Goal: Information Seeking & Learning: Find specific fact

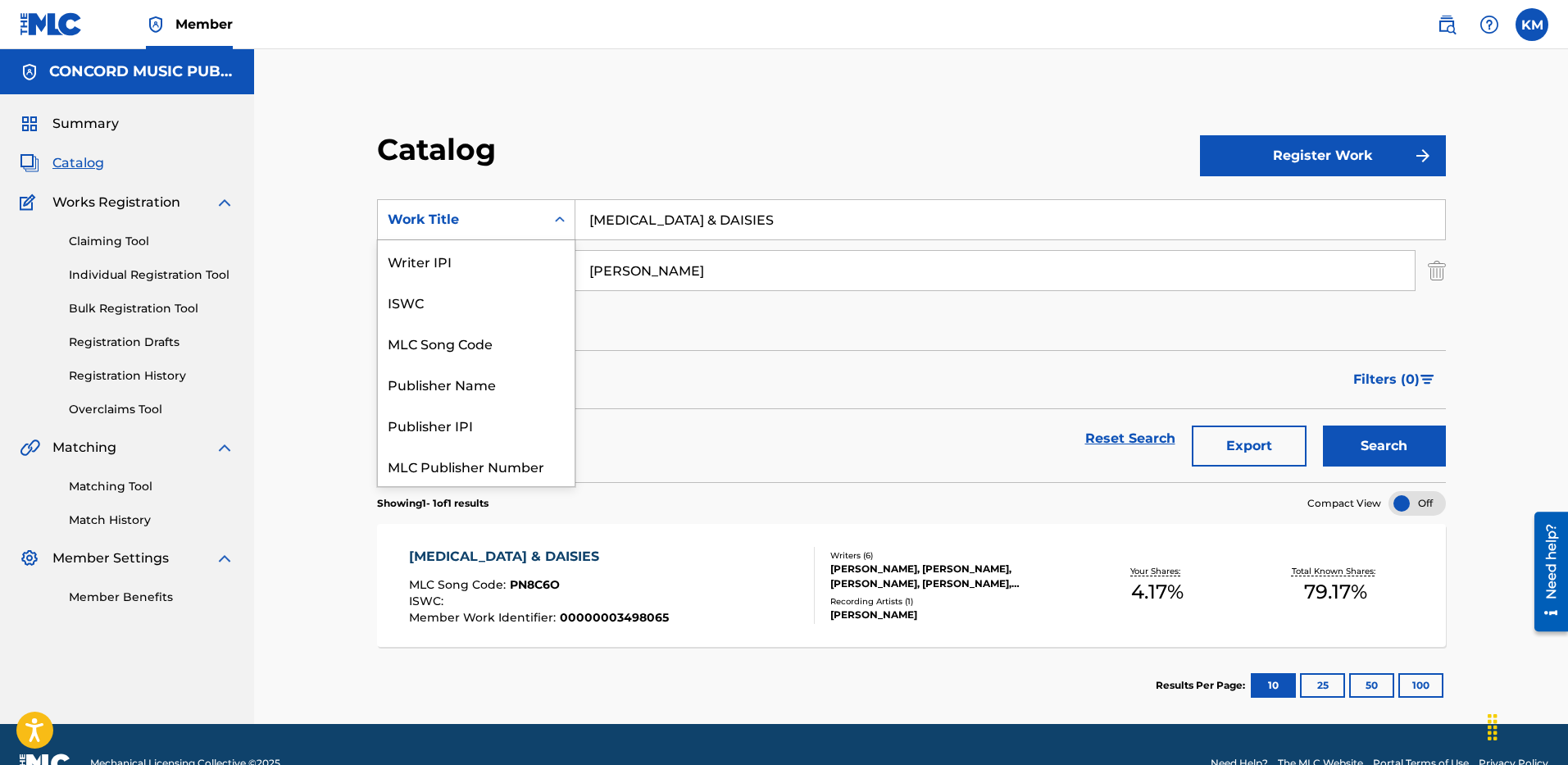
click at [551, 218] on icon "Search Form" at bounding box center [560, 220] width 17 height 17
click at [521, 431] on div "ISRC" at bounding box center [476, 425] width 197 height 41
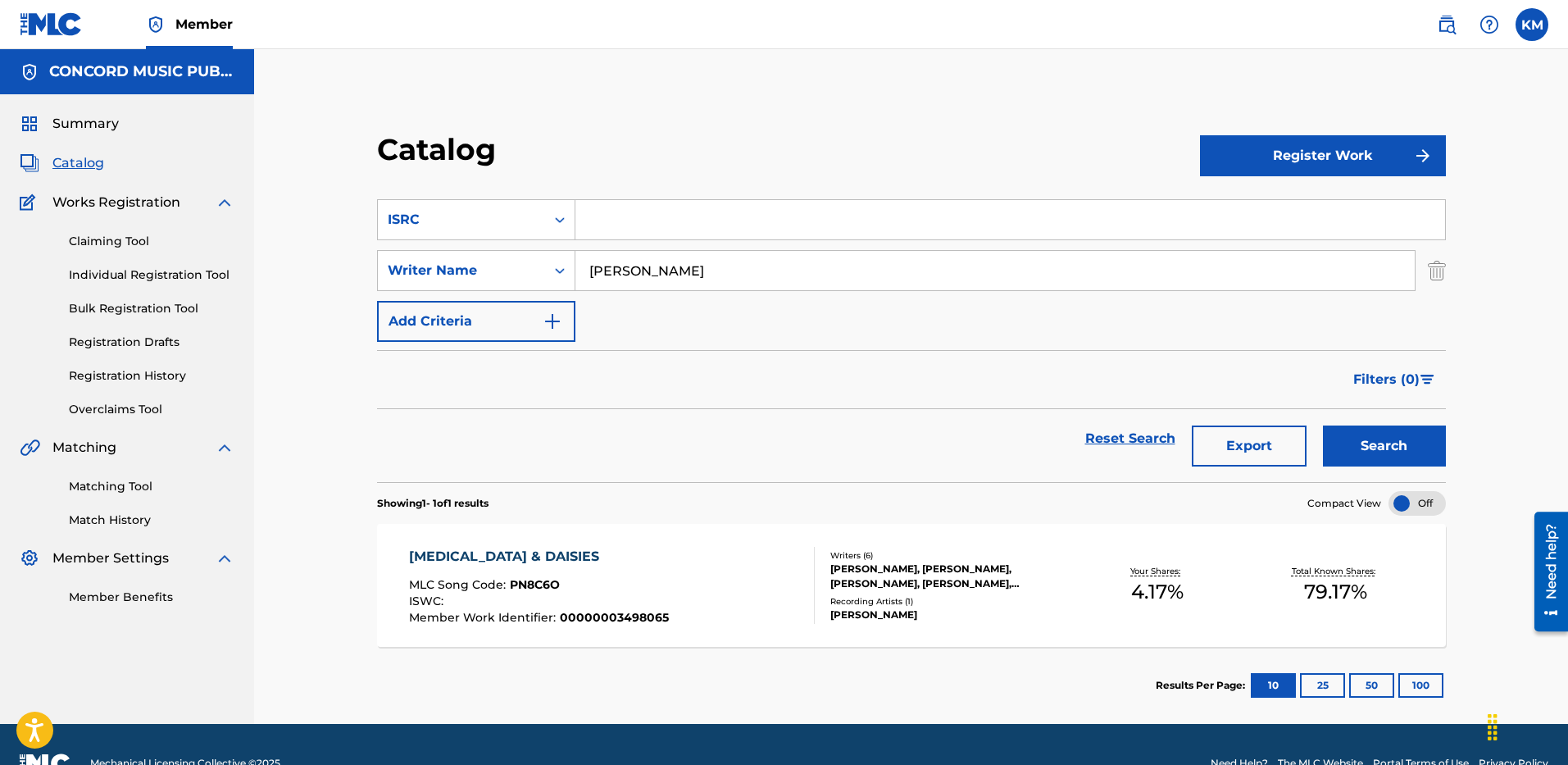
click at [613, 216] on input "Search Form" at bounding box center [1010, 220] width 870 height 40
paste input "USAT22401137"
type input "USAT22401137"
click at [1443, 275] on img "Search Form" at bounding box center [1437, 271] width 18 height 41
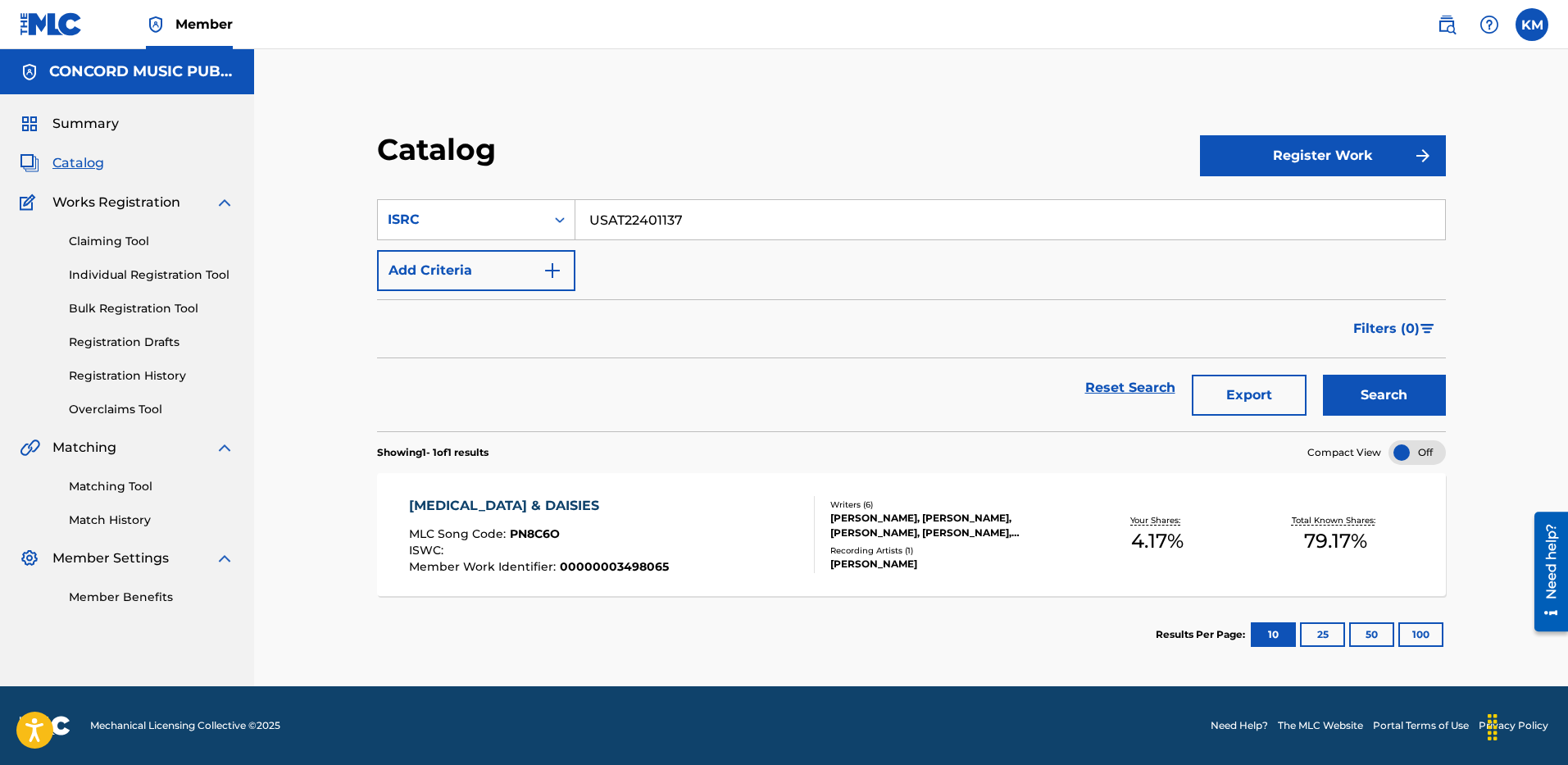
click at [1367, 387] on button "Search" at bounding box center [1383, 395] width 123 height 41
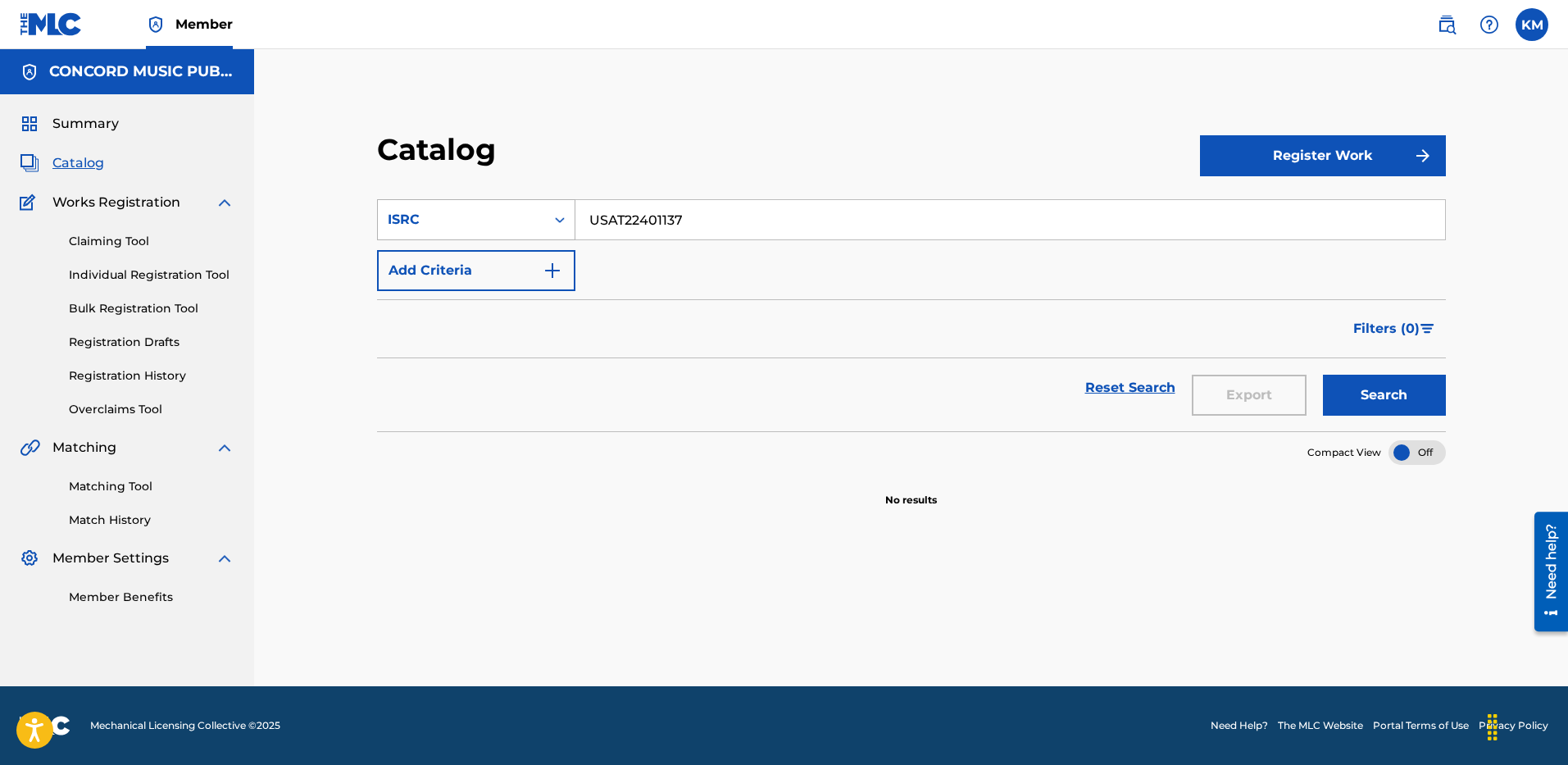
click at [564, 216] on icon "Search Form" at bounding box center [560, 220] width 17 height 17
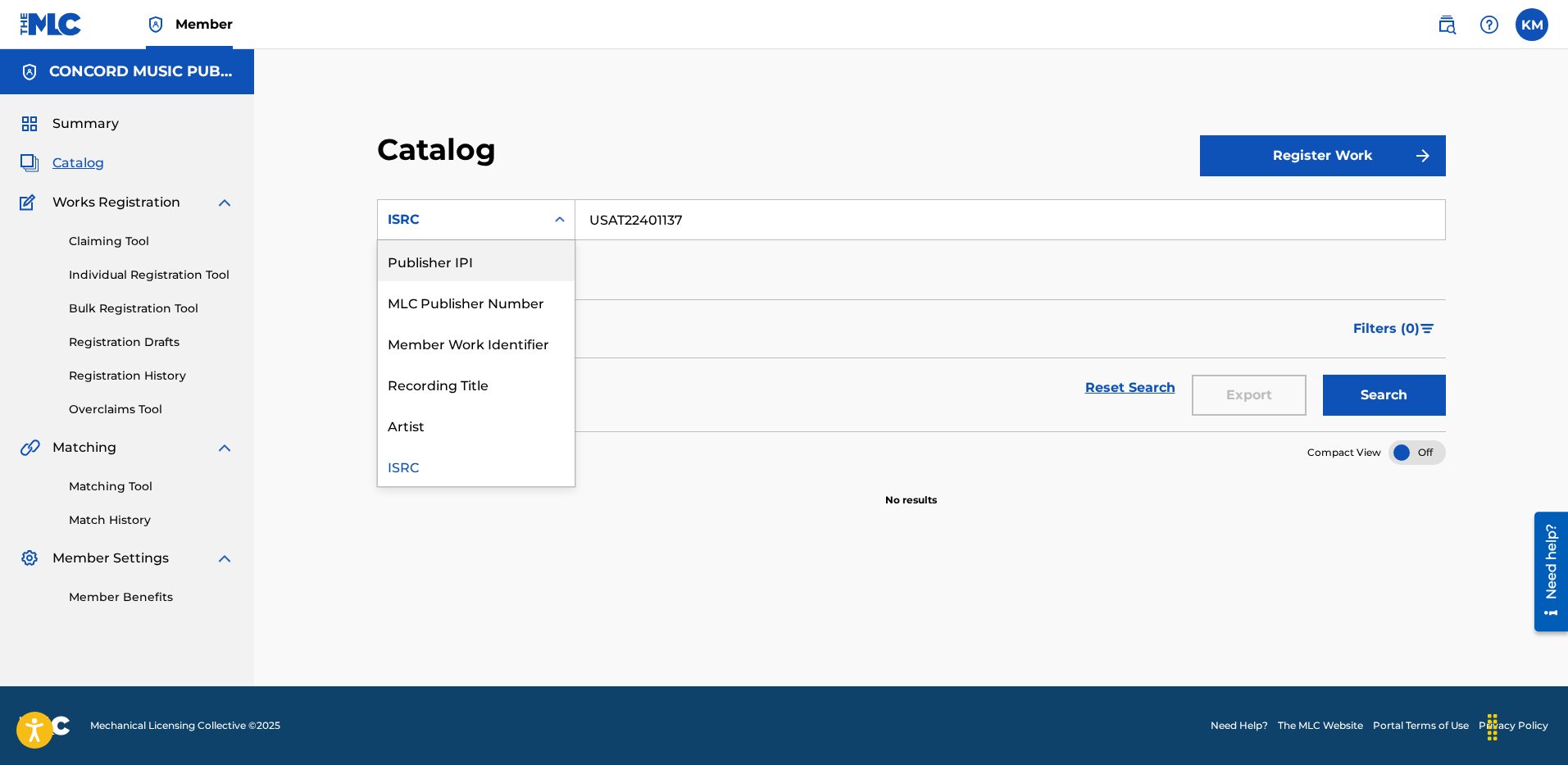
scroll to position [0, 0]
click at [506, 254] on div "Work Title" at bounding box center [476, 261] width 197 height 41
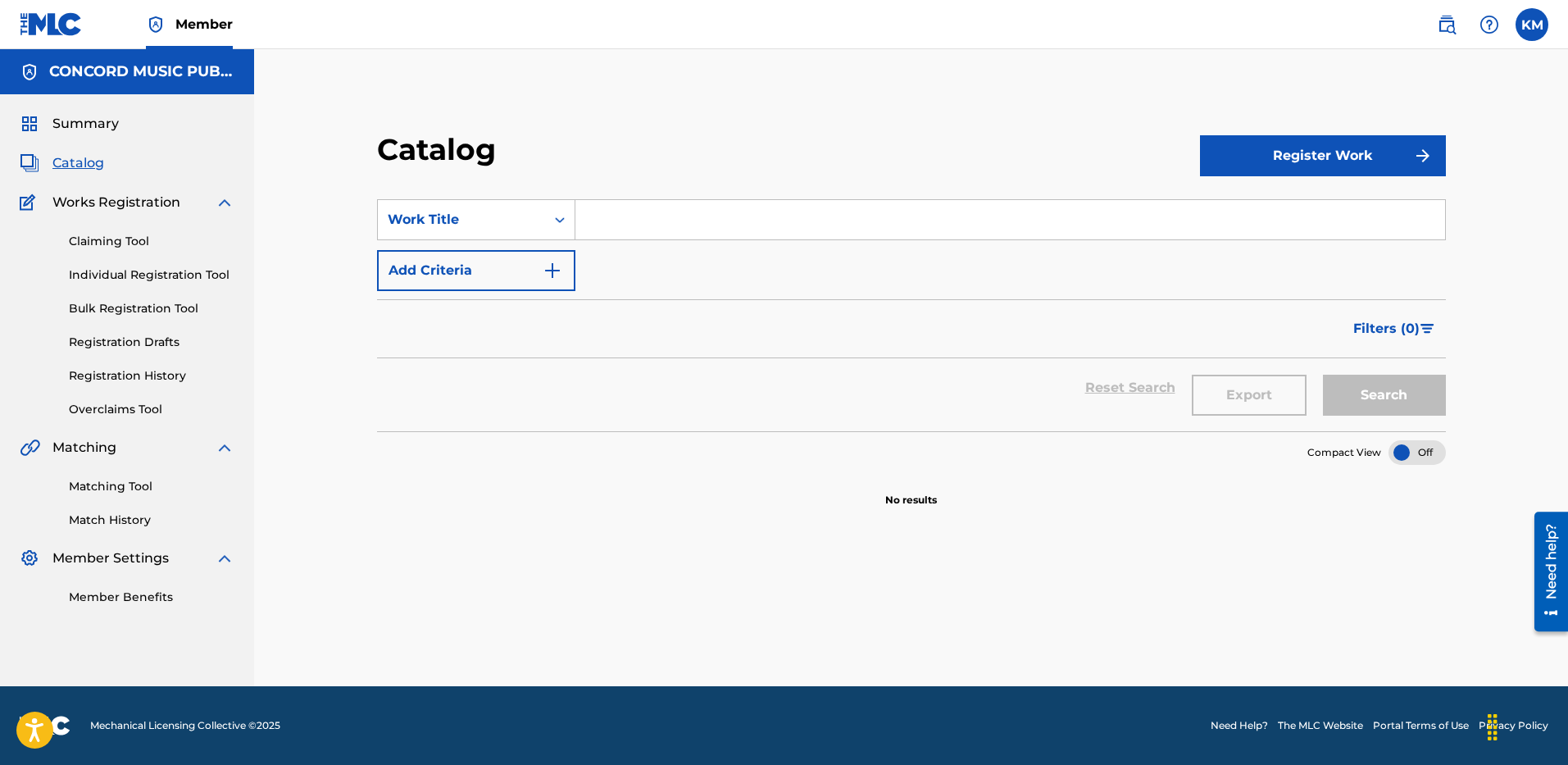
click at [594, 223] on input "Search Form" at bounding box center [1010, 220] width 870 height 40
paste input "Love Me Not"
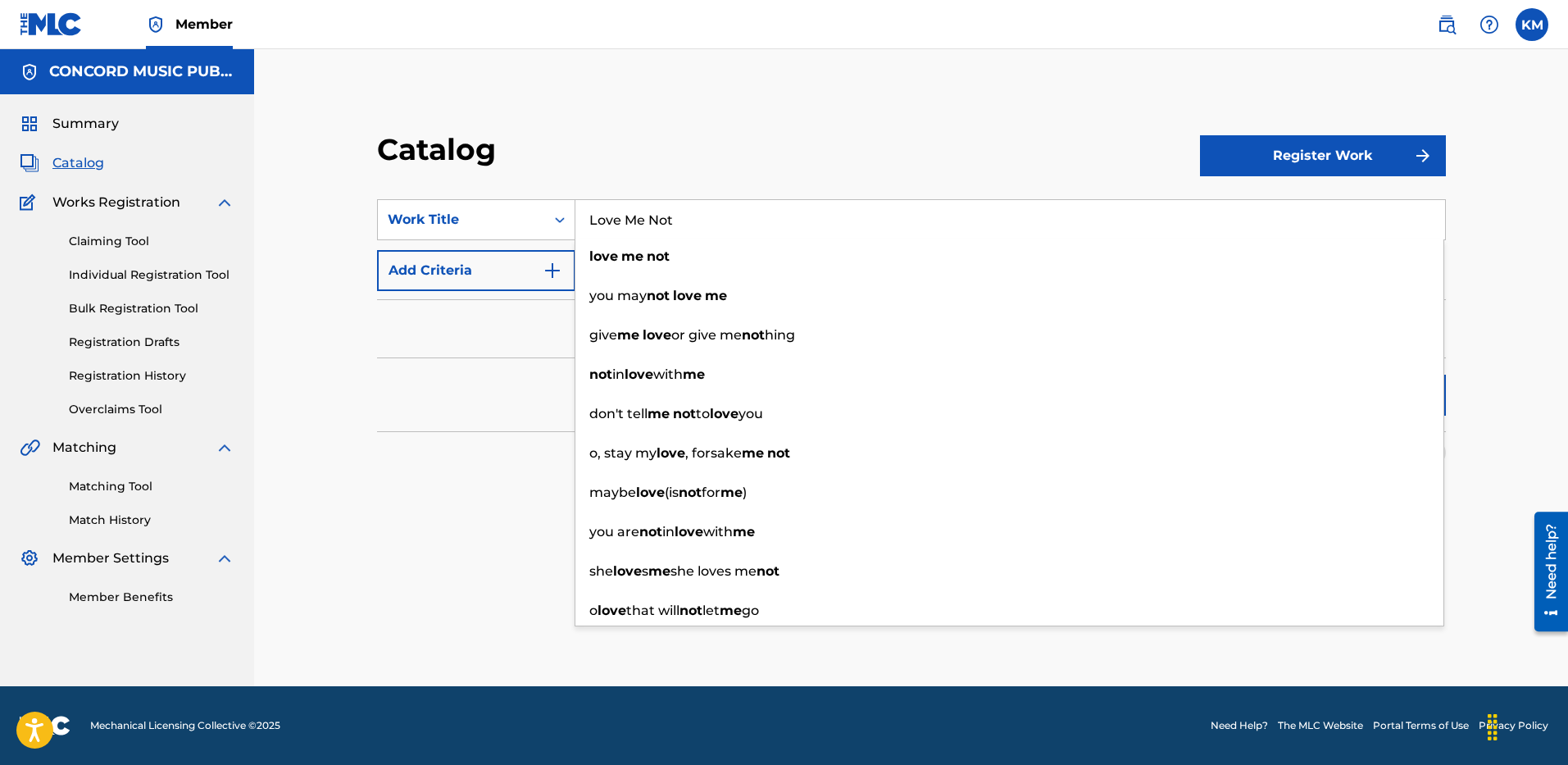
type input "Love Me Not"
click at [562, 273] on button "Add Criteria" at bounding box center [476, 271] width 199 height 41
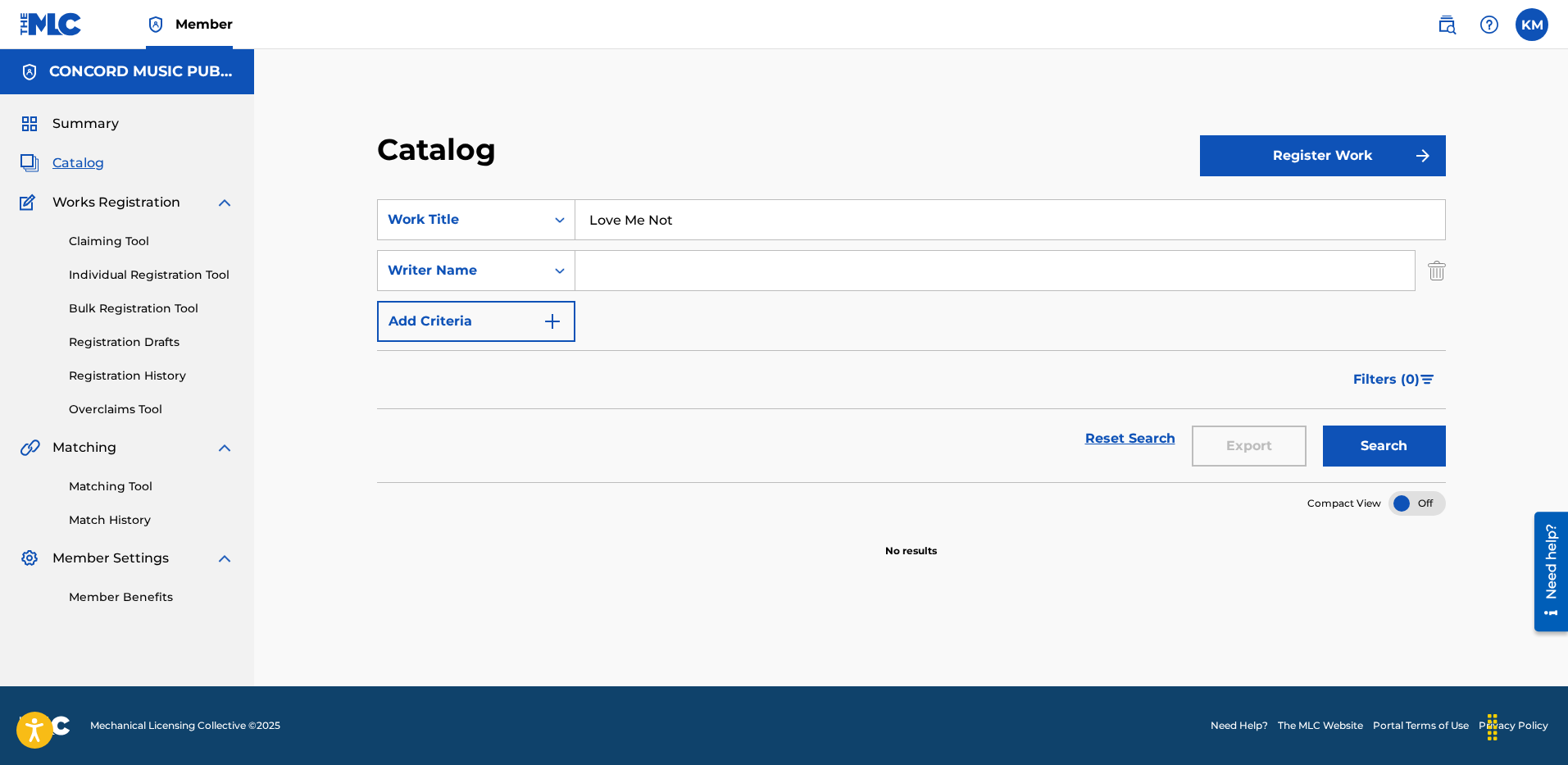
click at [585, 273] on input "Search Form" at bounding box center [995, 271] width 839 height 40
click at [609, 272] on input "Search Form" at bounding box center [995, 271] width 839 height 40
paste input "Balmoris"
click at [1333, 438] on button "Search" at bounding box center [1383, 446] width 123 height 41
drag, startPoint x: 673, startPoint y: 264, endPoint x: 381, endPoint y: 256, distance: 292.1
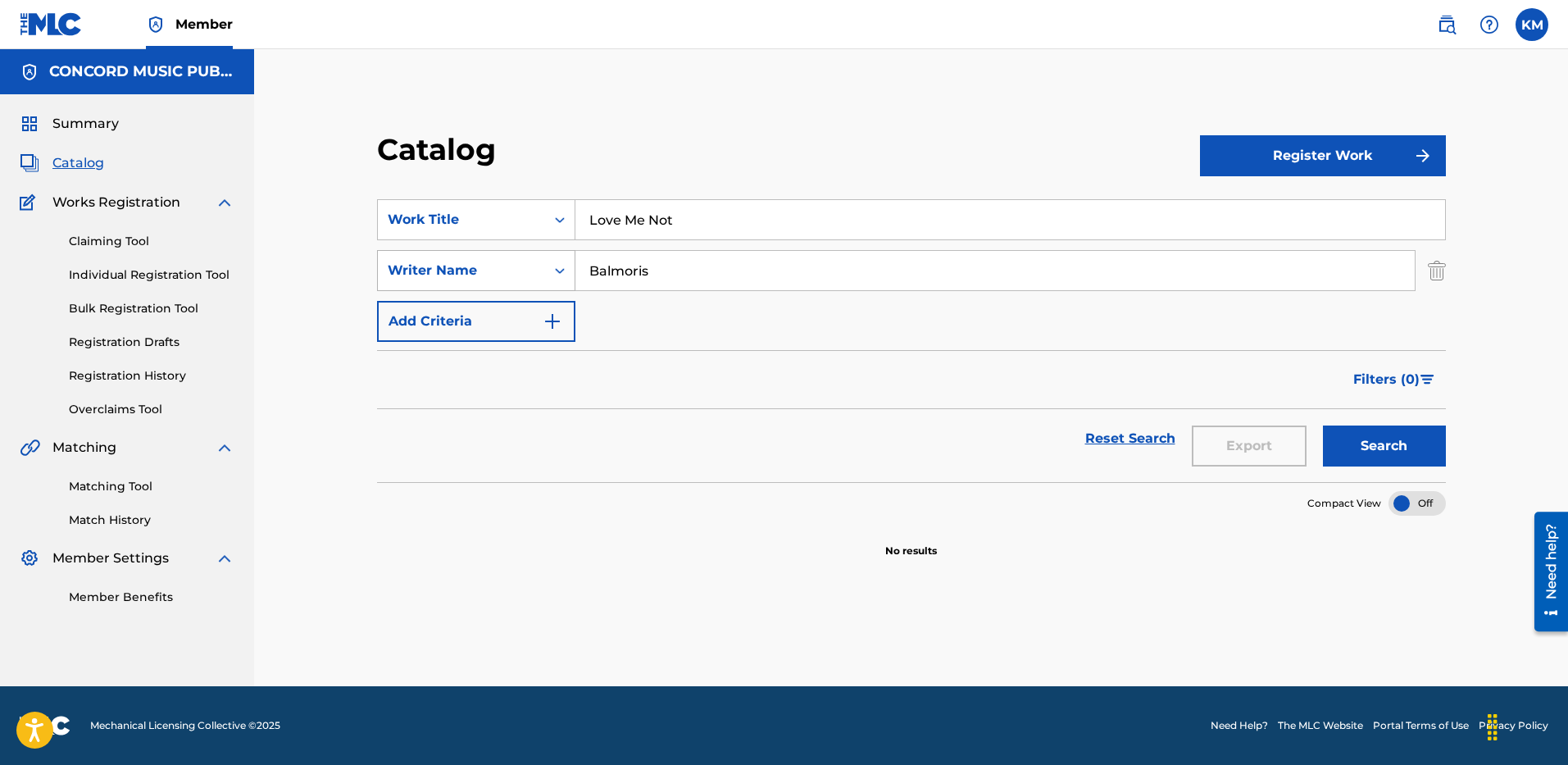
click at [381, 256] on div "SearchWithCriteria6a0c25f2-63e7-46d7-a961-13d42cf13062 Writer Name [PERSON_NAME]" at bounding box center [911, 271] width 1068 height 41
type input "natche"
click at [1322, 426] on button "Search" at bounding box center [1383, 446] width 123 height 41
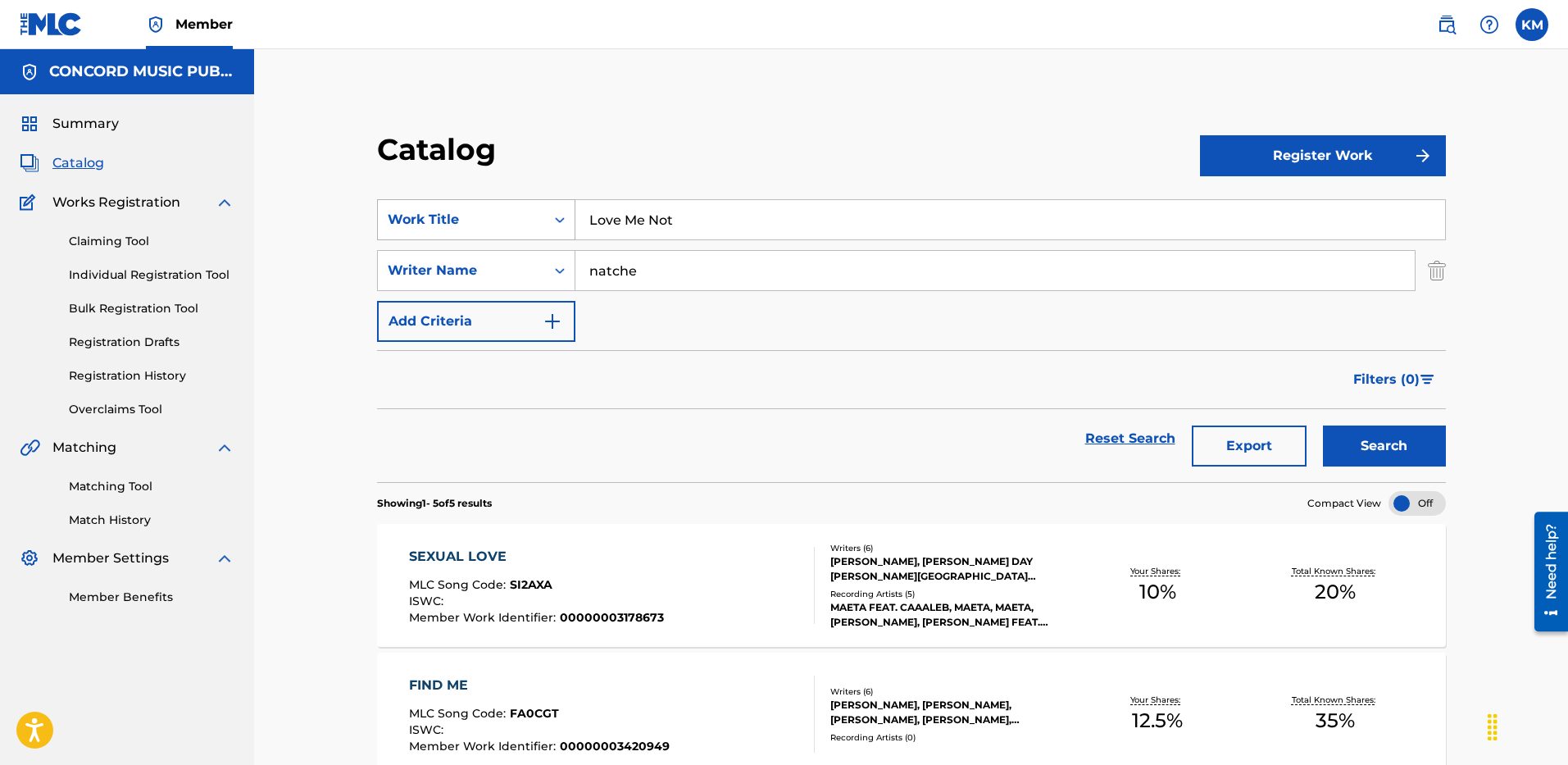
click at [545, 217] on div "Search Form" at bounding box center [560, 220] width 30 height 40
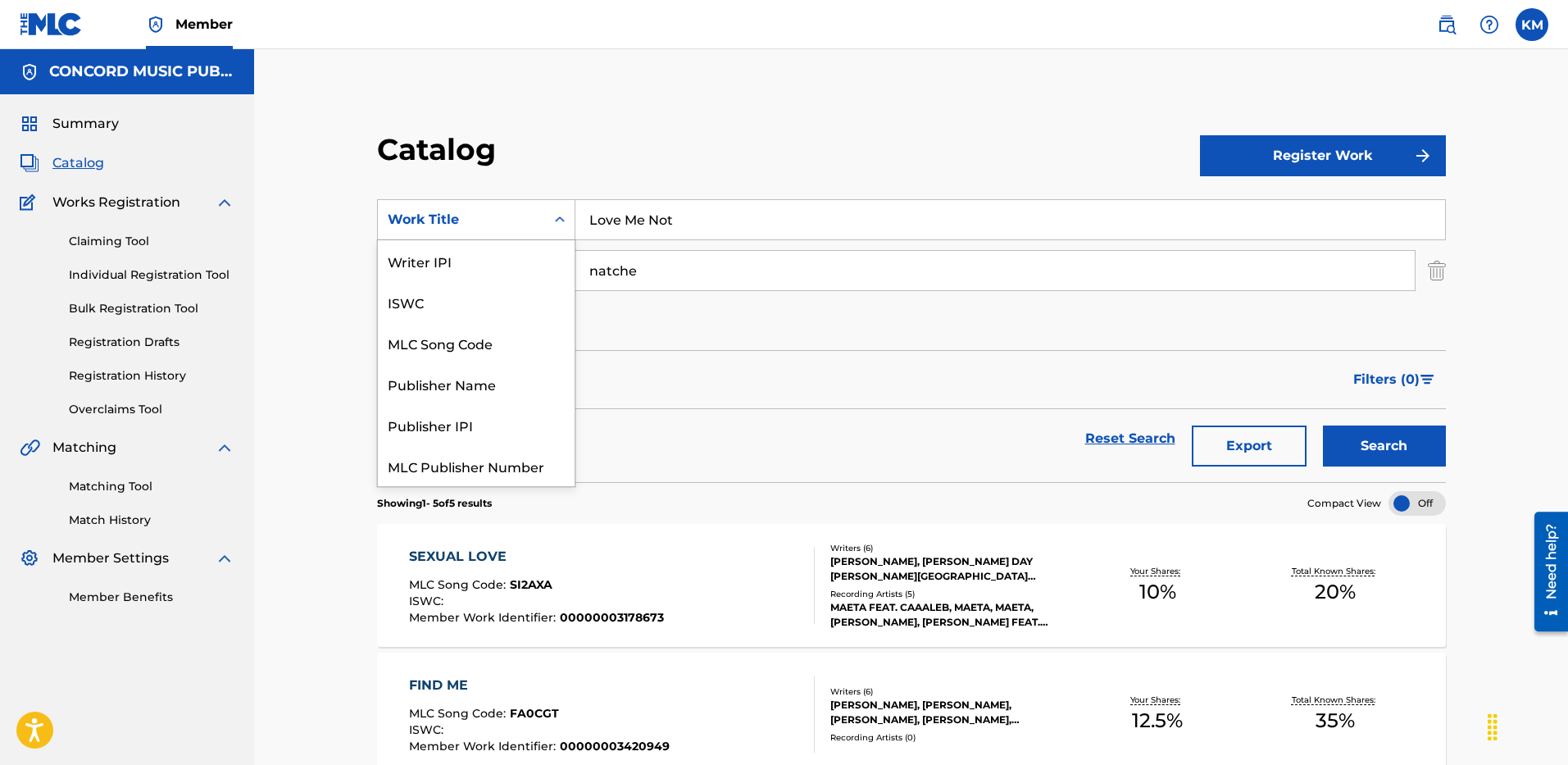
scroll to position [205, 0]
click at [479, 434] on div "ISRC" at bounding box center [476, 425] width 197 height 41
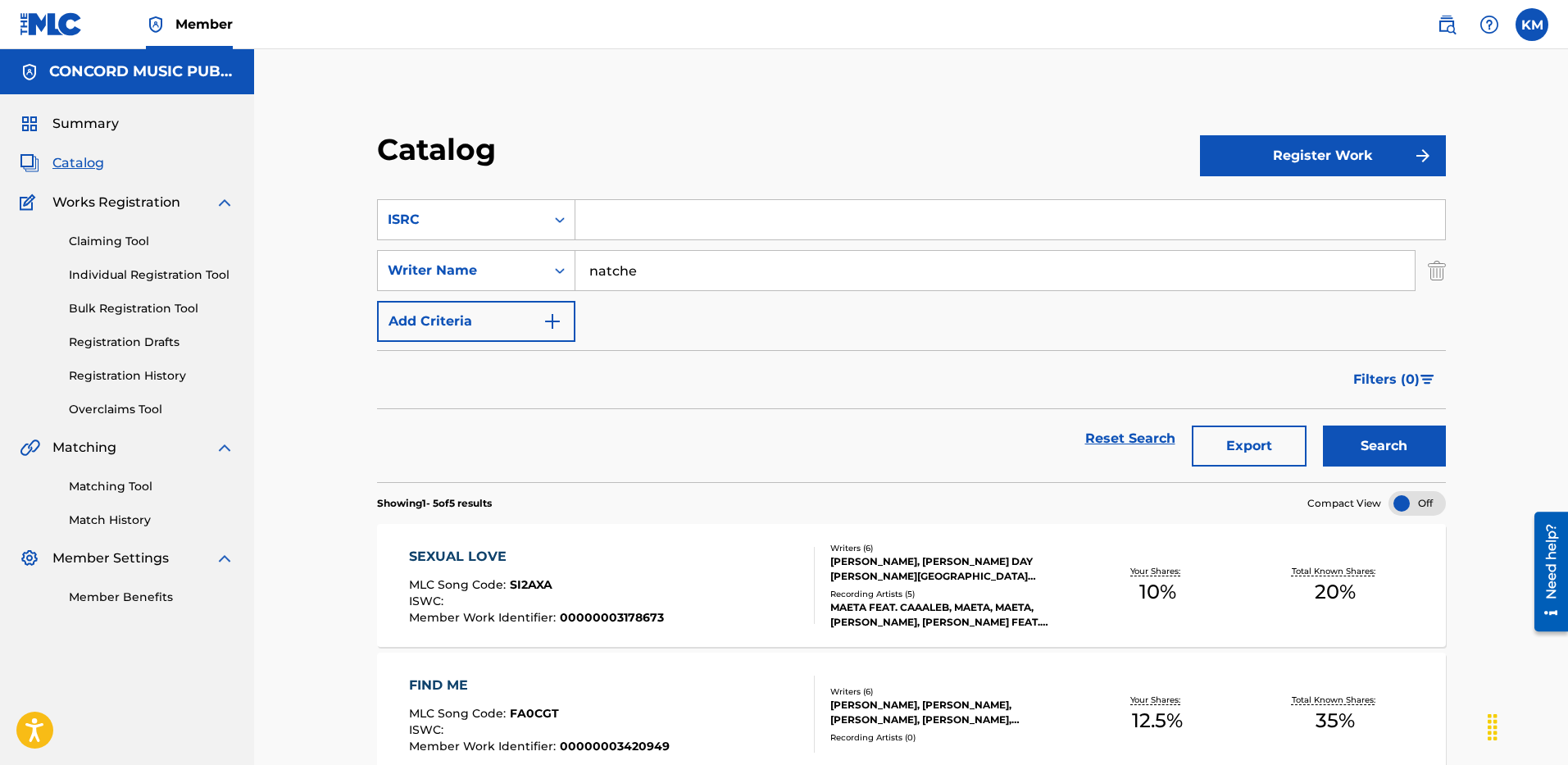
click at [620, 223] on input "Search Form" at bounding box center [1010, 220] width 870 height 40
paste input "USUG12505774"
click at [1438, 274] on img "Search Form" at bounding box center [1437, 271] width 18 height 41
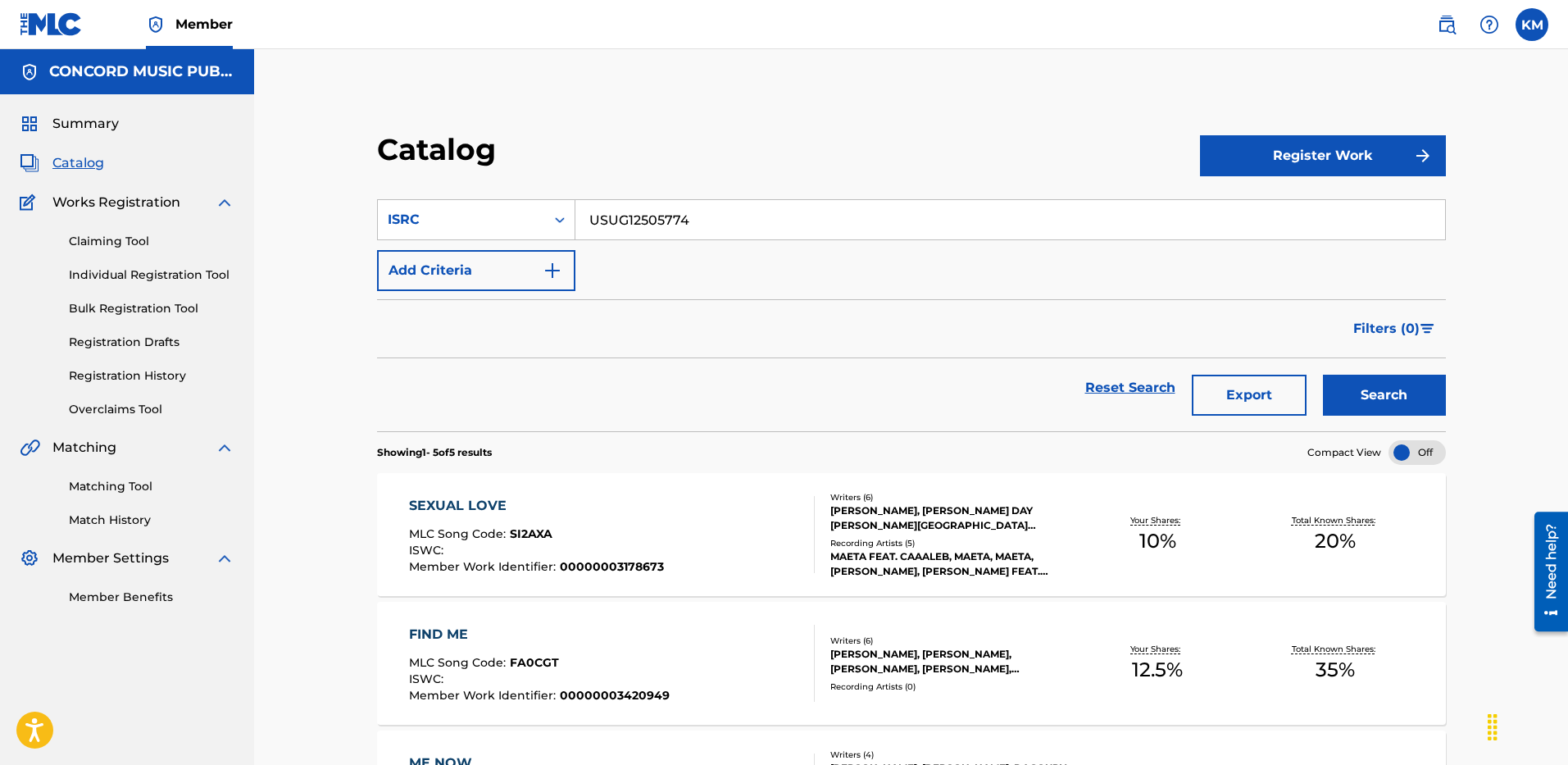
click at [1395, 382] on button "Search" at bounding box center [1383, 395] width 123 height 41
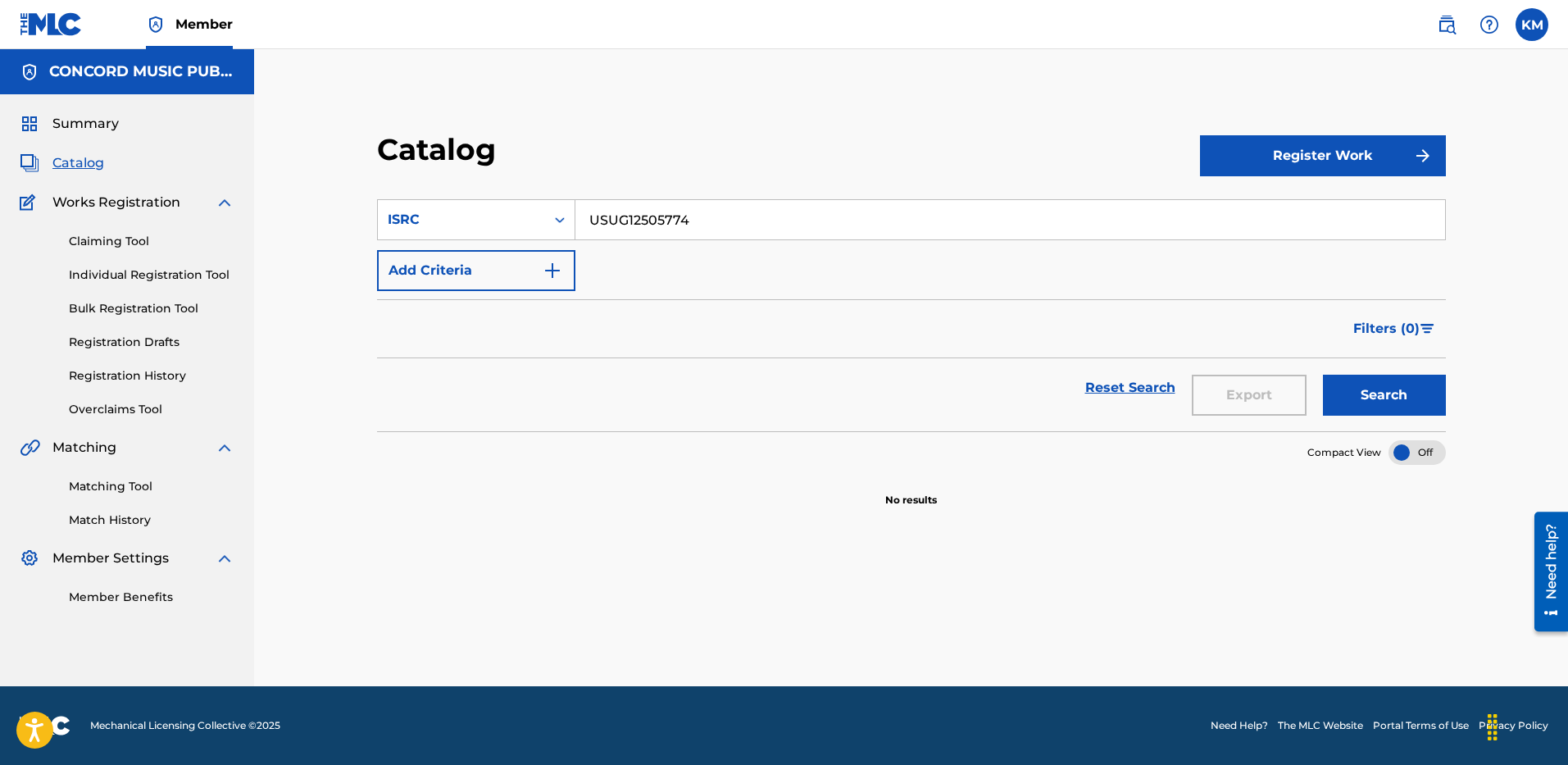
click at [640, 229] on input "USUG12505774" at bounding box center [1010, 220] width 870 height 40
paste input "WB19800160"
type input "USWB19800160"
click at [1346, 378] on button "Search" at bounding box center [1383, 395] width 123 height 41
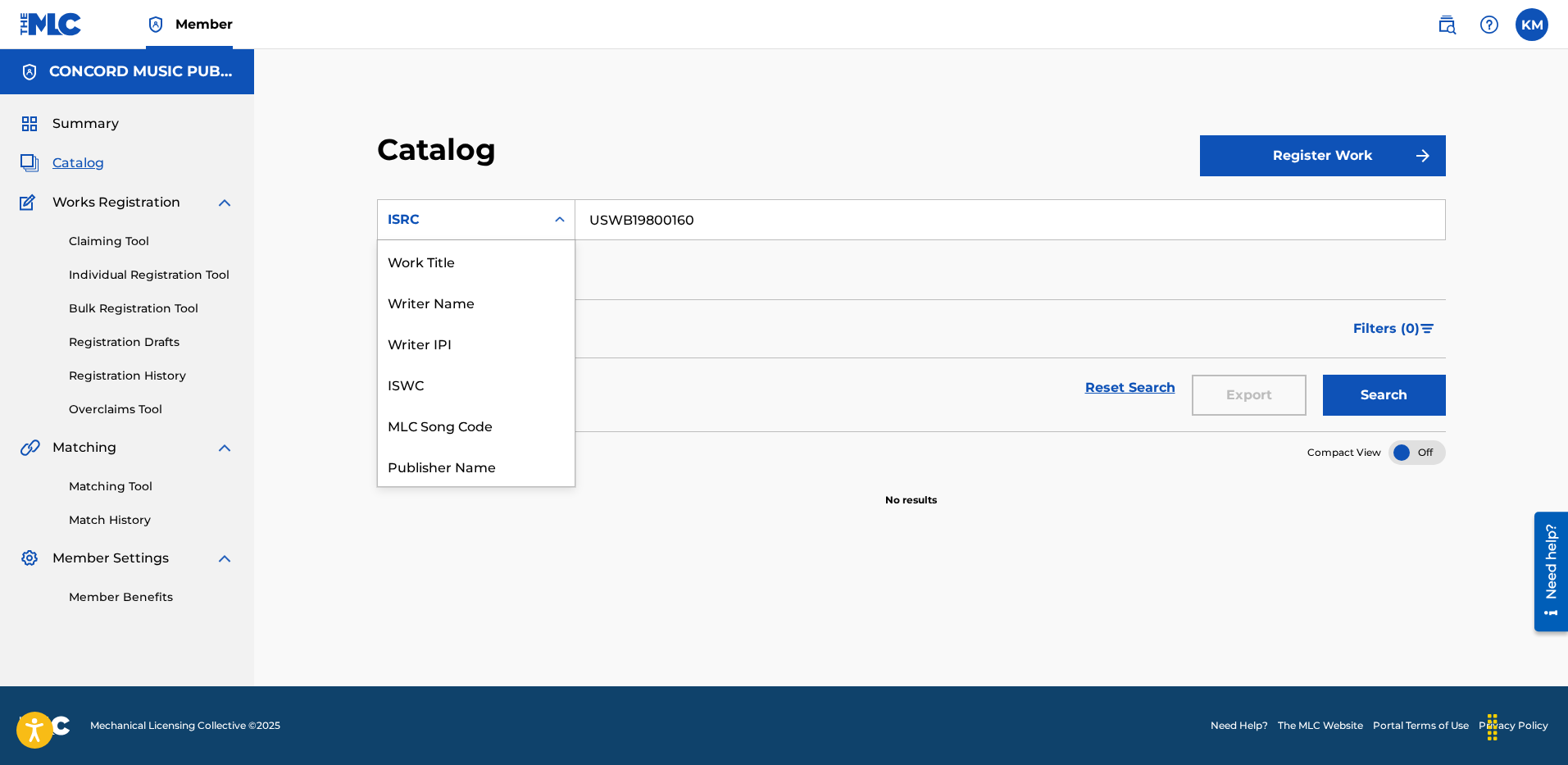
click at [561, 219] on icon "Search Form" at bounding box center [560, 220] width 17 height 17
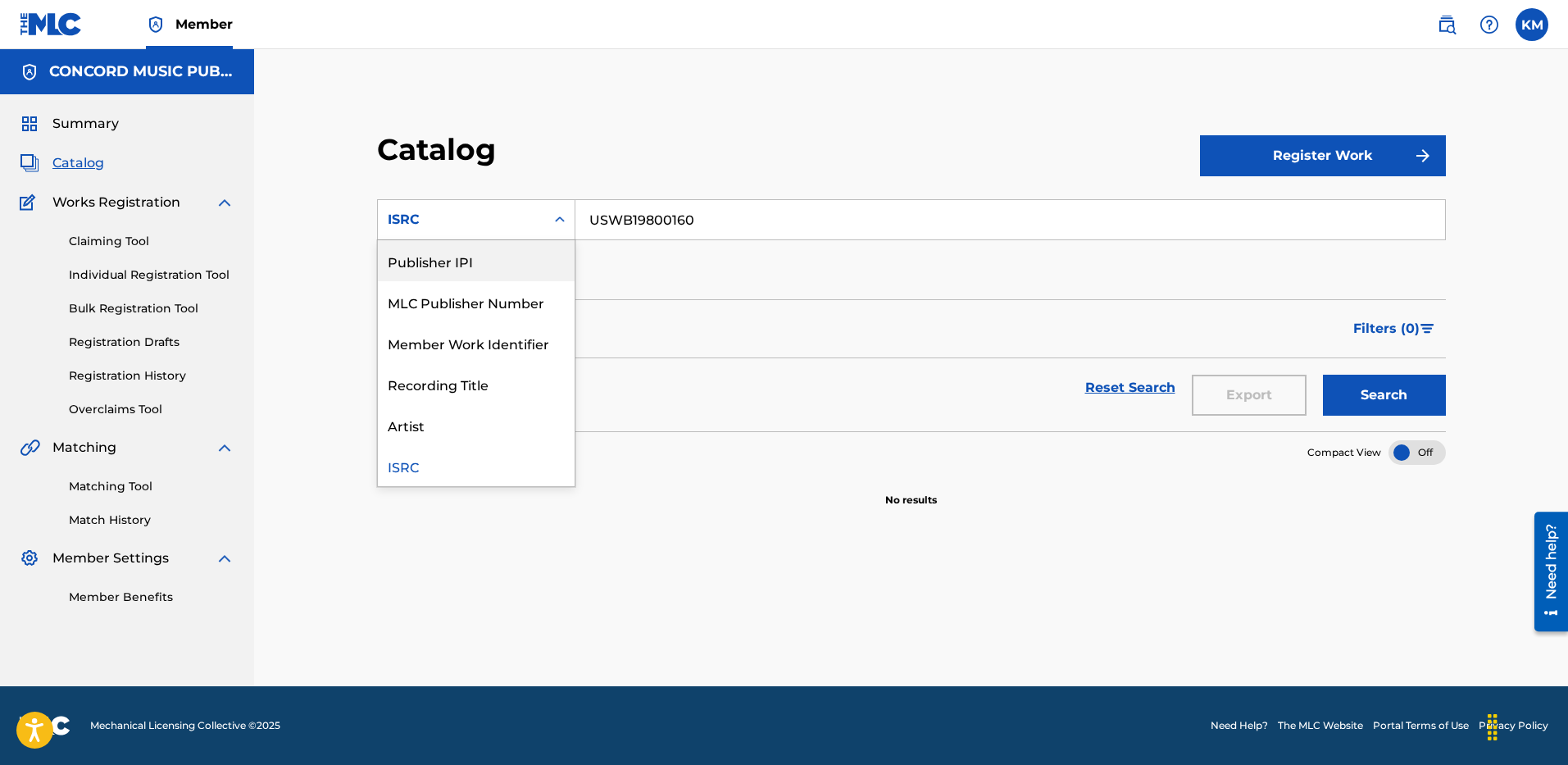
scroll to position [0, 0]
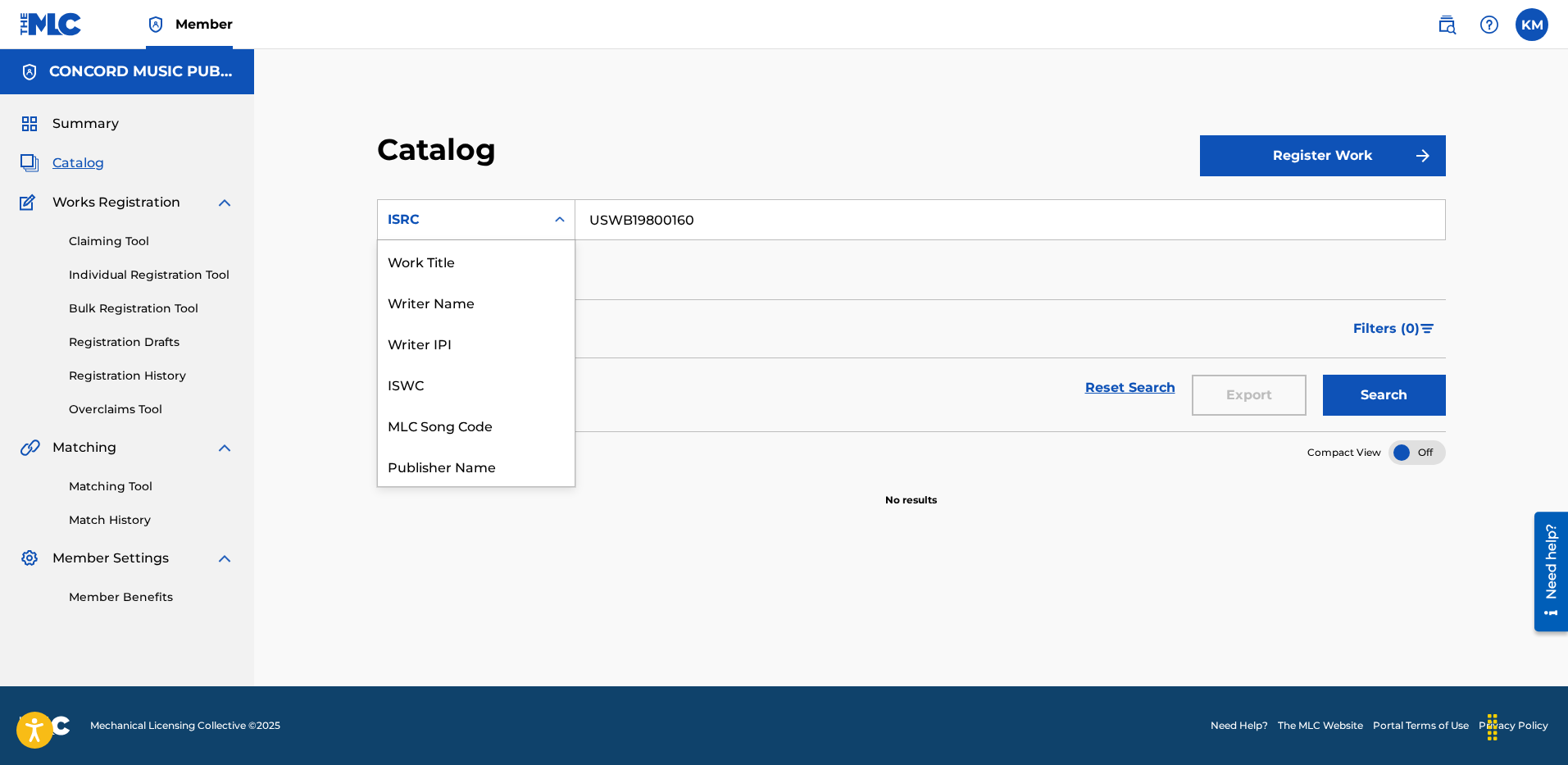
click at [522, 261] on div "Work Title" at bounding box center [476, 261] width 197 height 41
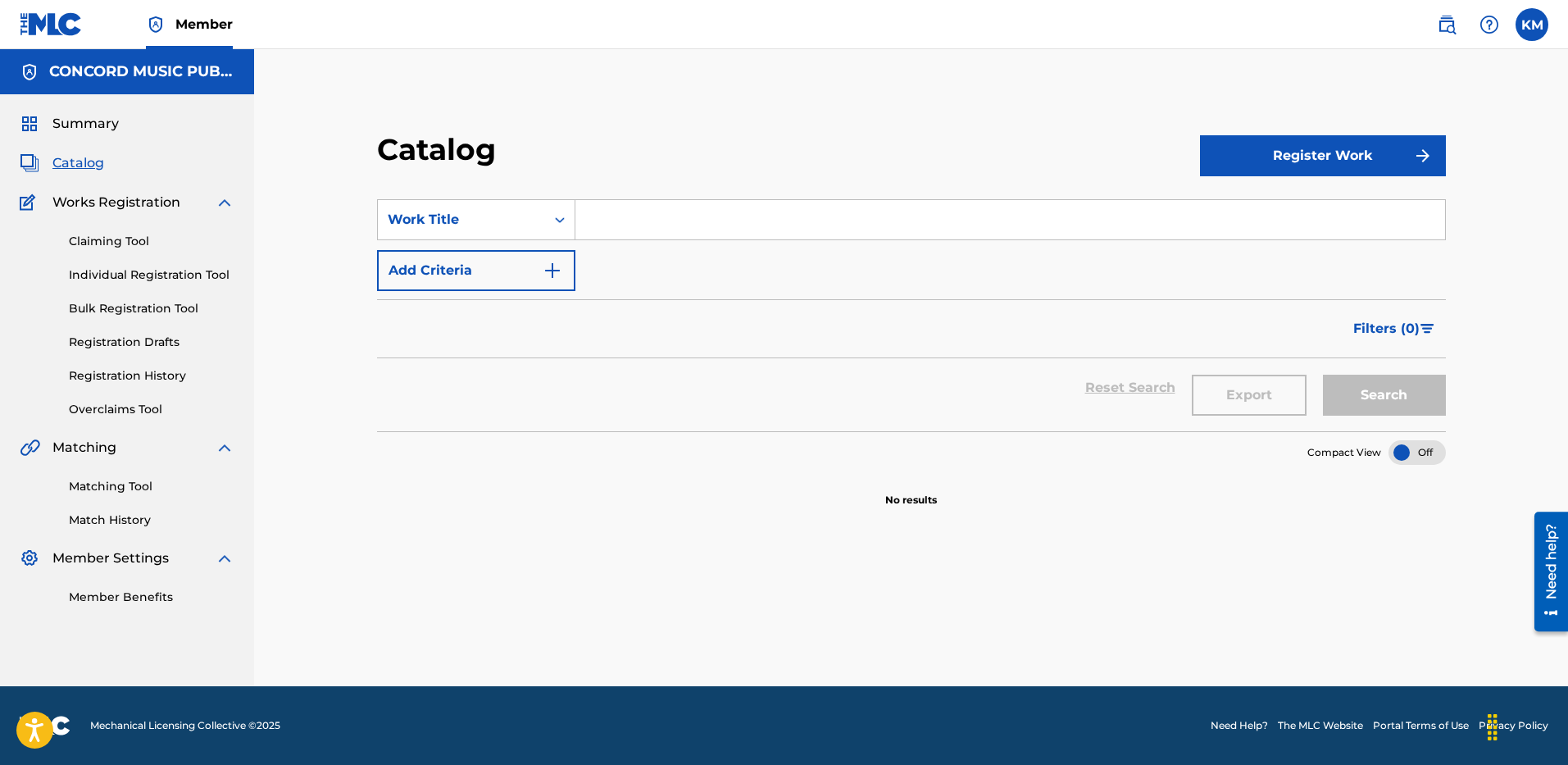
click at [617, 212] on input "Search Form" at bounding box center [1010, 220] width 870 height 40
paste input "Iris"
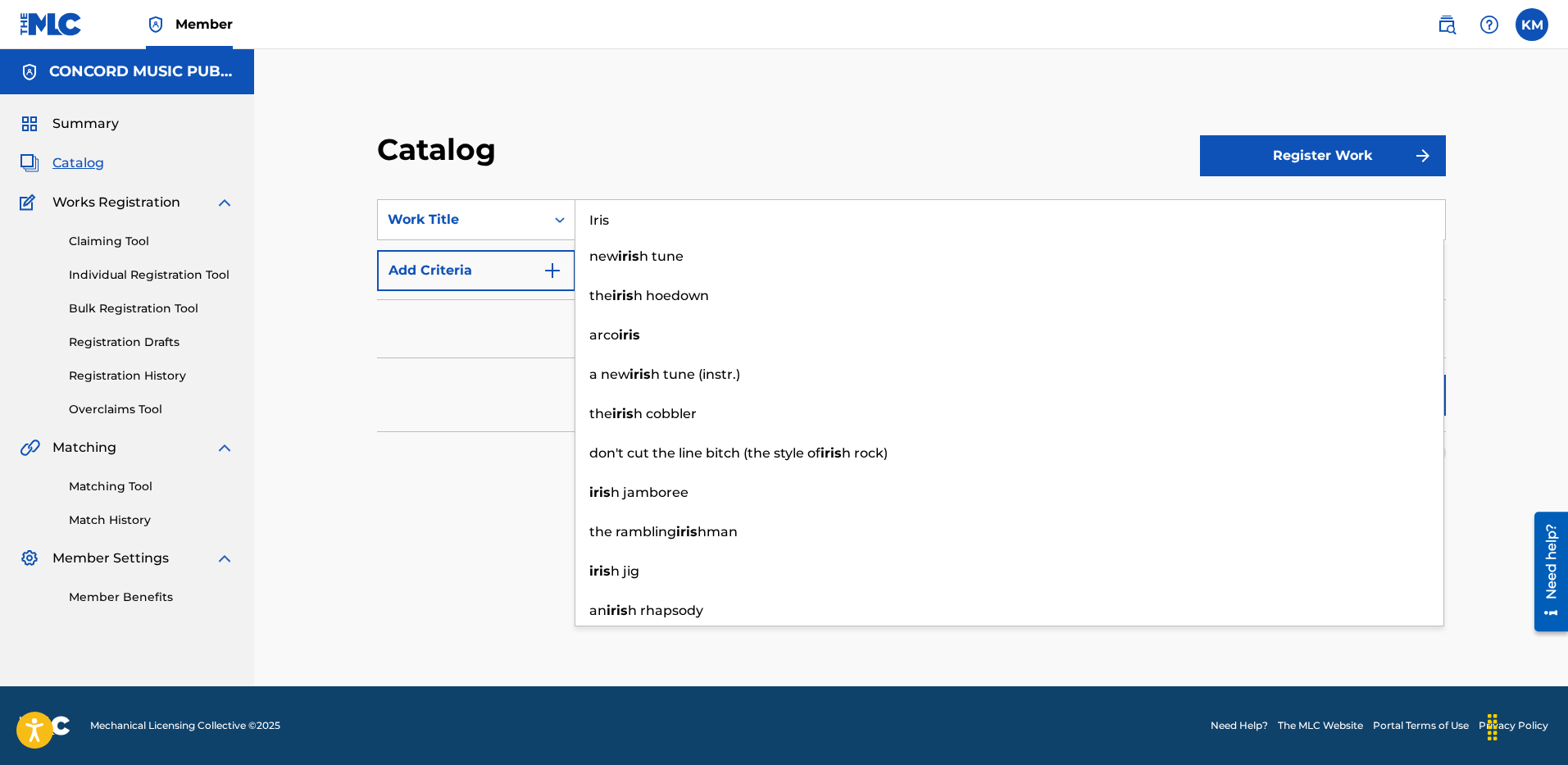
type input "Iris"
click at [553, 268] on img "Search Form" at bounding box center [552, 270] width 19 height 19
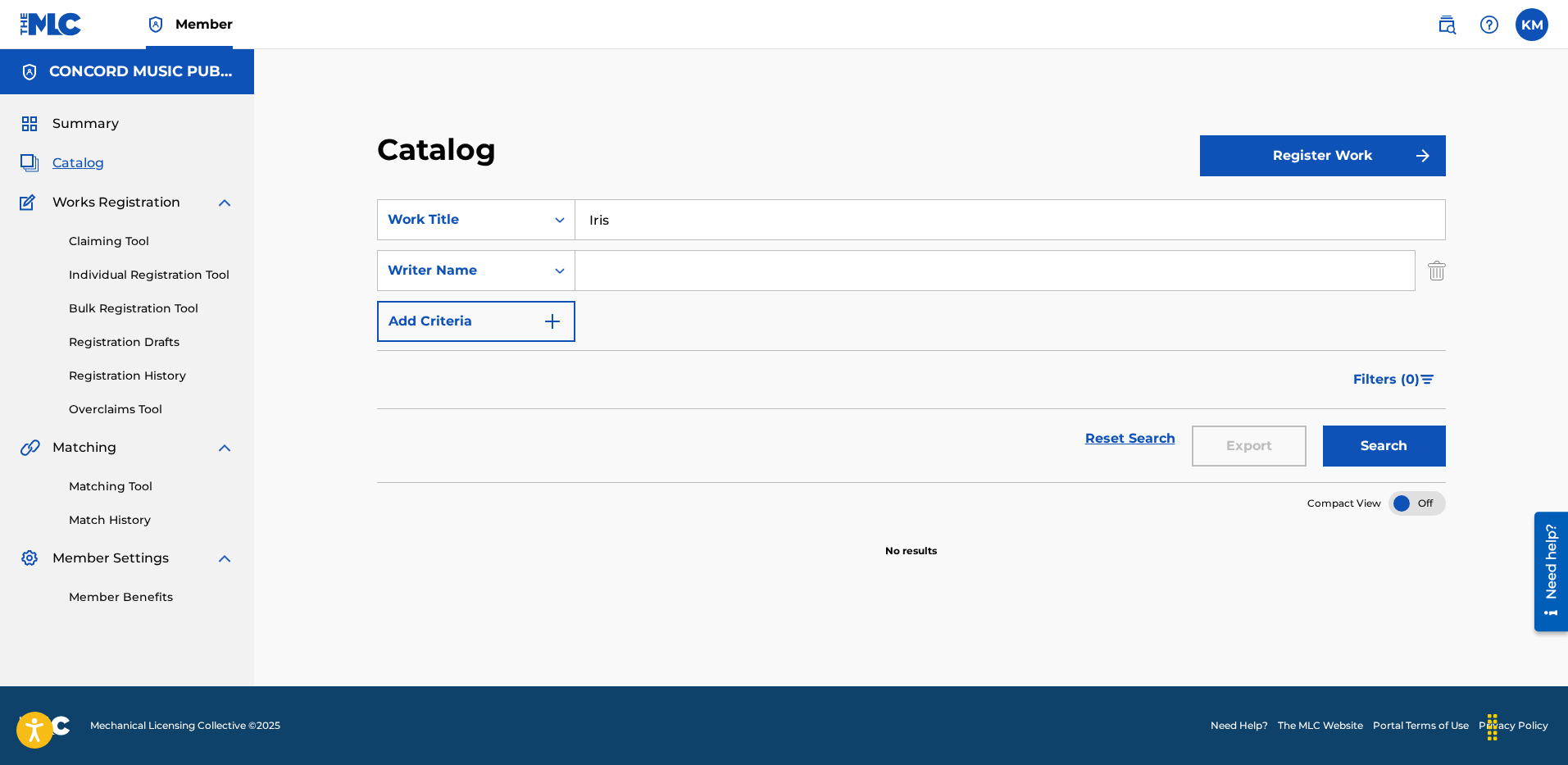
click at [622, 274] on input "Search Form" at bounding box center [995, 271] width 839 height 40
paste input "Rzeznik"
type input "Rzeznik"
click at [1387, 437] on button "Search" at bounding box center [1383, 446] width 123 height 41
click at [566, 215] on icon "Search Form" at bounding box center [560, 220] width 17 height 17
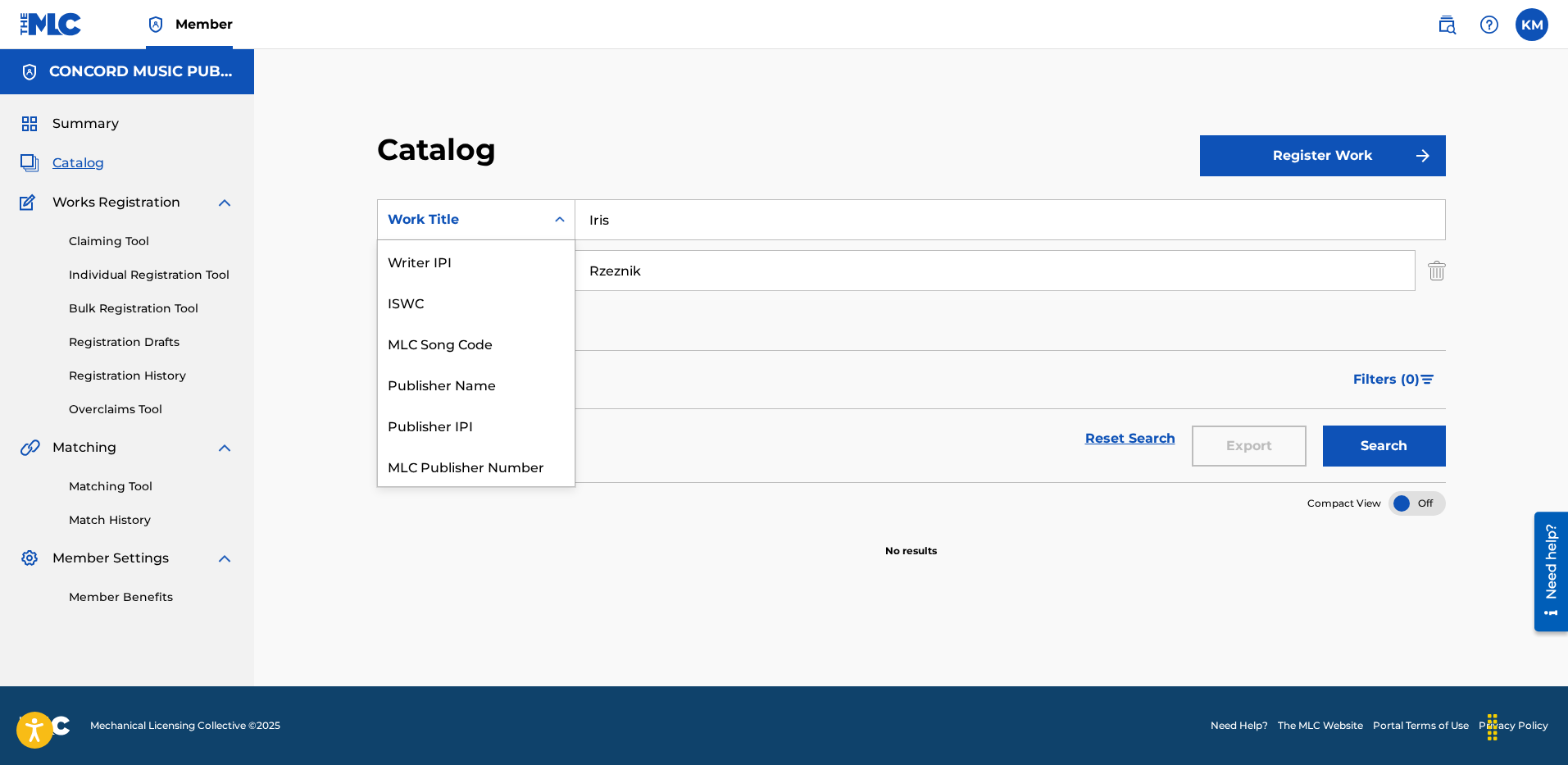
scroll to position [205, 0]
click at [513, 426] on div "ISRC" at bounding box center [476, 425] width 197 height 41
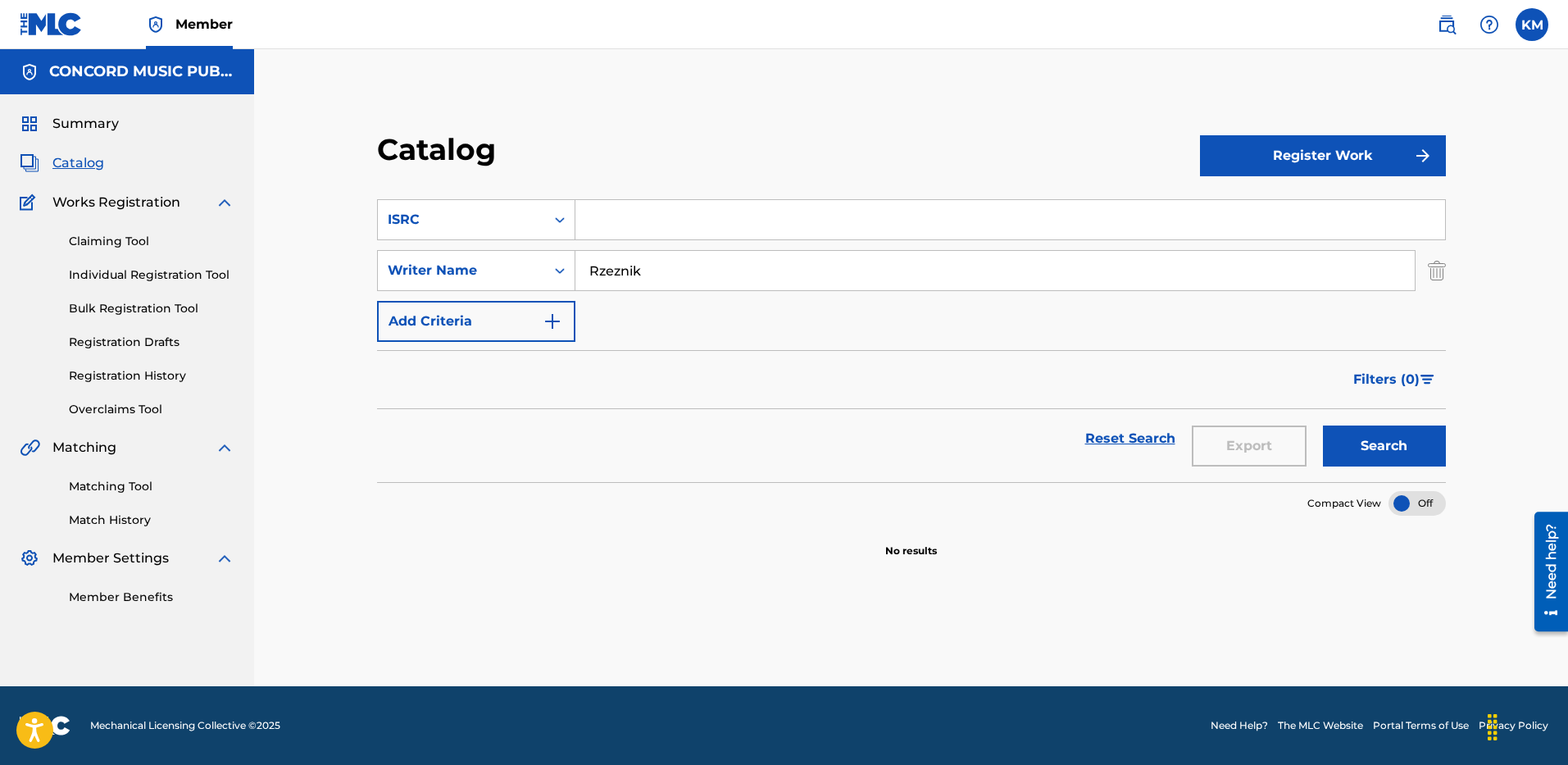
click at [621, 223] on input "Search Form" at bounding box center [1010, 220] width 870 height 40
paste input "USA2P2514520"
click at [1436, 263] on img "Search Form" at bounding box center [1437, 271] width 18 height 41
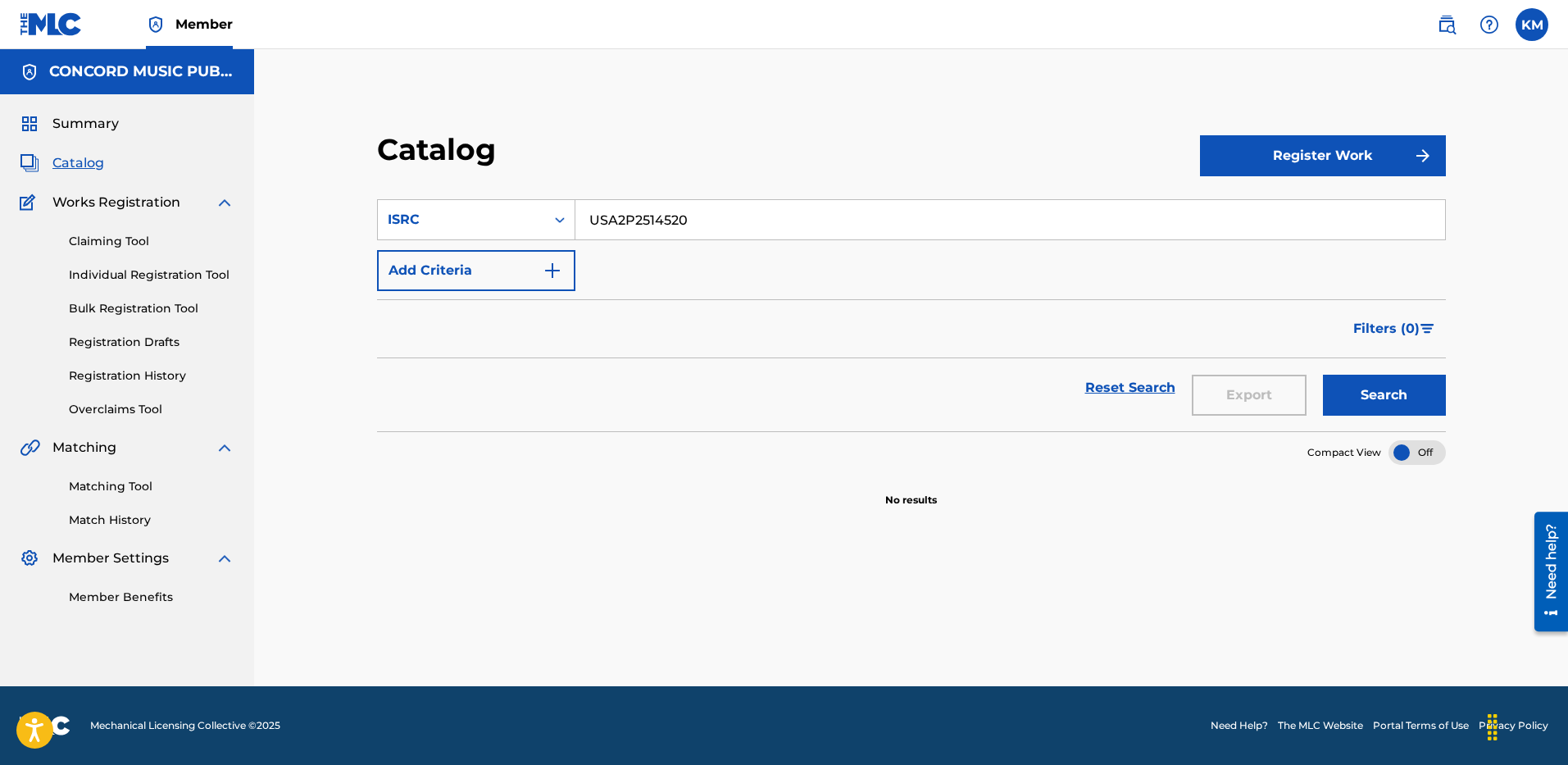
click at [1361, 397] on button "Search" at bounding box center [1383, 395] width 123 height 41
click at [663, 212] on input "USA2P2514520" at bounding box center [1010, 220] width 870 height 40
paste input "QX92503667"
type input "USQX92503667"
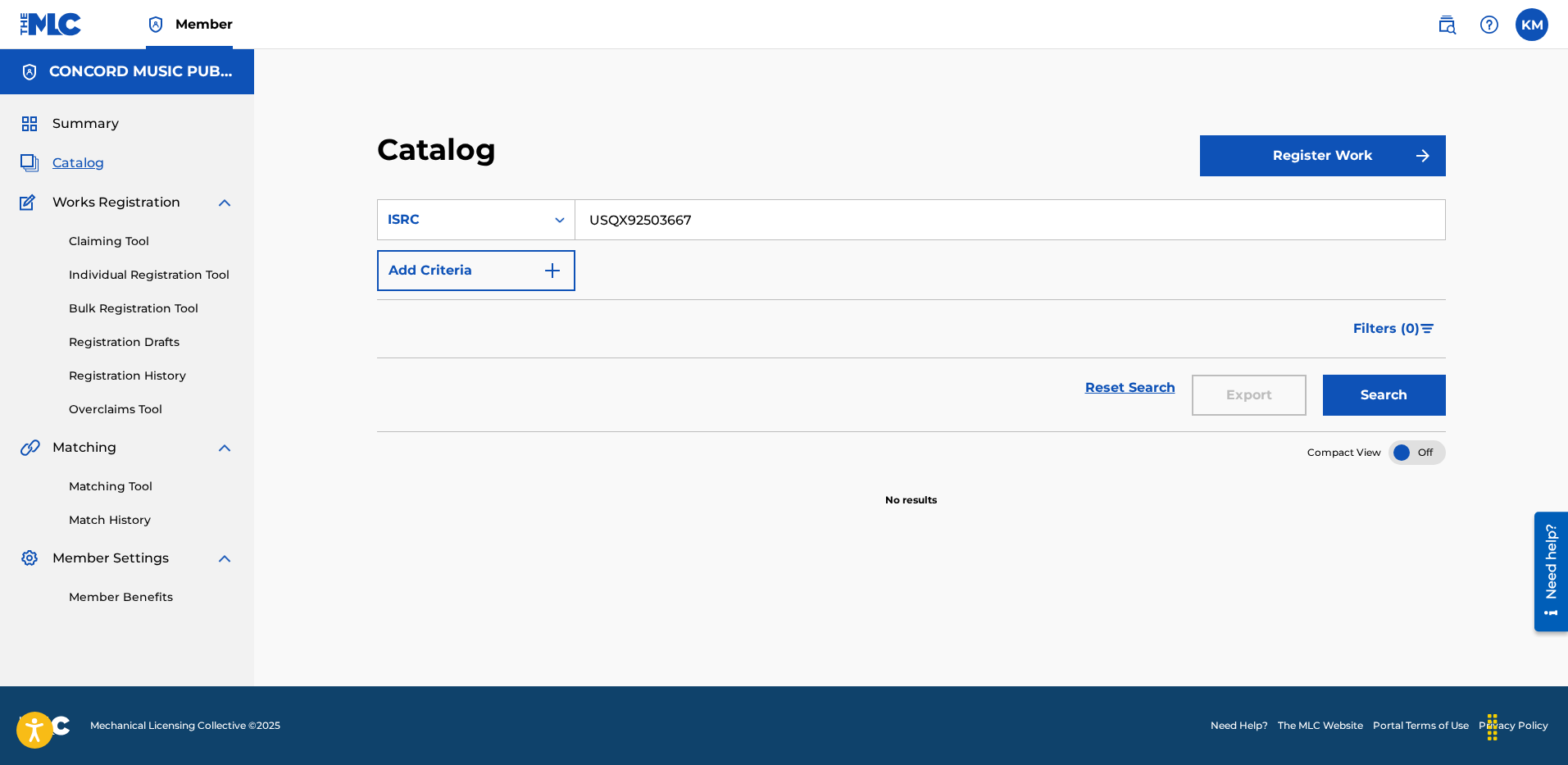
click at [1354, 385] on button "Search" at bounding box center [1383, 395] width 123 height 41
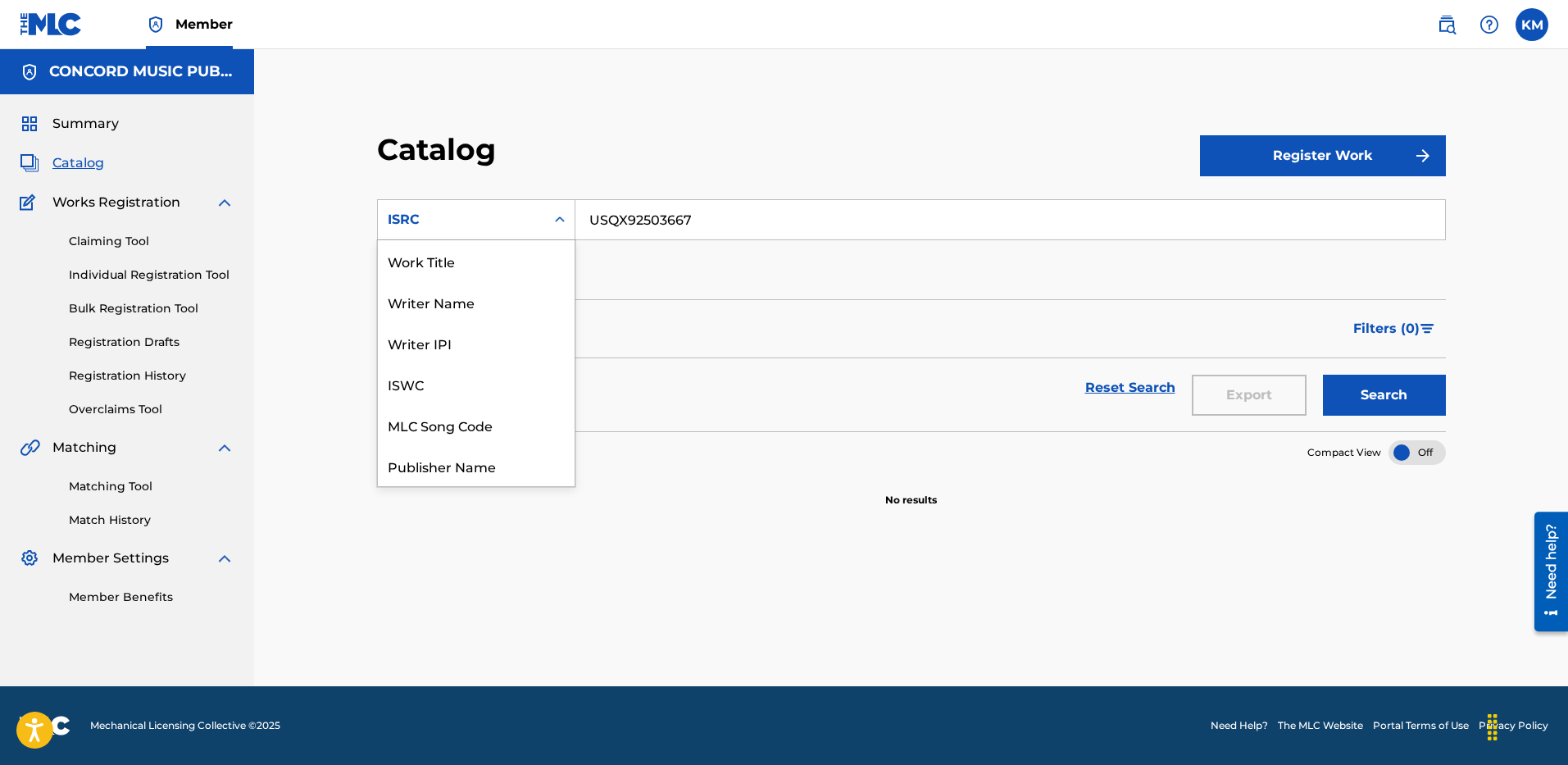
click at [558, 210] on div "Search Form" at bounding box center [560, 220] width 30 height 30
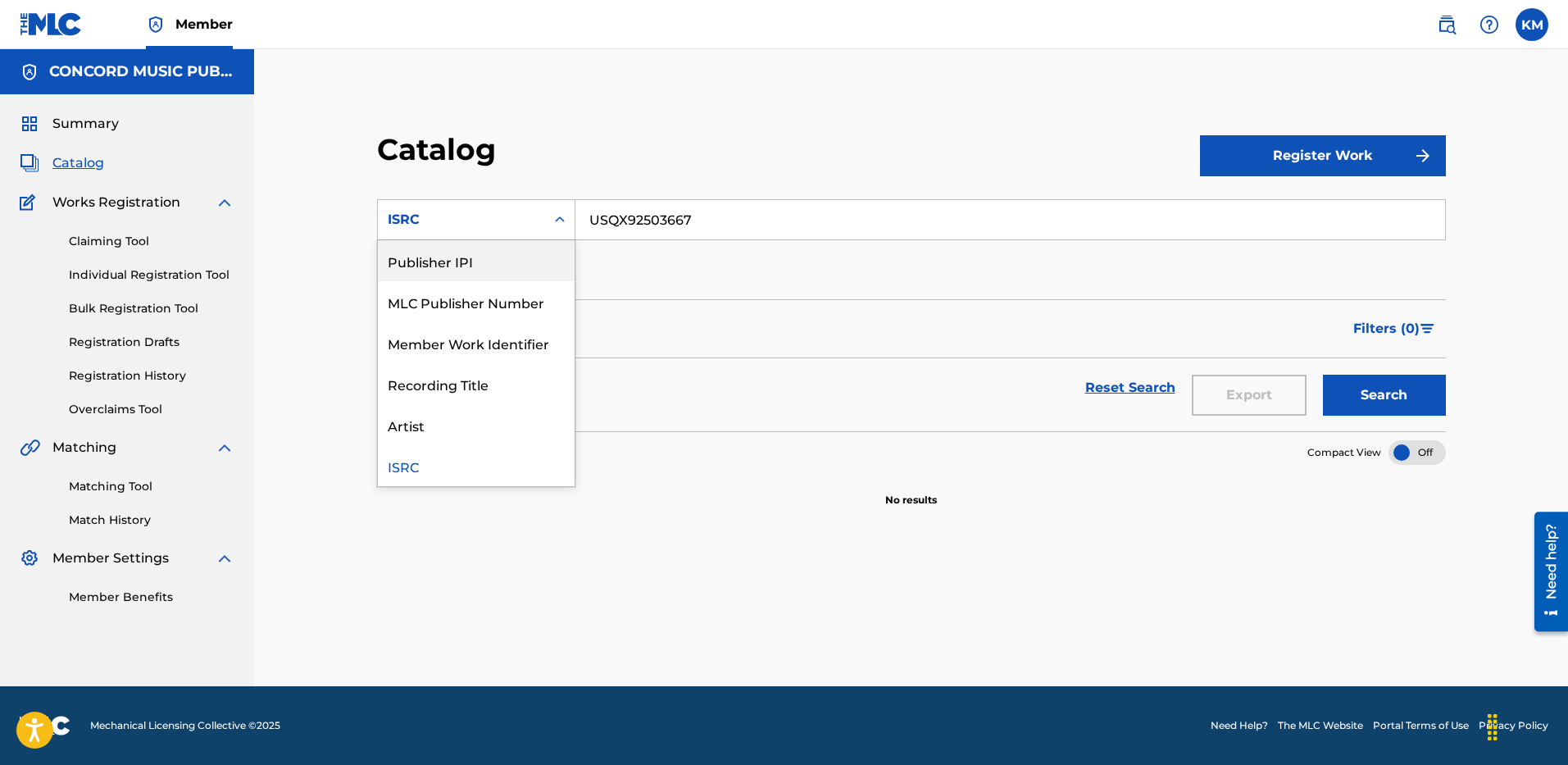
scroll to position [0, 0]
click at [521, 249] on div "Work Title" at bounding box center [476, 261] width 197 height 41
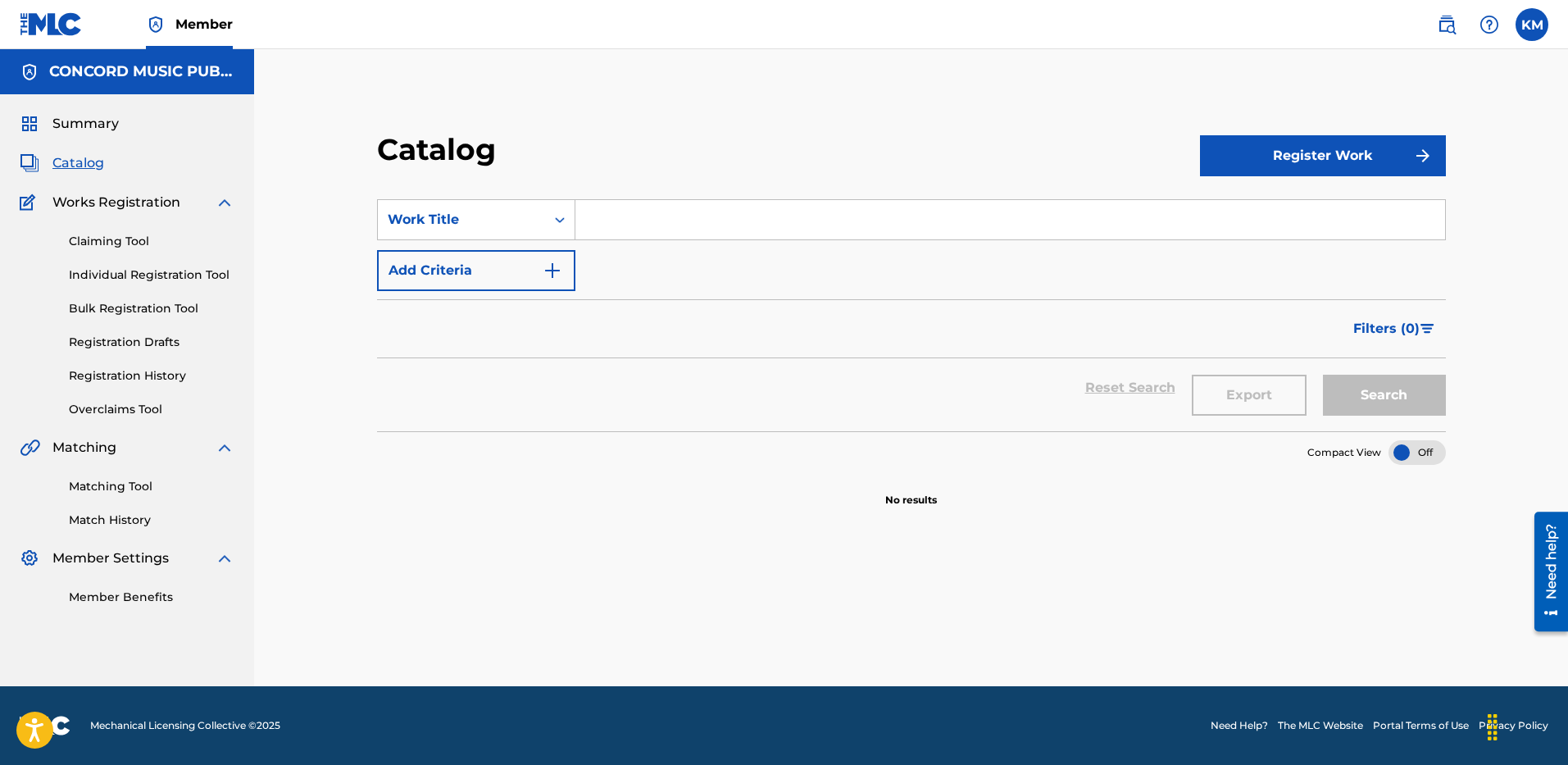
click at [594, 215] on input "Search Form" at bounding box center [1010, 220] width 870 height 40
paste input "Surrounded"
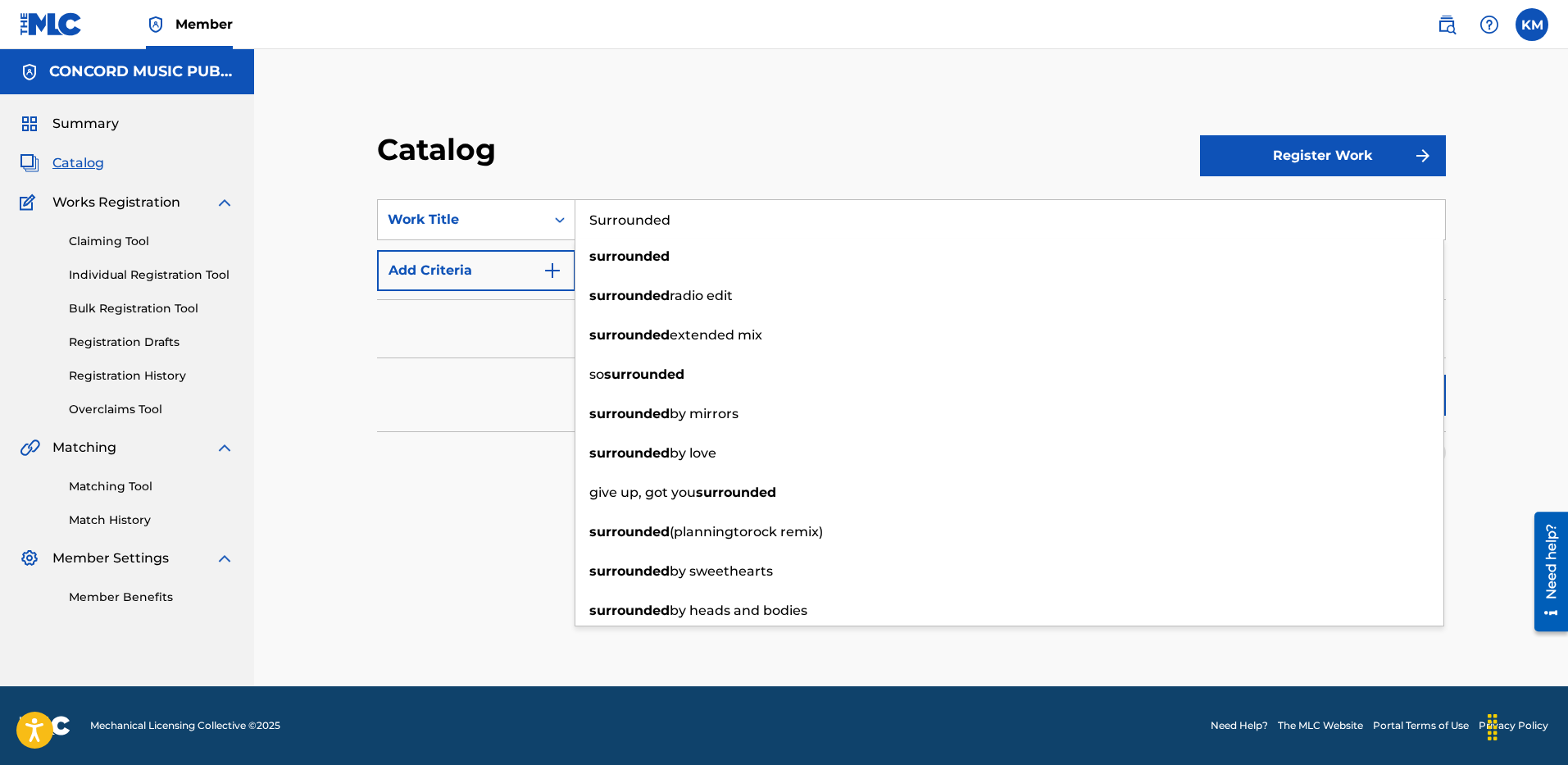
type input "Surrounded"
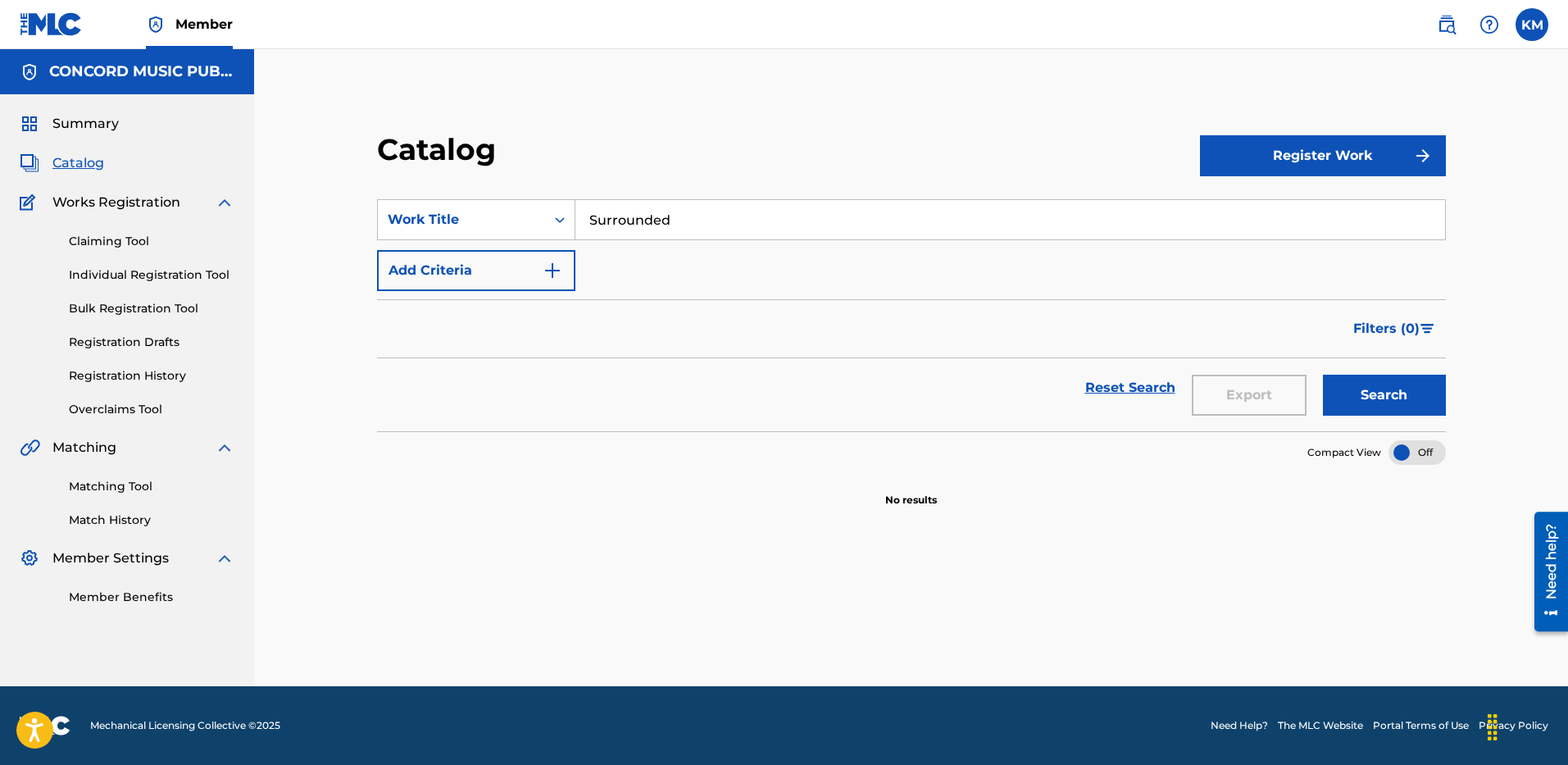
click at [559, 270] on img "Search Form" at bounding box center [552, 270] width 19 height 19
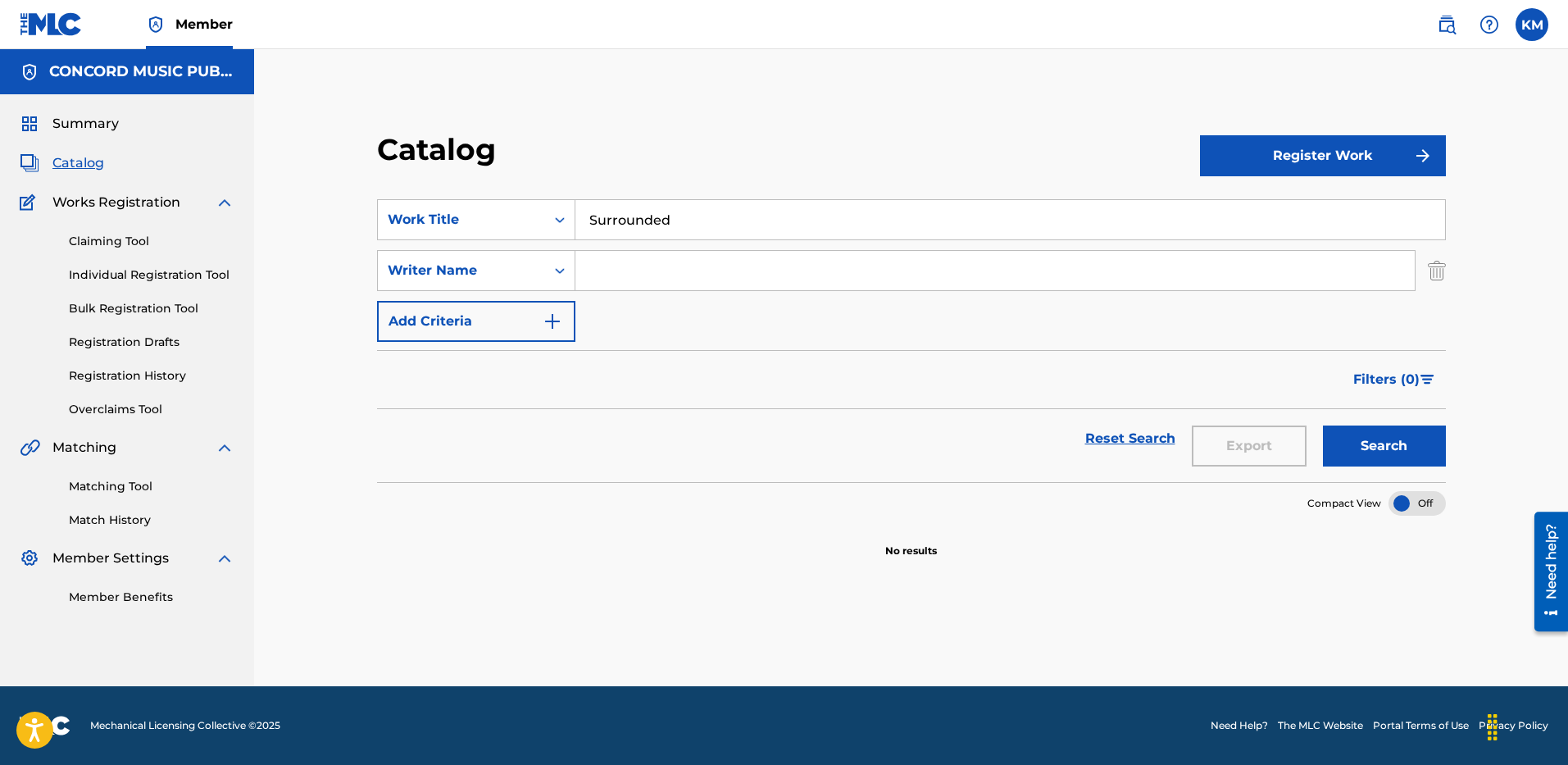
click at [585, 270] on input "Search Form" at bounding box center [995, 271] width 839 height 40
paste input "[PERSON_NAME]"
click at [1353, 442] on button "Search" at bounding box center [1383, 446] width 123 height 41
paste input "[PERSON_NAME]"
drag, startPoint x: 667, startPoint y: 275, endPoint x: 482, endPoint y: 275, distance: 185.0
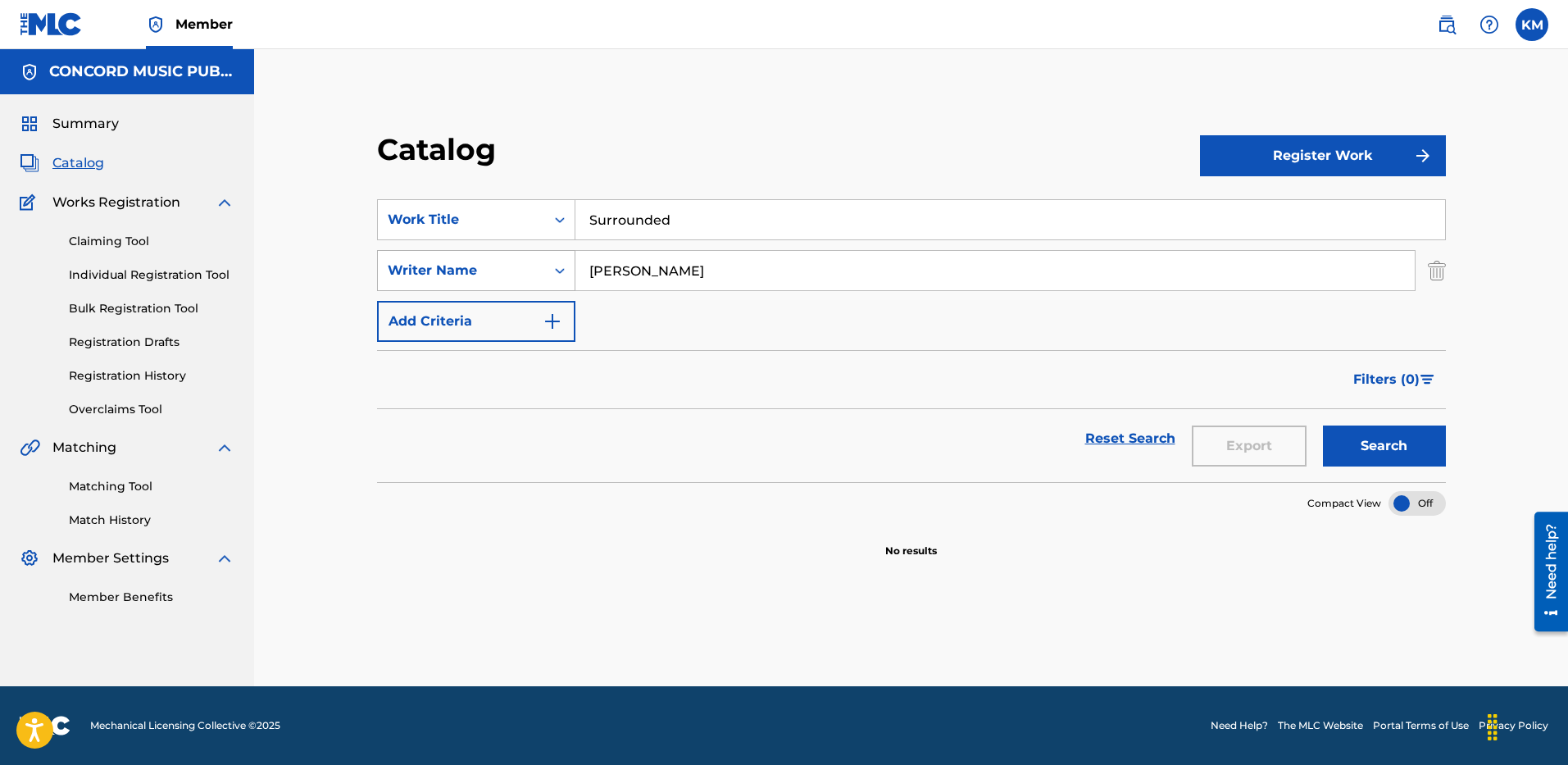
click at [489, 275] on div "SearchWithCriteria6a0c25f2-63e7-46d7-a961-13d42cf13062 Writer Name [PERSON_NAME]" at bounding box center [911, 271] width 1068 height 41
click at [1369, 441] on button "Search" at bounding box center [1383, 446] width 123 height 41
paste input "[PERSON_NAME]"
click at [1383, 444] on button "Search" at bounding box center [1383, 446] width 123 height 41
drag, startPoint x: 654, startPoint y: 273, endPoint x: 419, endPoint y: 246, distance: 236.5
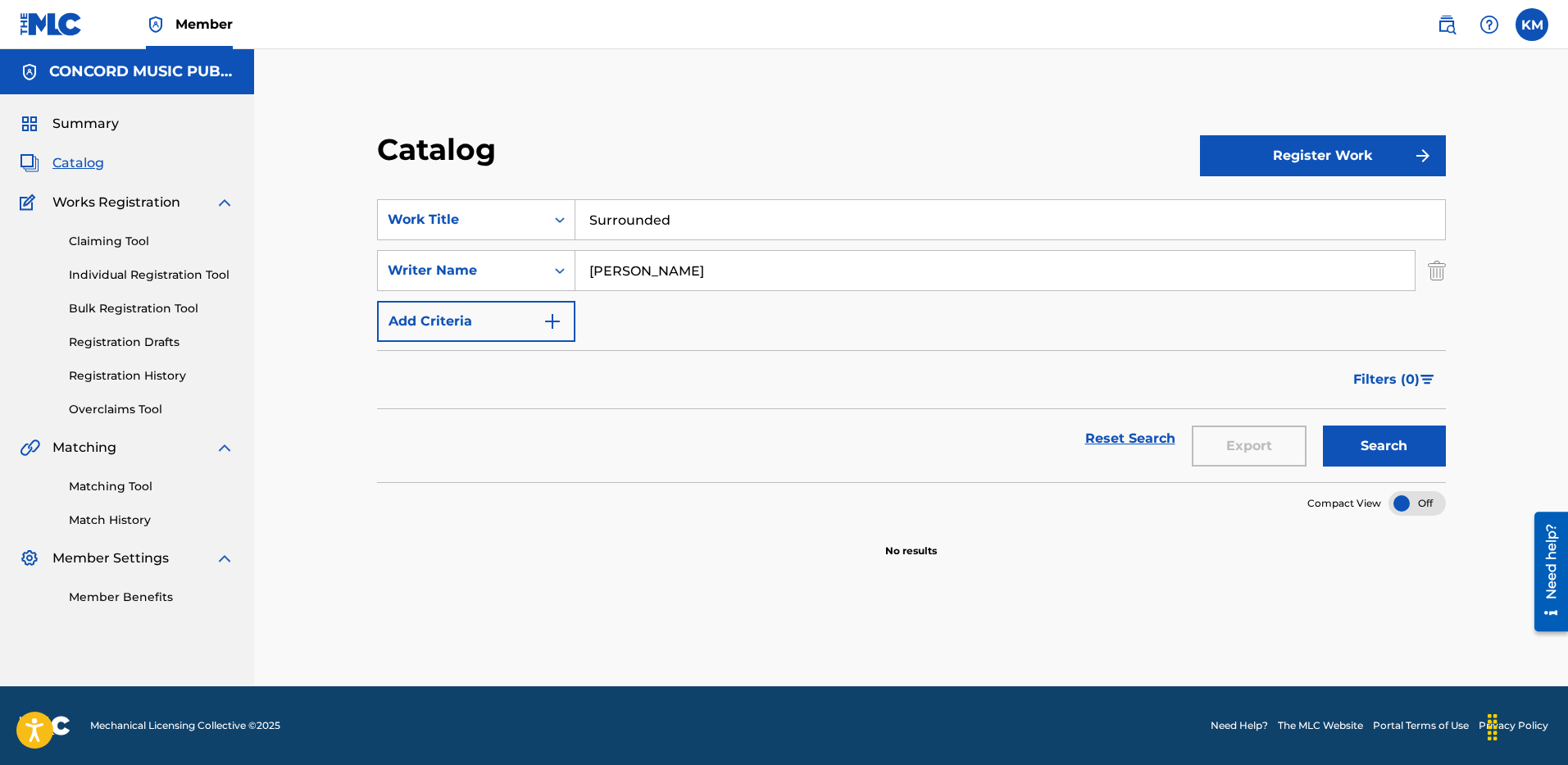
click at [421, 246] on div "SearchWithCriteria7af57b2f-6753-45fd-b05d-81788d48b697 Work Title Surrounded Se…" at bounding box center [911, 271] width 1068 height 142
type input "S"
type input "[PERSON_NAME]"
click at [1322, 426] on button "Search" at bounding box center [1383, 446] width 123 height 41
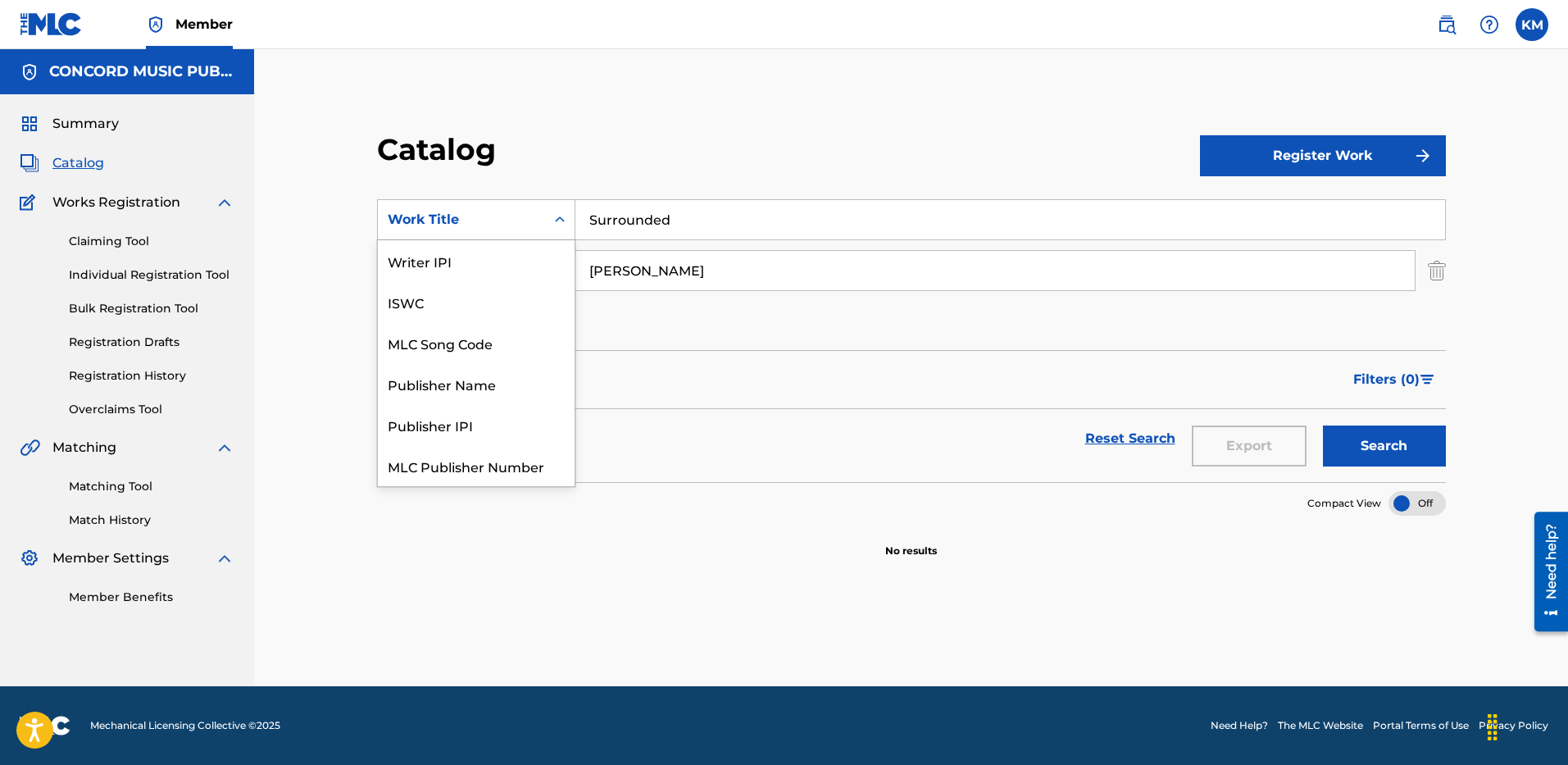
click at [550, 219] on div "Search Form" at bounding box center [560, 220] width 30 height 30
click at [496, 415] on div "ISRC" at bounding box center [476, 425] width 197 height 41
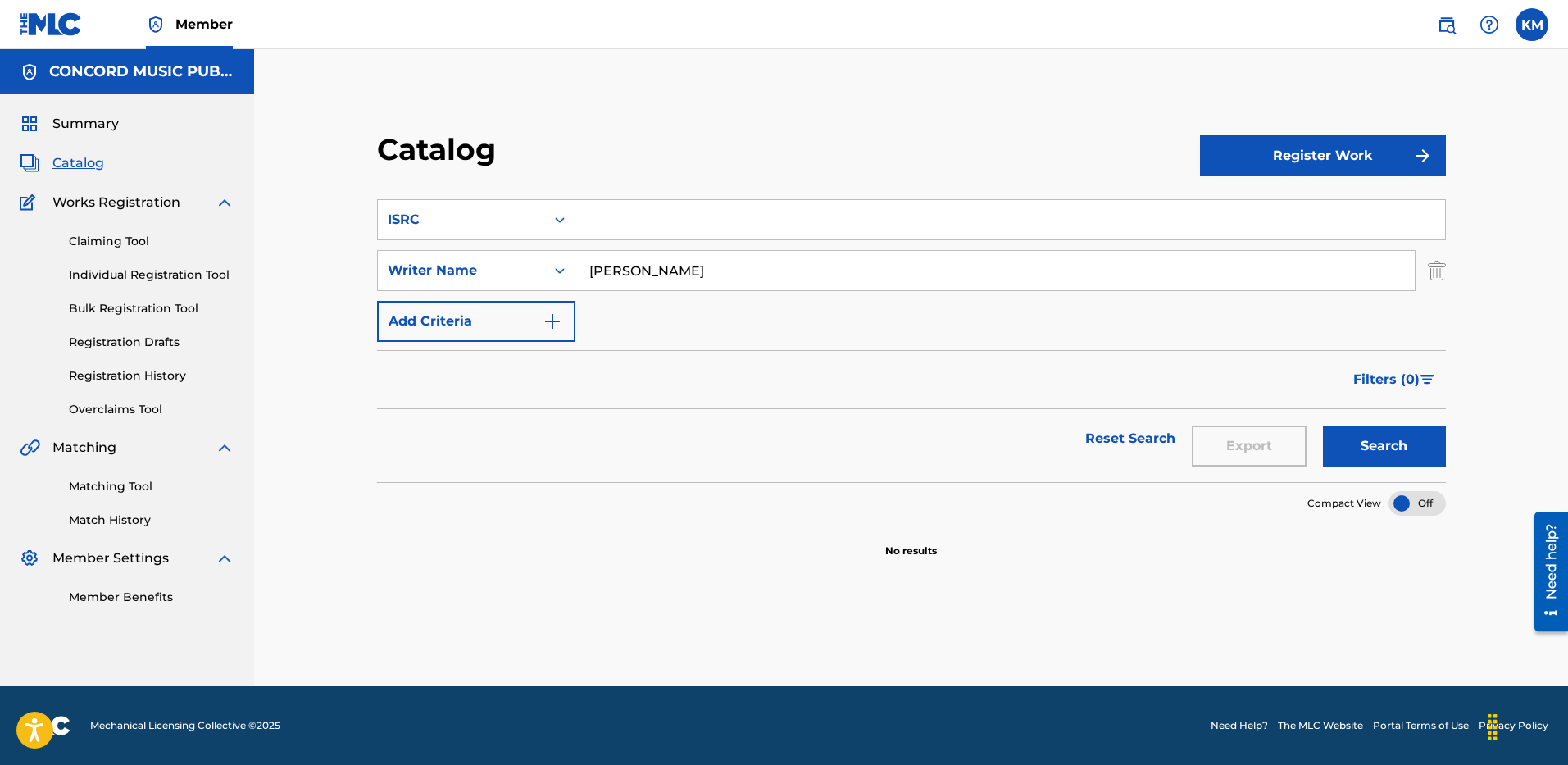
click at [622, 229] on input "Search Form" at bounding box center [1010, 220] width 870 height 40
paste input "USA2P2514517"
type input "USA2P2514517"
click at [1428, 266] on img "Search Form" at bounding box center [1437, 271] width 18 height 41
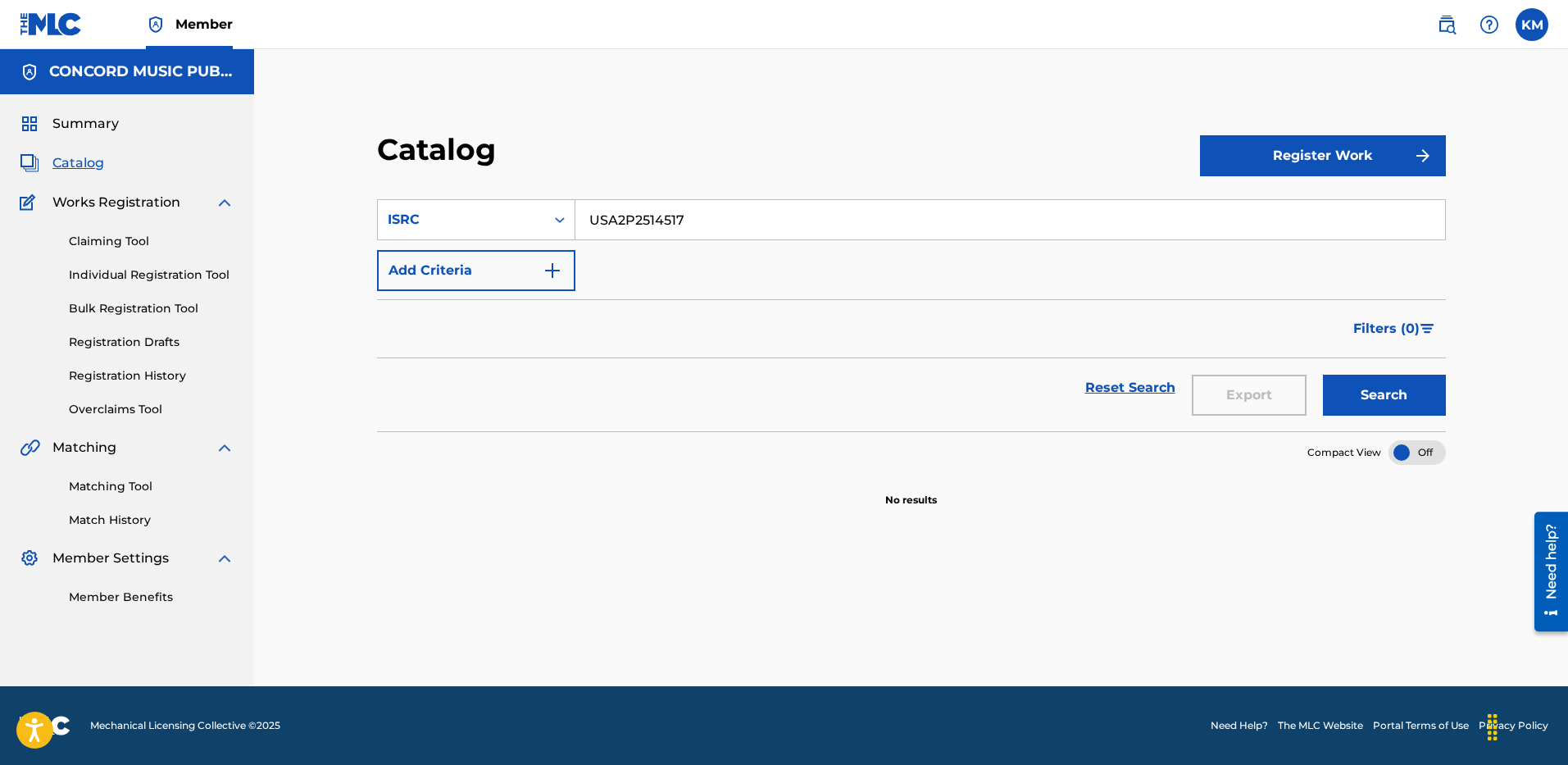
click at [1426, 382] on button "Search" at bounding box center [1383, 395] width 123 height 41
click at [556, 270] on img "Search Form" at bounding box center [552, 270] width 19 height 19
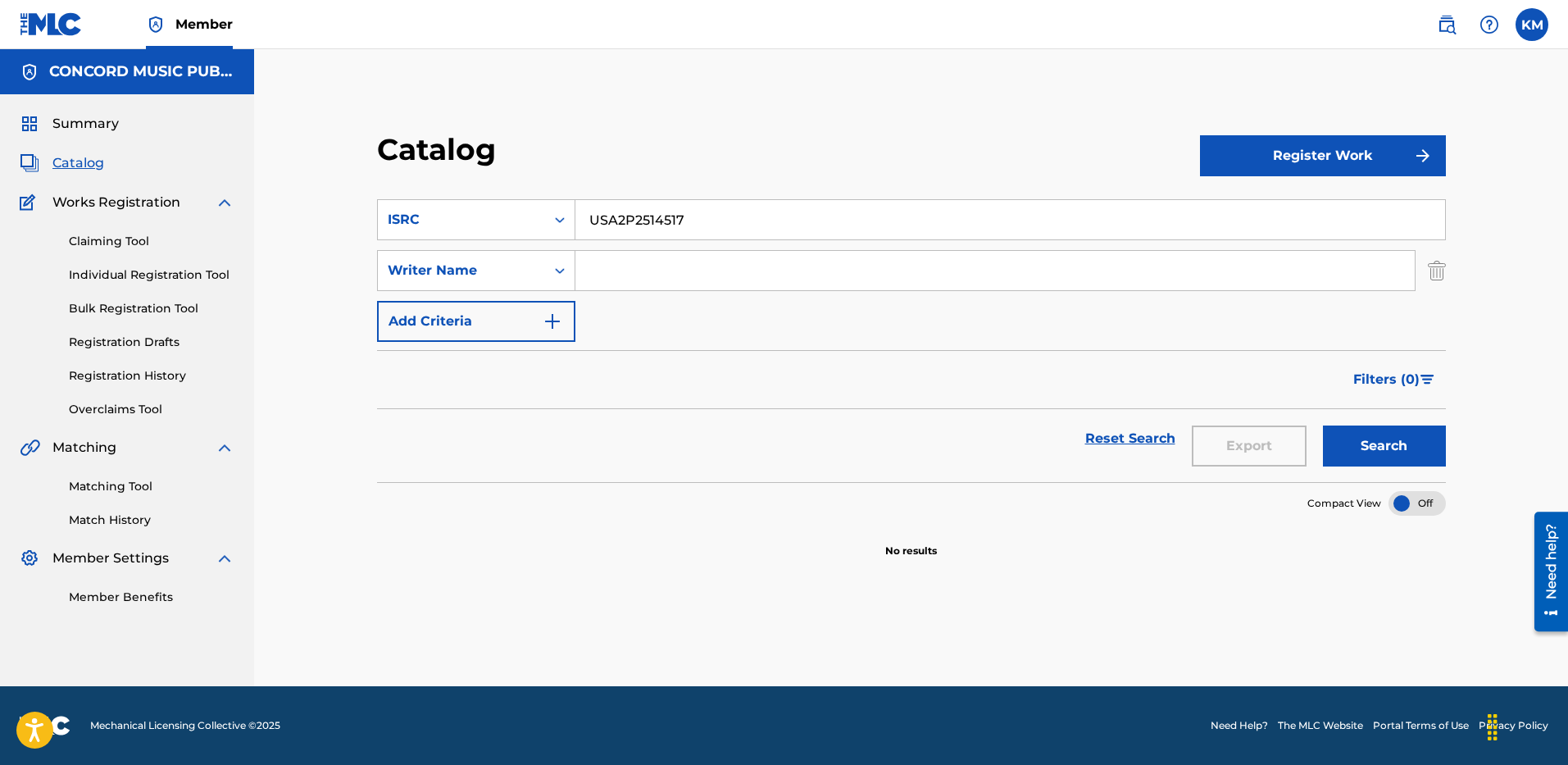
click at [594, 270] on input "Search Form" at bounding box center [995, 271] width 839 height 40
paste input "Maman"
type input "Maman"
click at [557, 214] on icon "Search Form" at bounding box center [560, 220] width 17 height 17
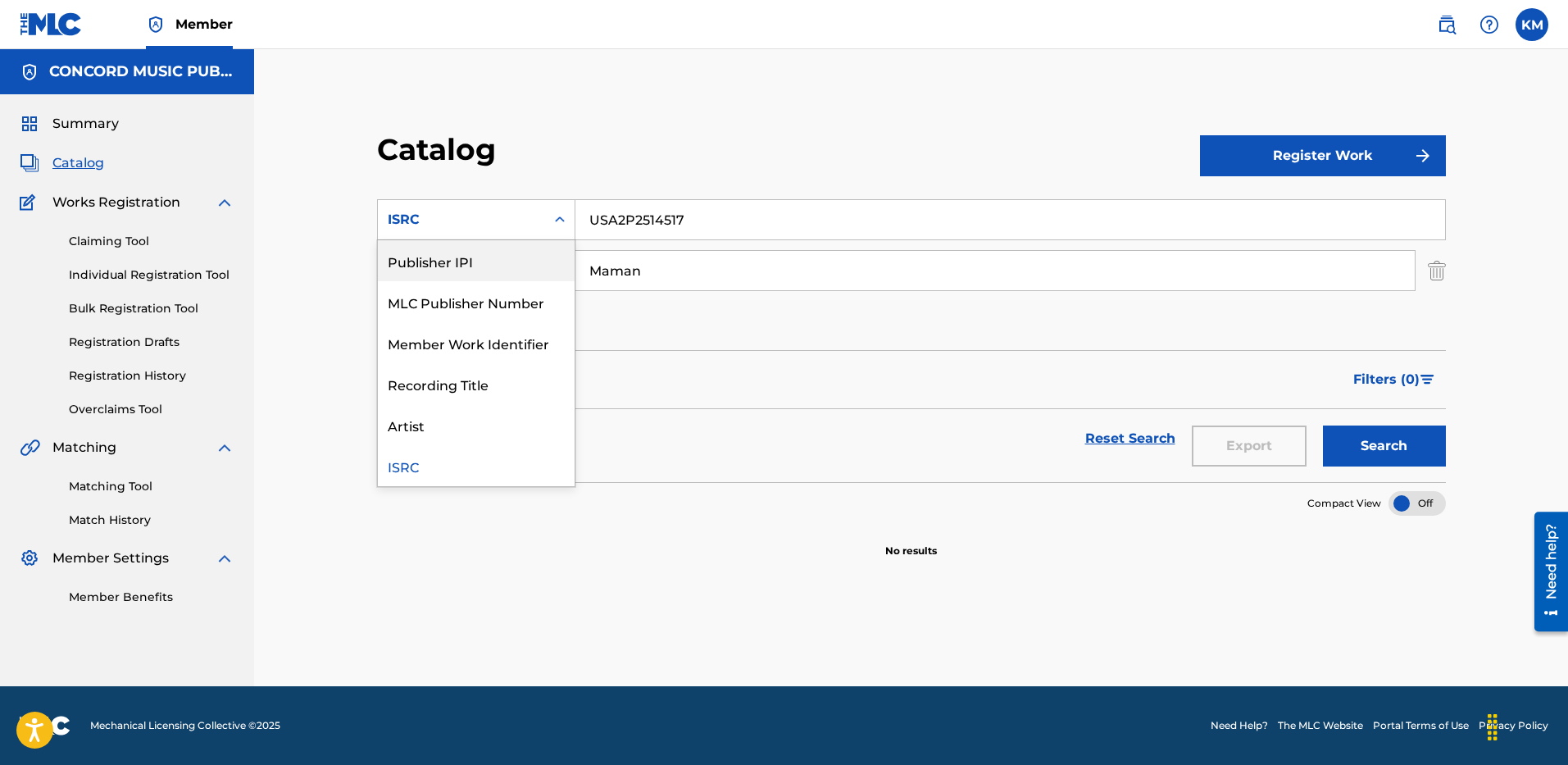
scroll to position [0, 0]
click at [514, 274] on div "Work Title" at bounding box center [476, 261] width 197 height 41
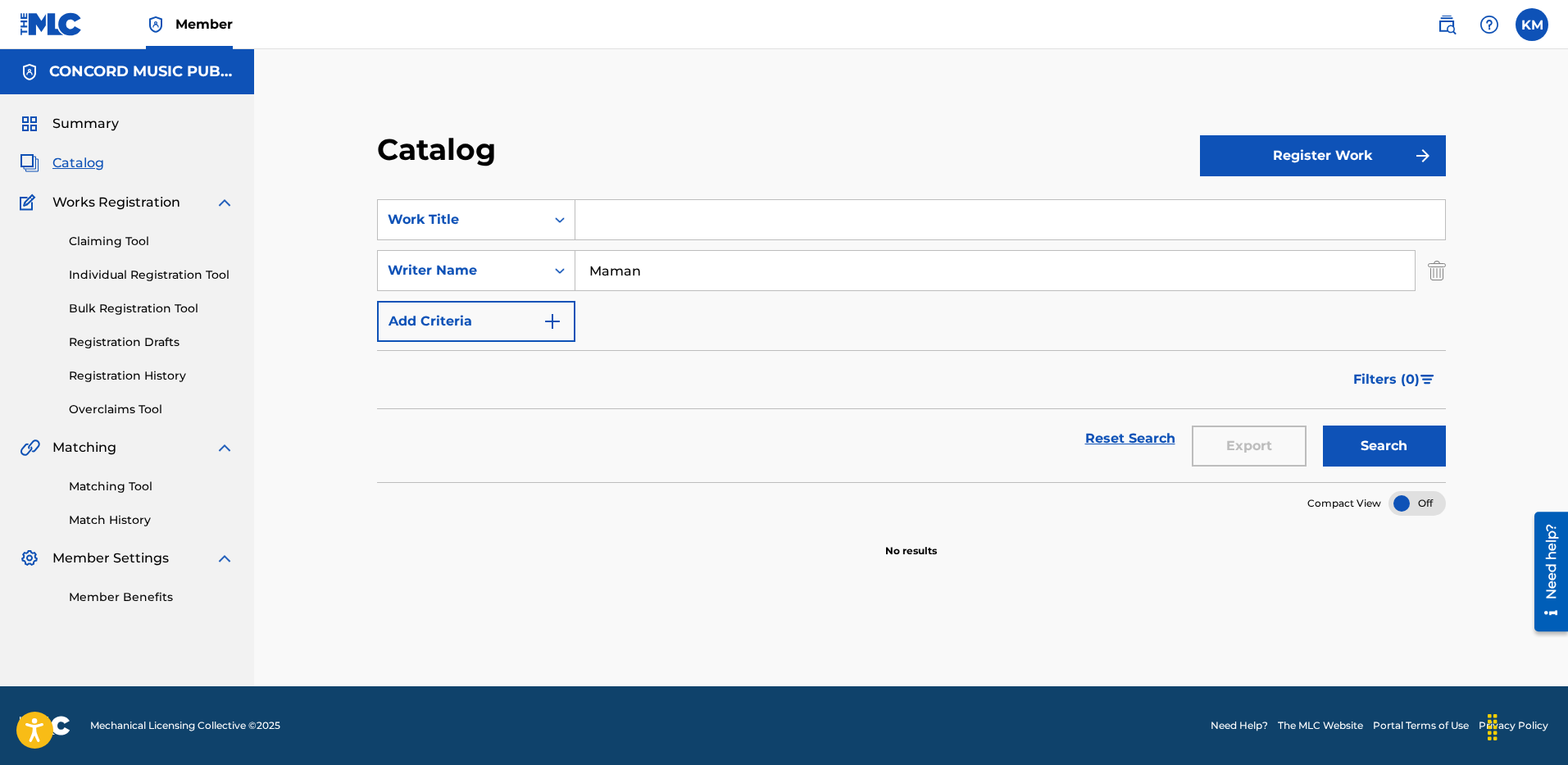
click at [608, 225] on input "Search Form" at bounding box center [1010, 220] width 870 height 40
paste input "1995"
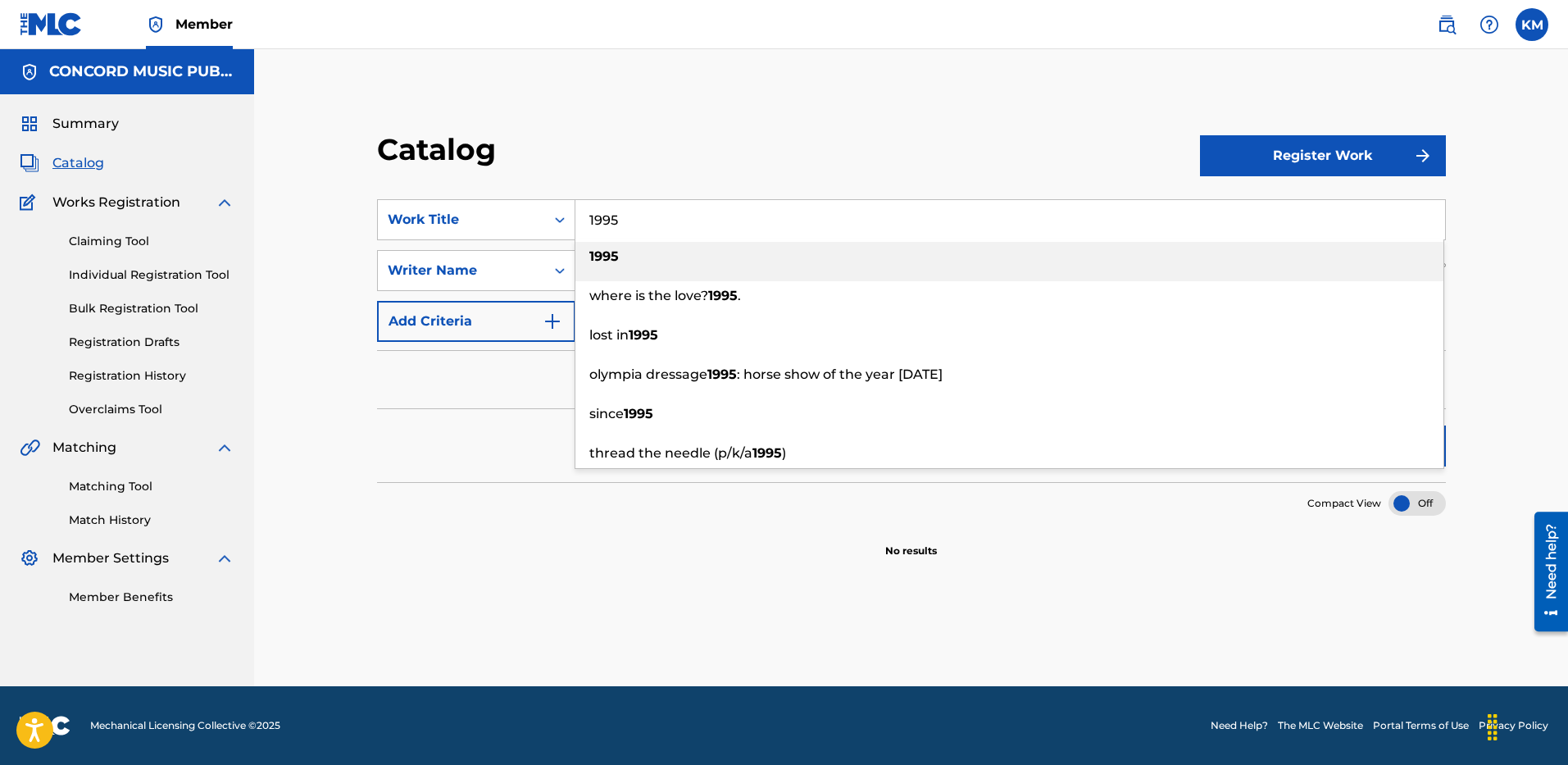
type input "1995"
click at [586, 244] on div "1995" at bounding box center [1009, 257] width 868 height 30
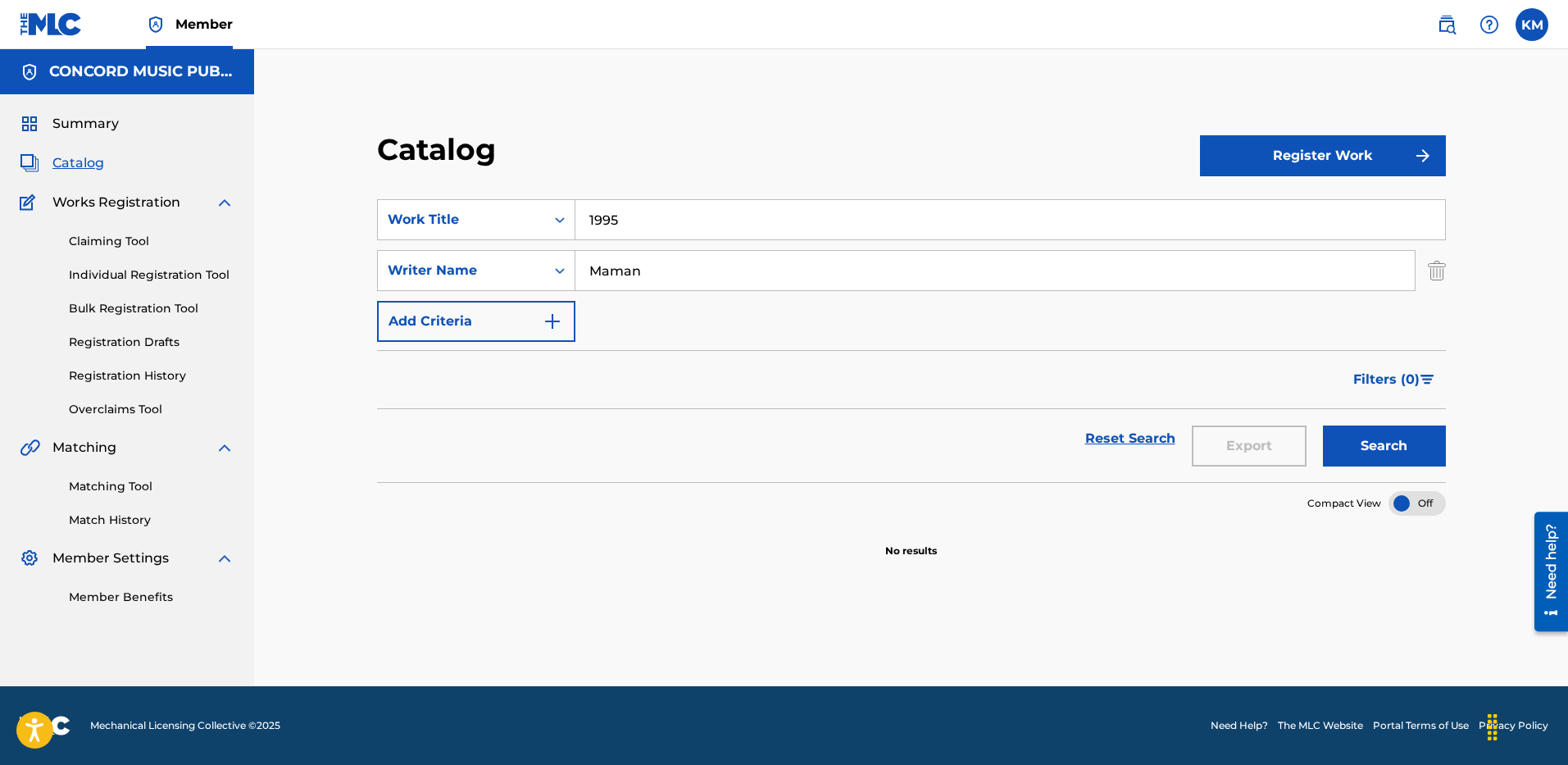
click at [1353, 443] on button "Search" at bounding box center [1383, 446] width 123 height 41
drag, startPoint x: 666, startPoint y: 276, endPoint x: 428, endPoint y: 278, distance: 238.0
click at [428, 278] on div "SearchWithCriteria6a0c25f2-63e7-46d7-a961-13d42cf13062 Writer Name Maman" at bounding box center [911, 271] width 1068 height 41
type input "[PERSON_NAME]"
click at [1322, 426] on button "Search" at bounding box center [1383, 446] width 123 height 41
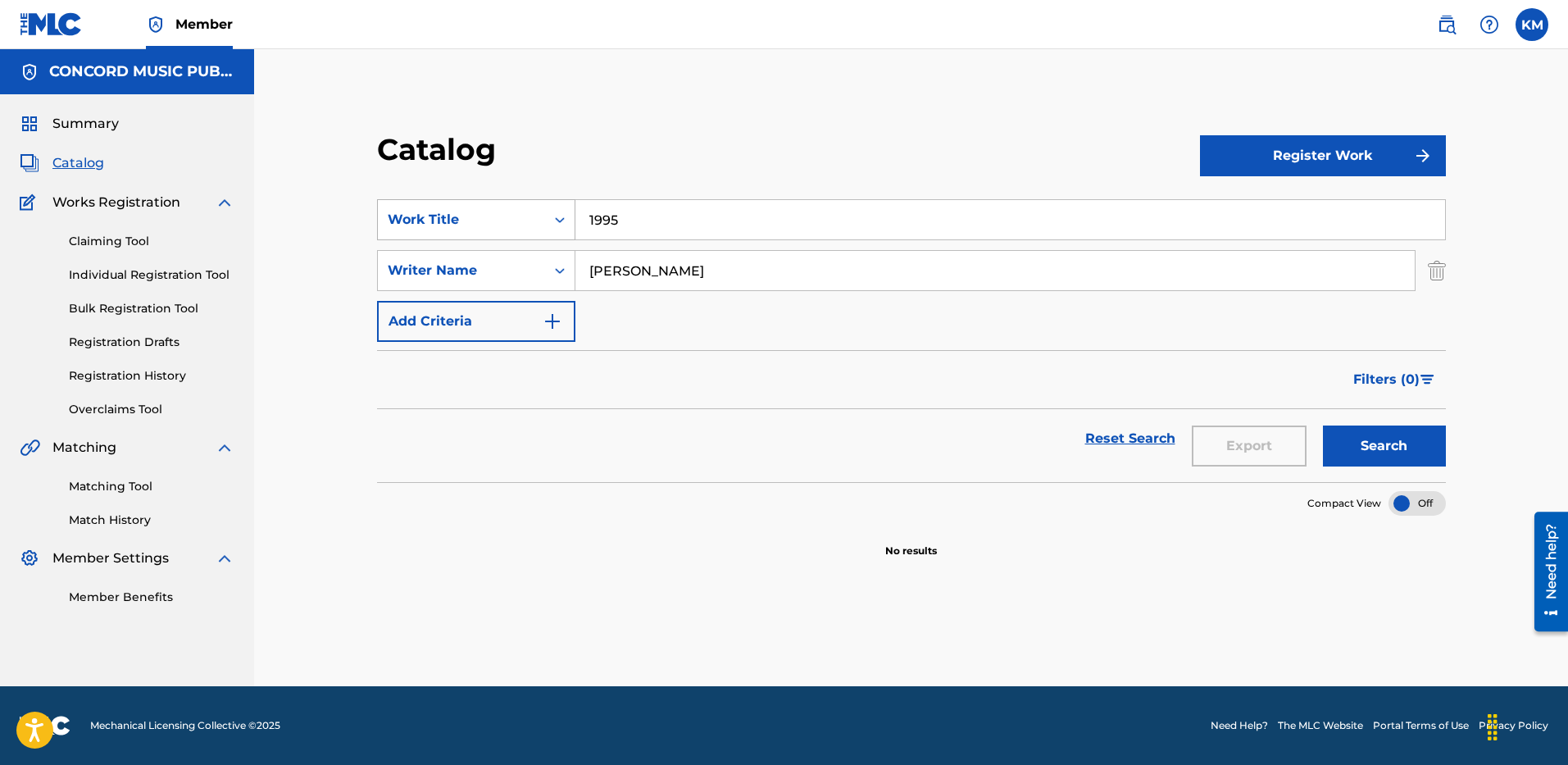
click at [556, 224] on icon "Search Form" at bounding box center [560, 220] width 17 height 17
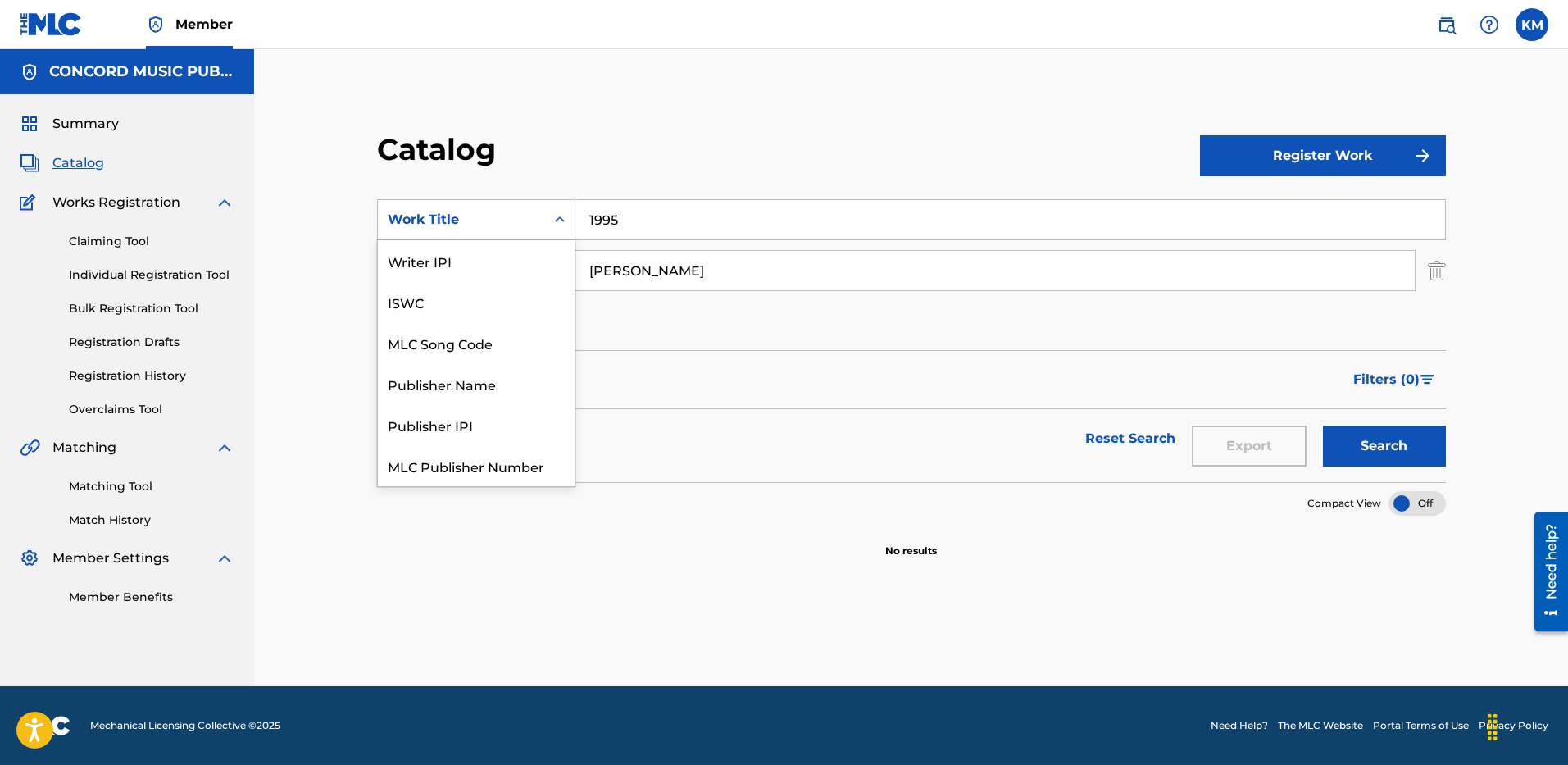
scroll to position [205, 0]
click at [519, 414] on div "ISRC" at bounding box center [476, 425] width 197 height 41
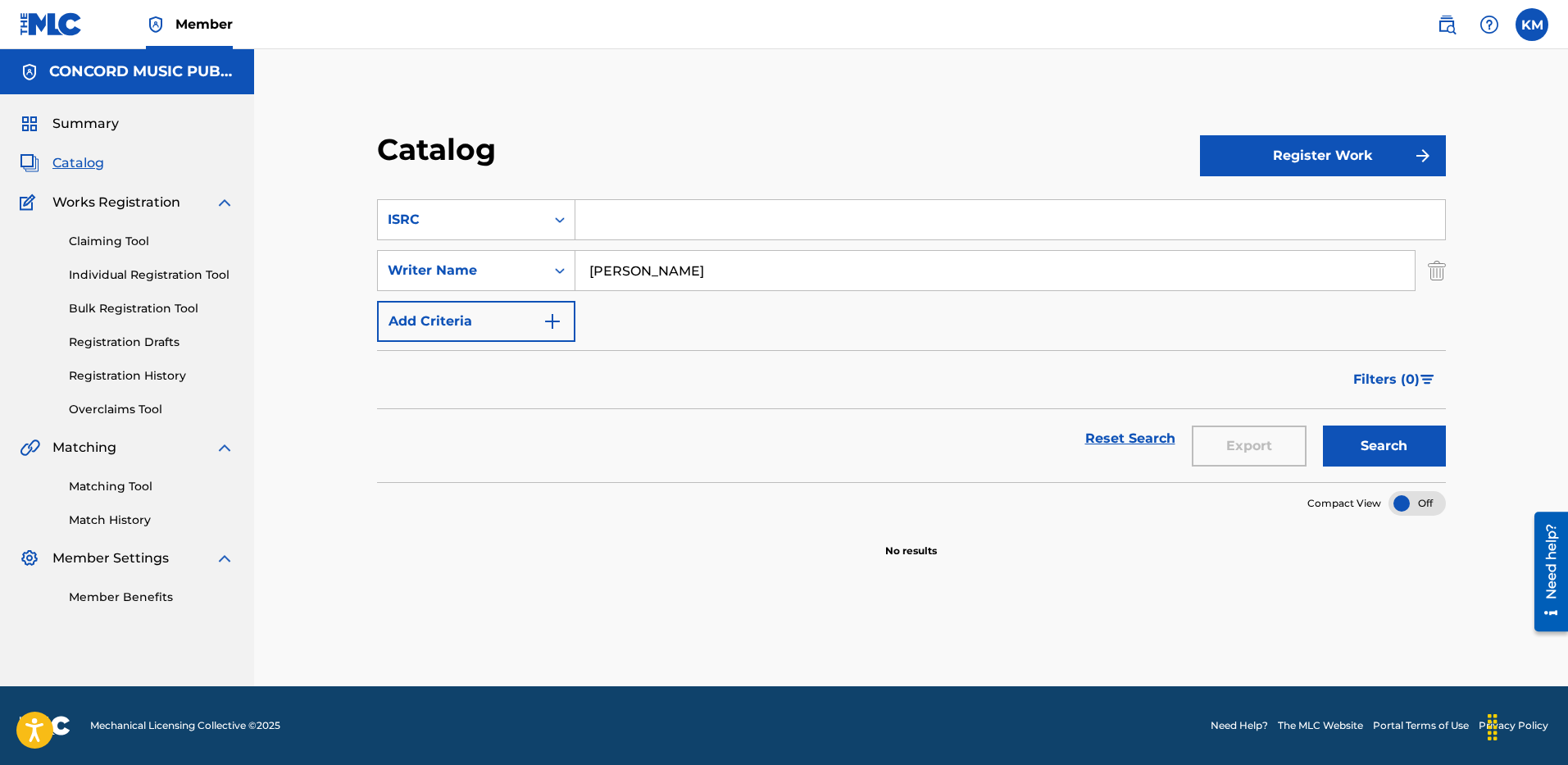
click at [628, 218] on input "Search Form" at bounding box center [1010, 220] width 870 height 40
paste input "USUG12503218"
type input "USUG12503218"
click at [1434, 268] on img "Search Form" at bounding box center [1437, 271] width 18 height 41
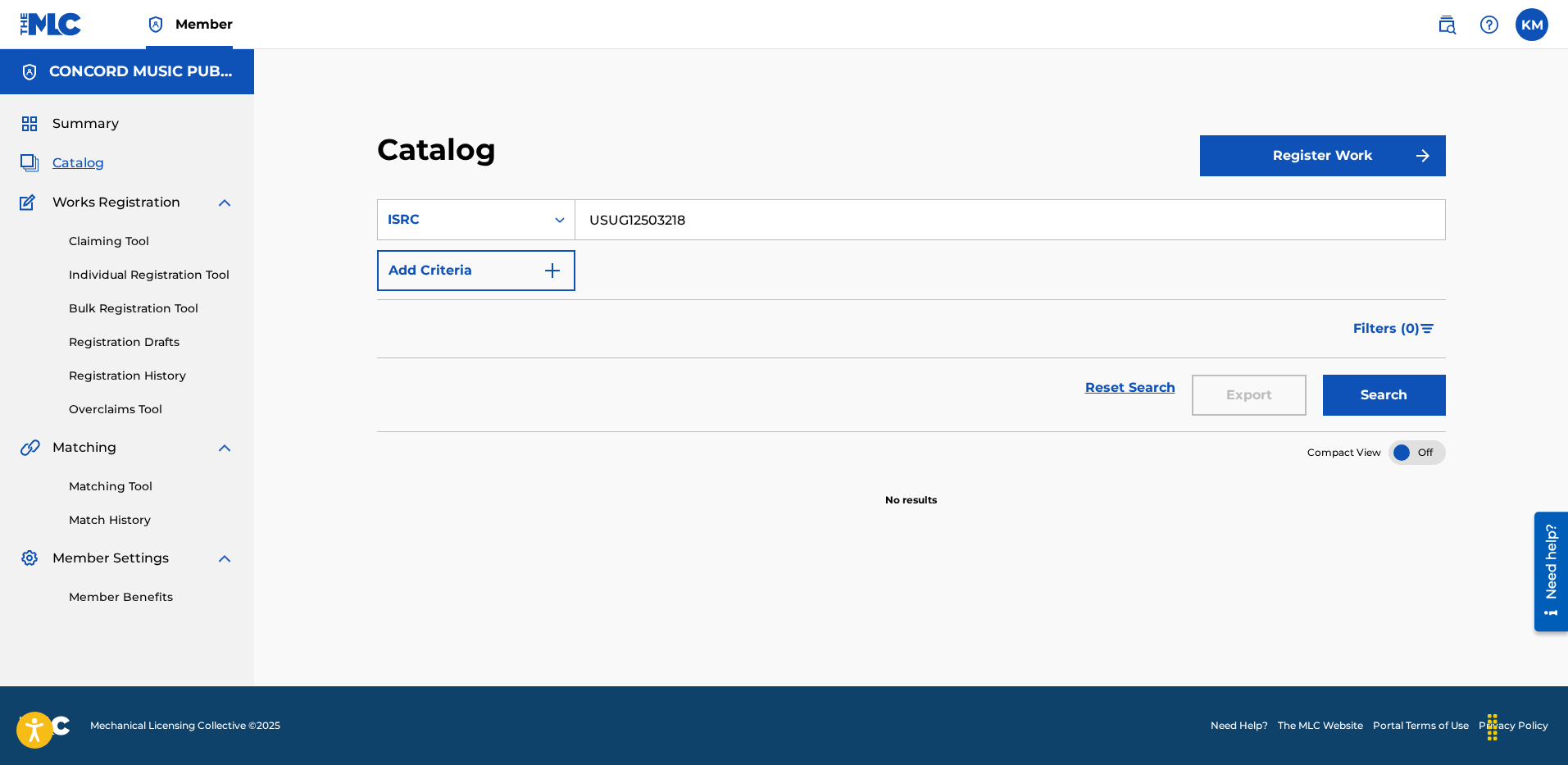
click at [1386, 378] on button "Search" at bounding box center [1383, 395] width 123 height 41
click at [561, 280] on img "Search Form" at bounding box center [552, 270] width 19 height 19
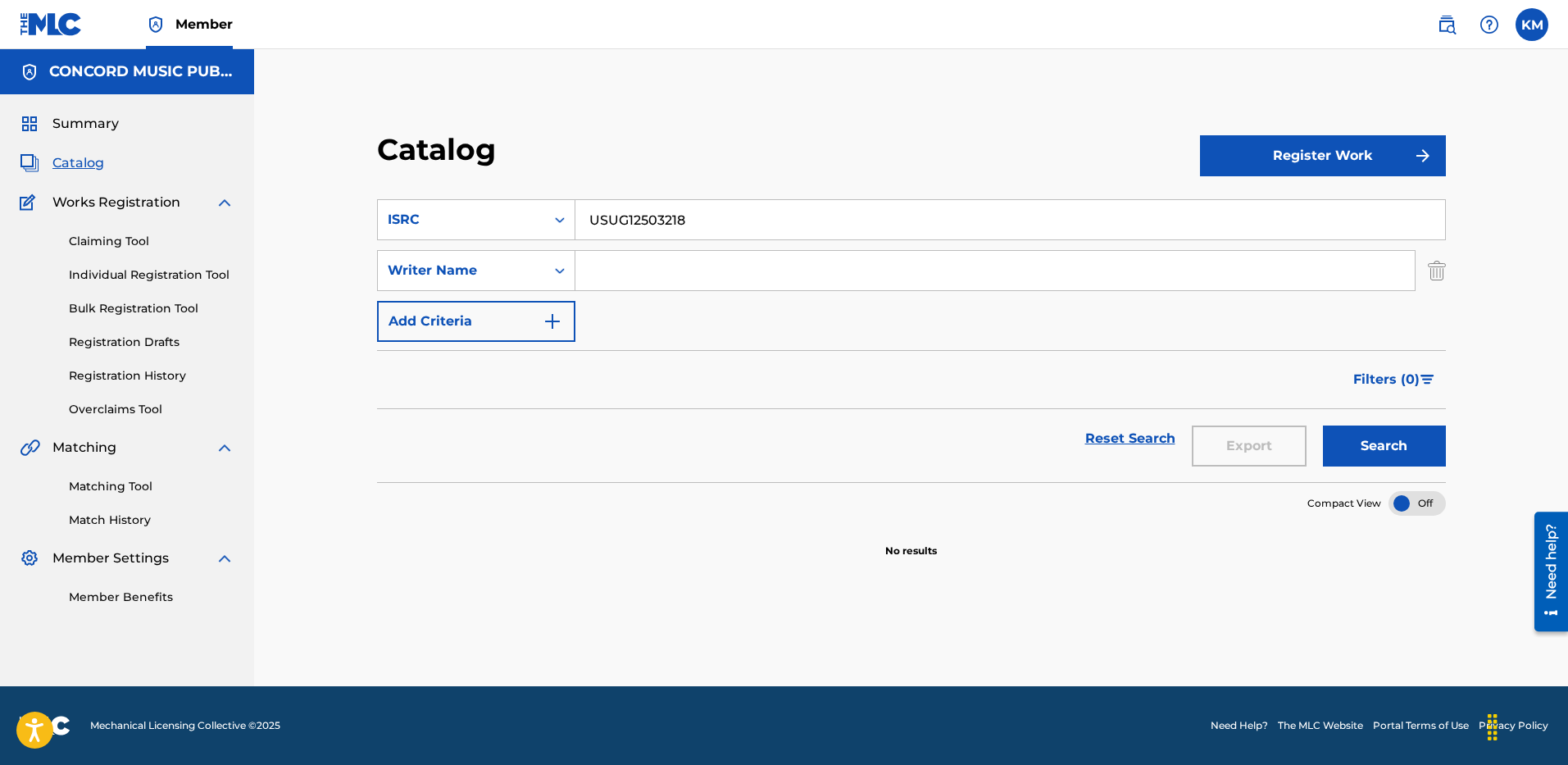
click at [623, 266] on input "Search Form" at bounding box center [995, 271] width 839 height 40
paste input "[PERSON_NAME]"
type input "[PERSON_NAME]"
drag, startPoint x: 725, startPoint y: 210, endPoint x: 368, endPoint y: 257, distance: 360.1
click at [368, 257] on div "Catalog Register Work SearchWithCriteriaae96e044-d70e-447b-ad3f-7a33c7044209 IS…" at bounding box center [911, 345] width 1108 height 427
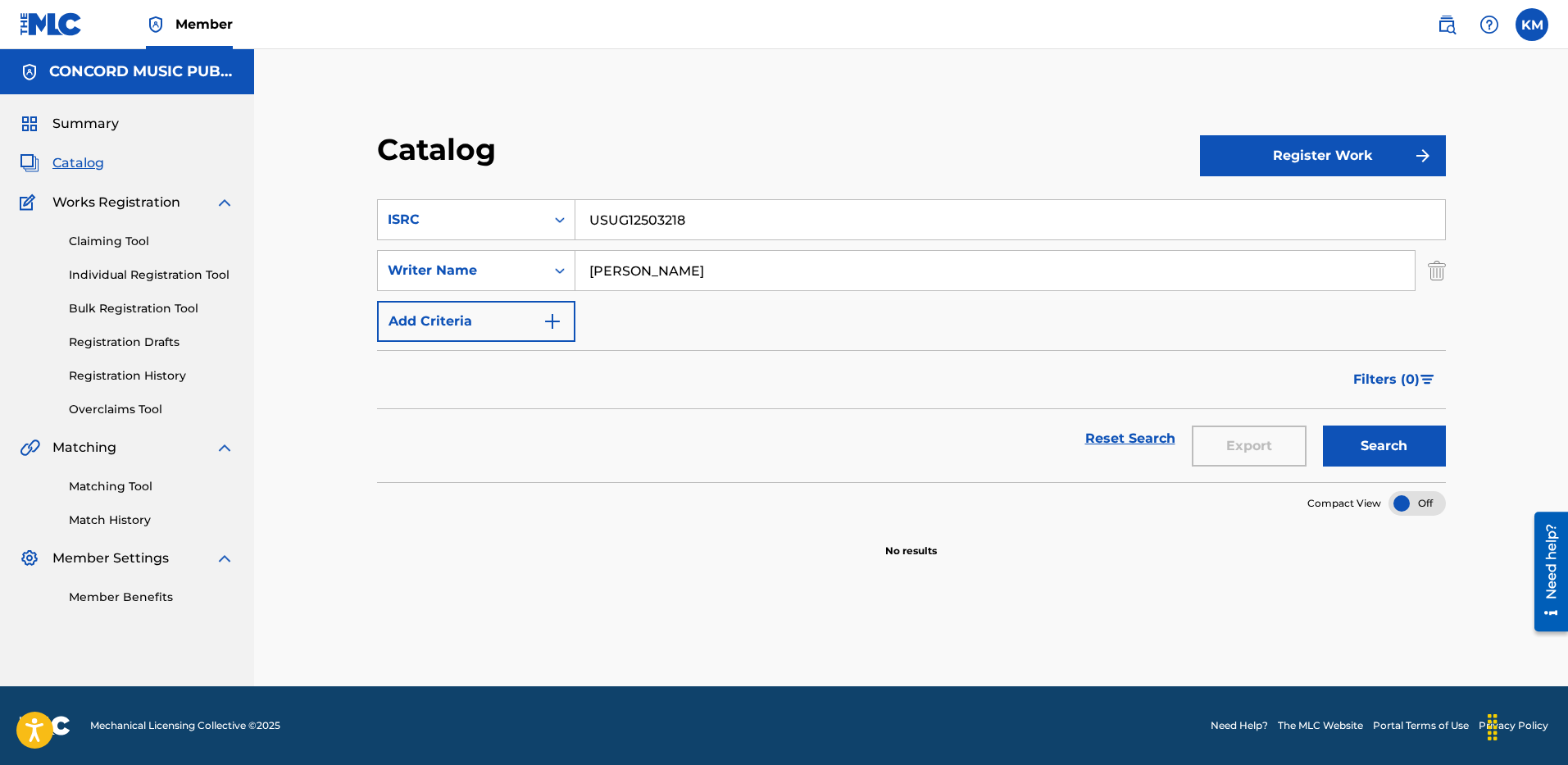
paste input "miss sunshine"
type input "miss sunshine"
click at [558, 222] on icon "Search Form" at bounding box center [560, 220] width 17 height 17
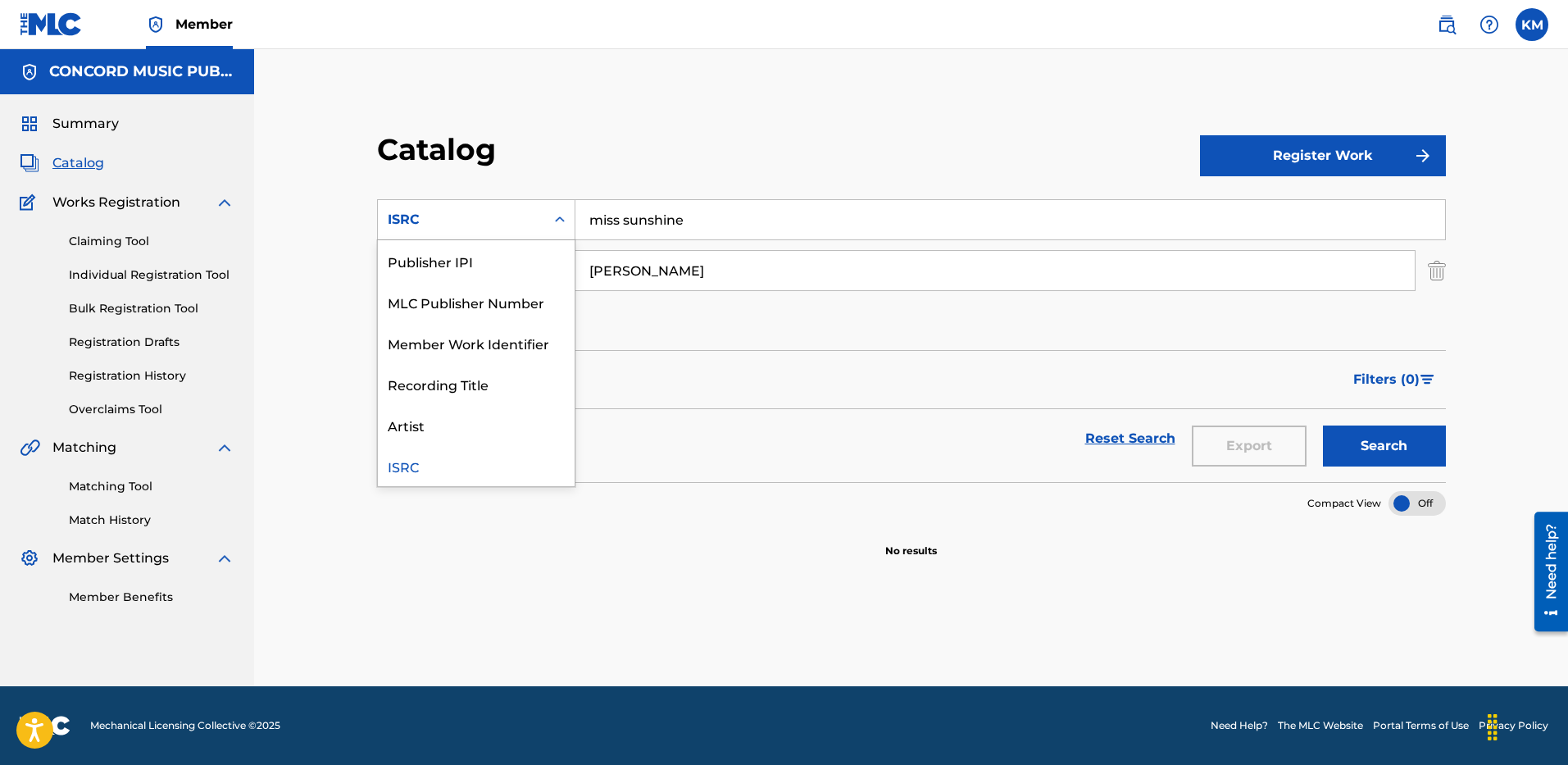
scroll to position [0, 0]
click at [512, 251] on div "Work Title" at bounding box center [476, 261] width 197 height 41
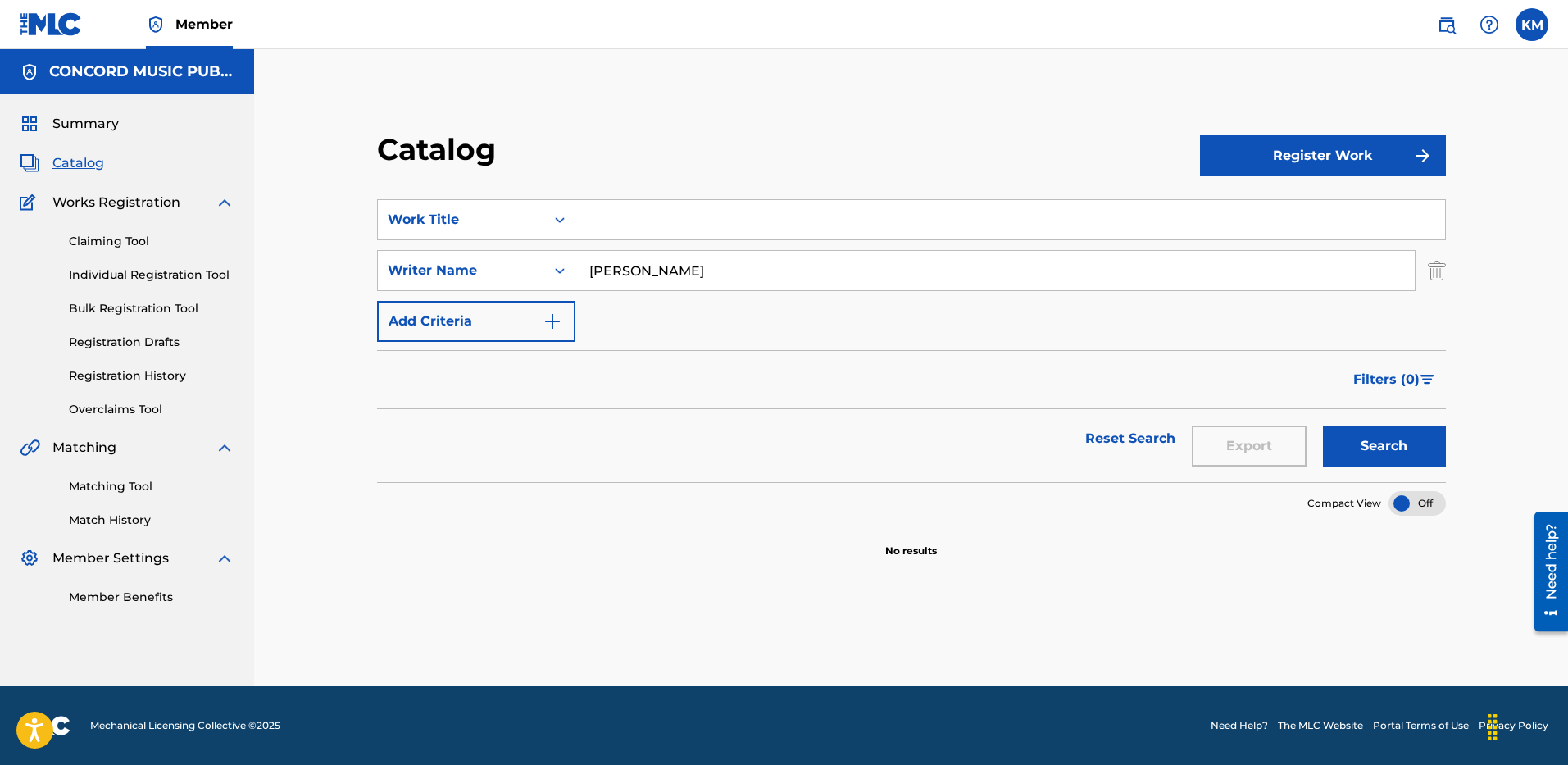
click at [607, 226] on input "Search Form" at bounding box center [1010, 220] width 870 height 40
paste input "miss sunshine"
type input "miss sunshine"
click at [1373, 445] on button "Search" at bounding box center [1383, 446] width 123 height 41
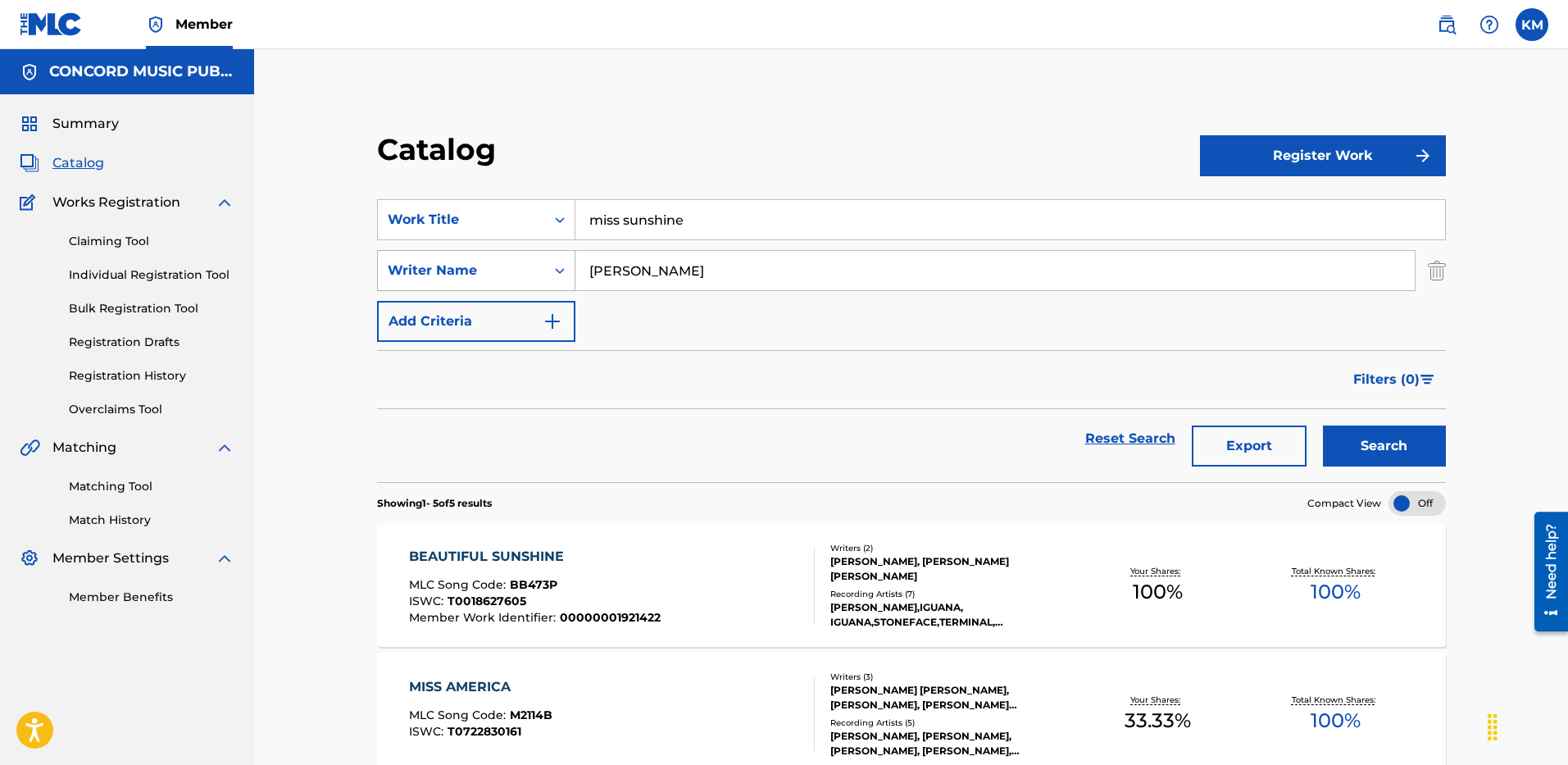
drag, startPoint x: 659, startPoint y: 258, endPoint x: 443, endPoint y: 269, distance: 216.3
click at [443, 269] on div "SearchWithCriteria6a0c25f2-63e7-46d7-a961-13d42cf13062 Writer Name [PERSON_NAME]" at bounding box center [911, 271] width 1068 height 41
type input "[PERSON_NAME]"
click at [1322, 426] on button "Search" at bounding box center [1383, 446] width 123 height 41
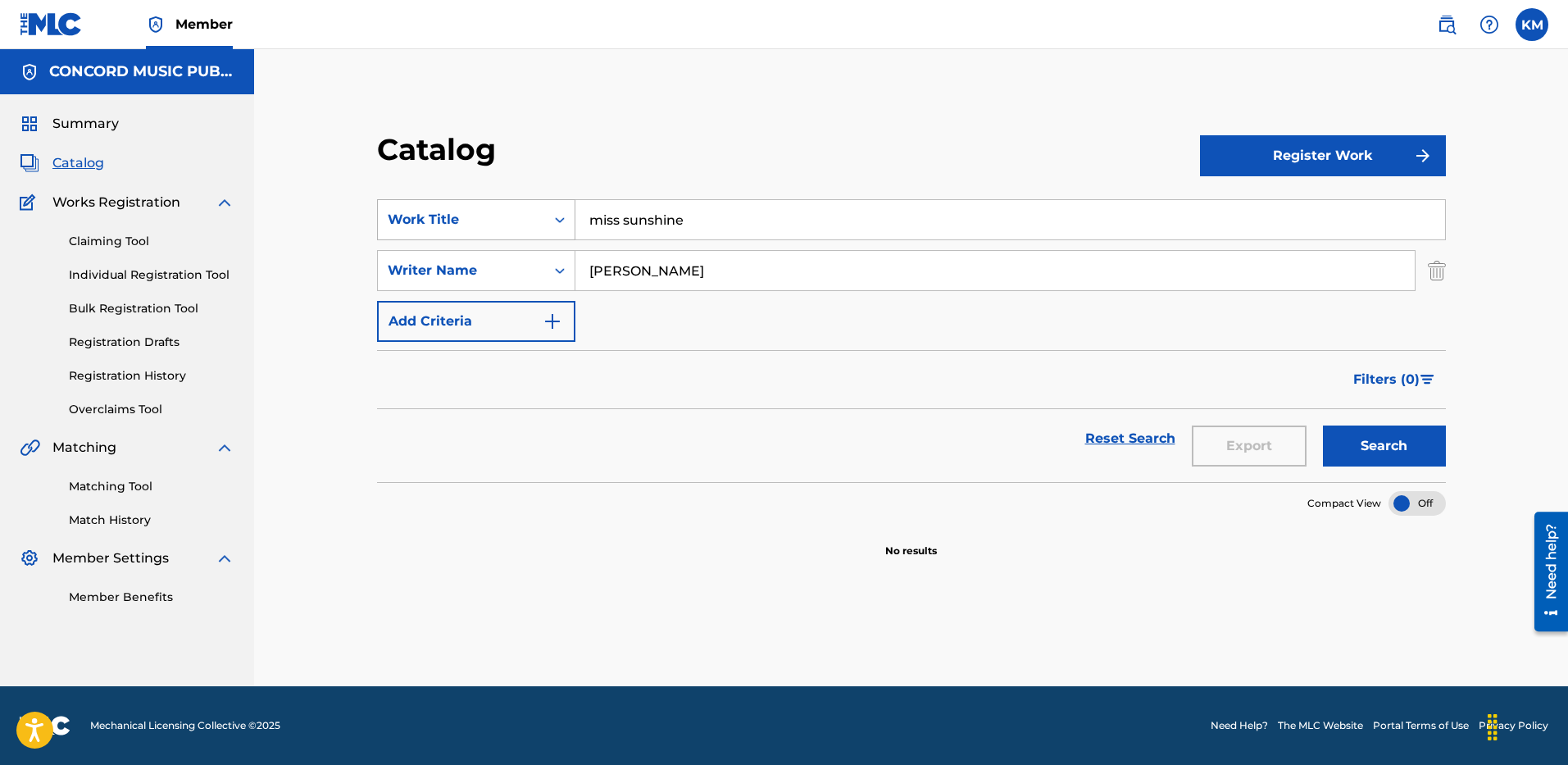
click at [549, 215] on div "Search Form" at bounding box center [560, 220] width 30 height 30
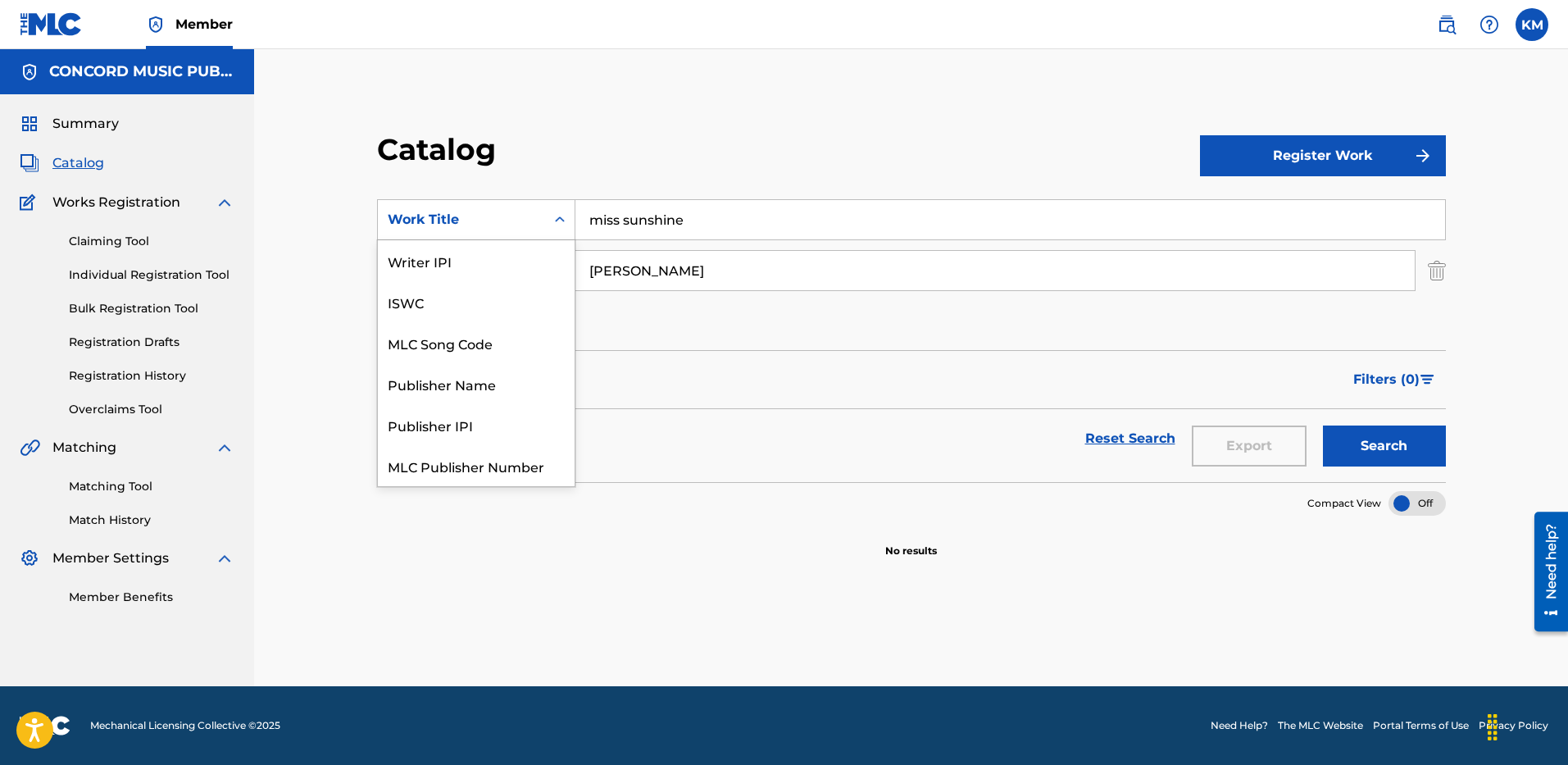
scroll to position [205, 0]
click at [497, 428] on div "ISRC" at bounding box center [476, 425] width 197 height 41
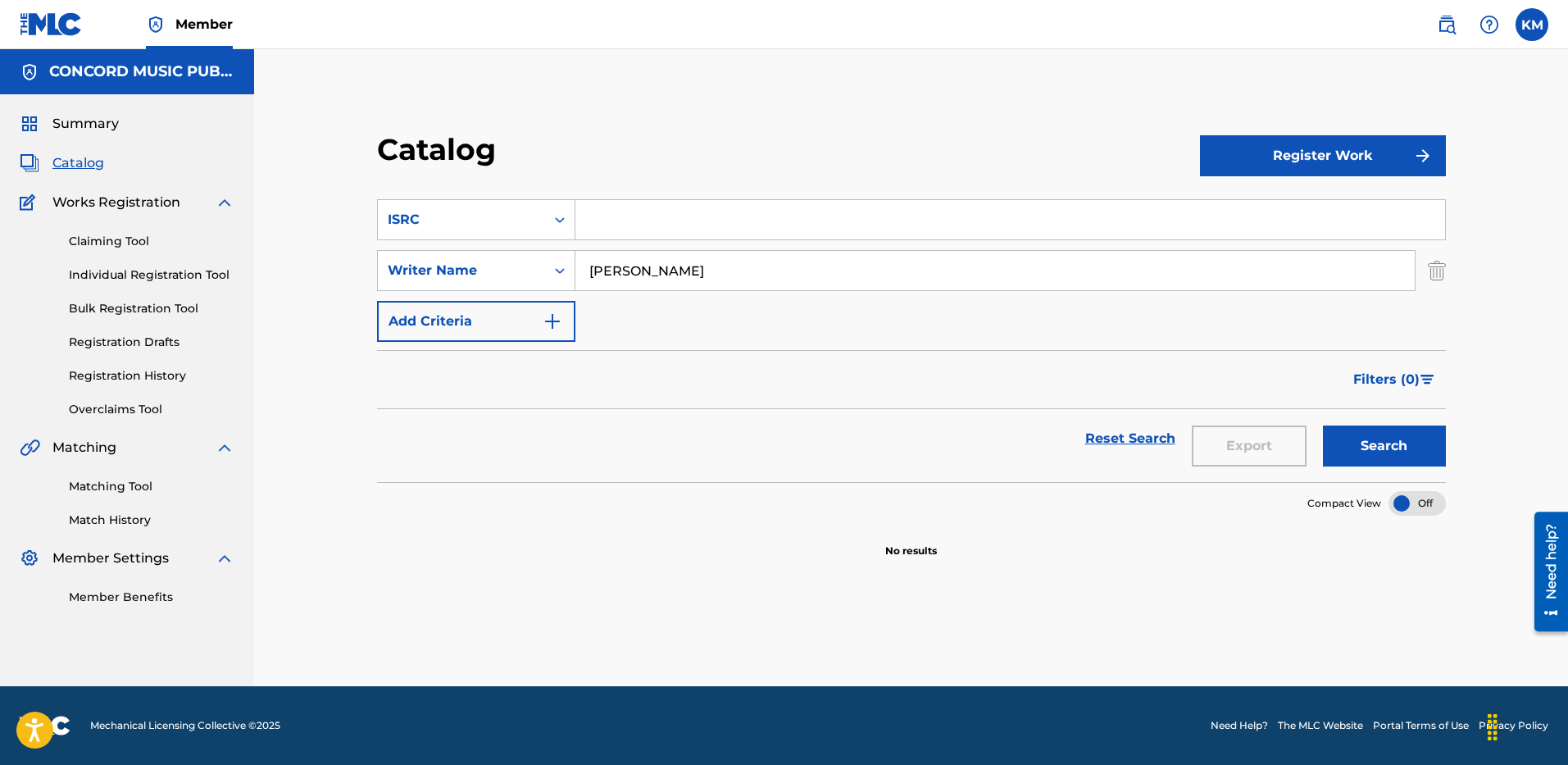
click at [625, 220] on input "Search Form" at bounding box center [1010, 220] width 870 height 40
paste input "QZTLA2517226"
type input "QZTLA2517226"
click at [1444, 267] on img "Search Form" at bounding box center [1437, 271] width 18 height 41
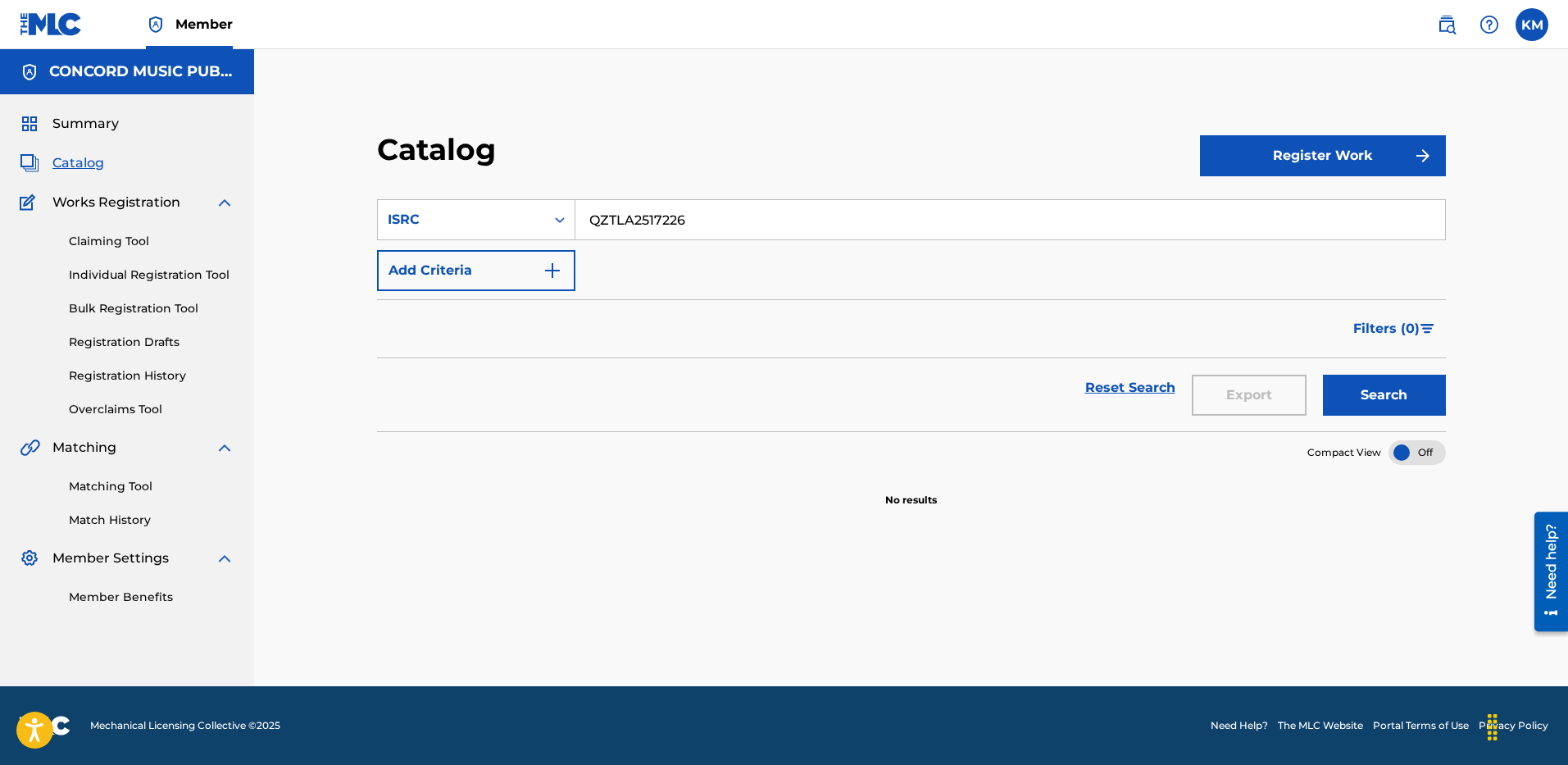
click at [1386, 406] on button "Search" at bounding box center [1383, 395] width 123 height 41
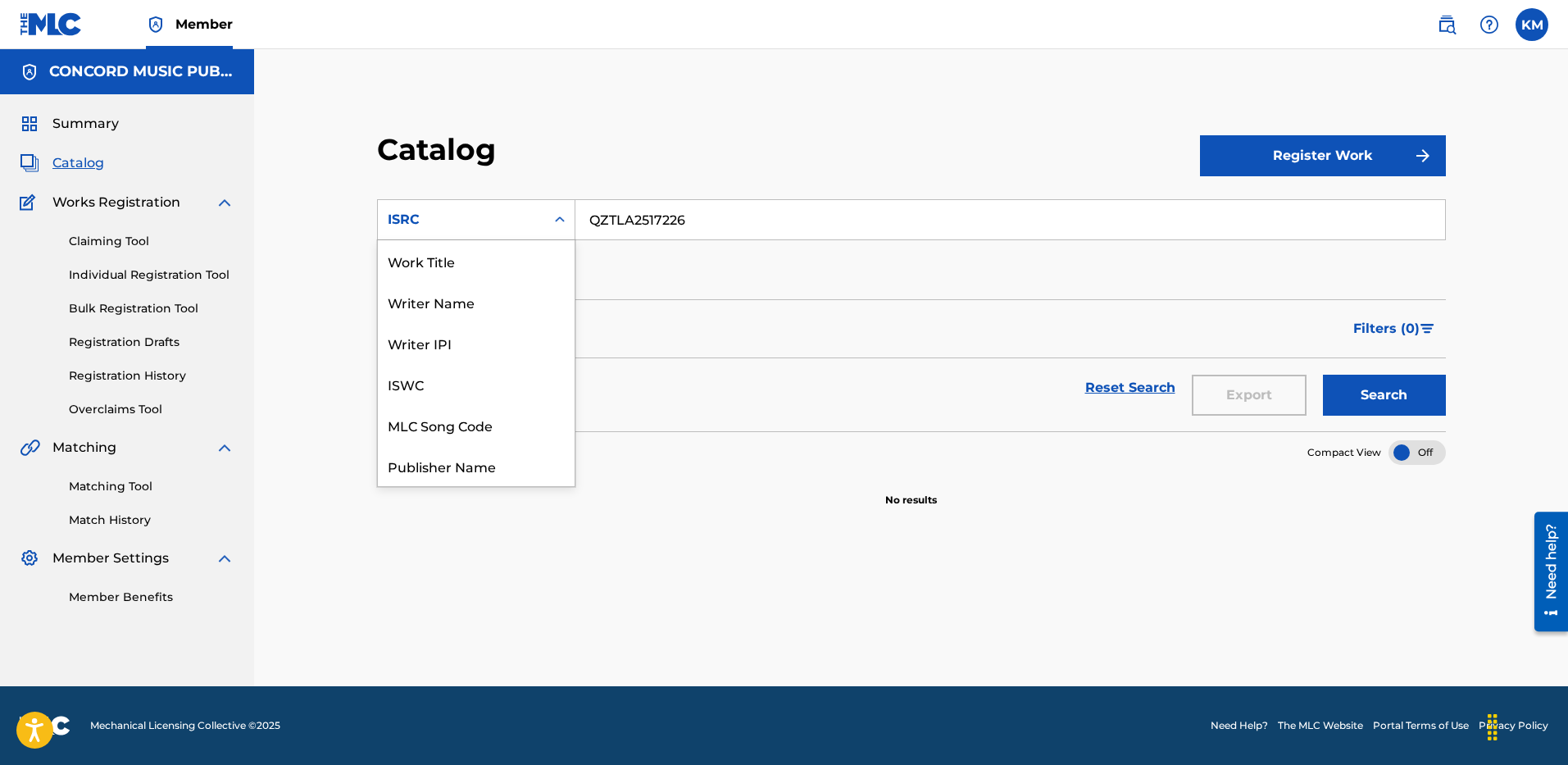
click at [557, 209] on div "Search Form" at bounding box center [560, 220] width 30 height 30
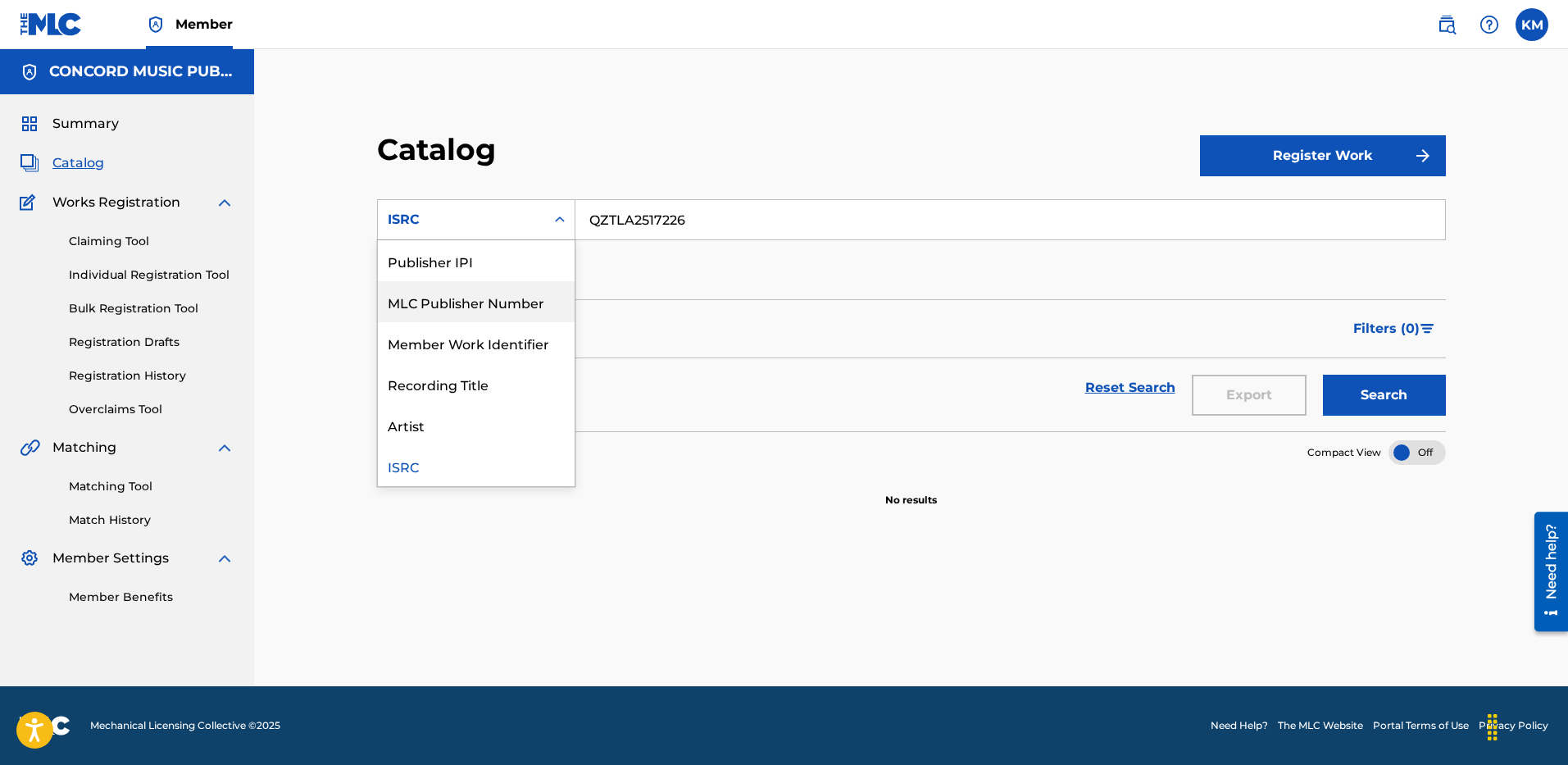
scroll to position [0, 0]
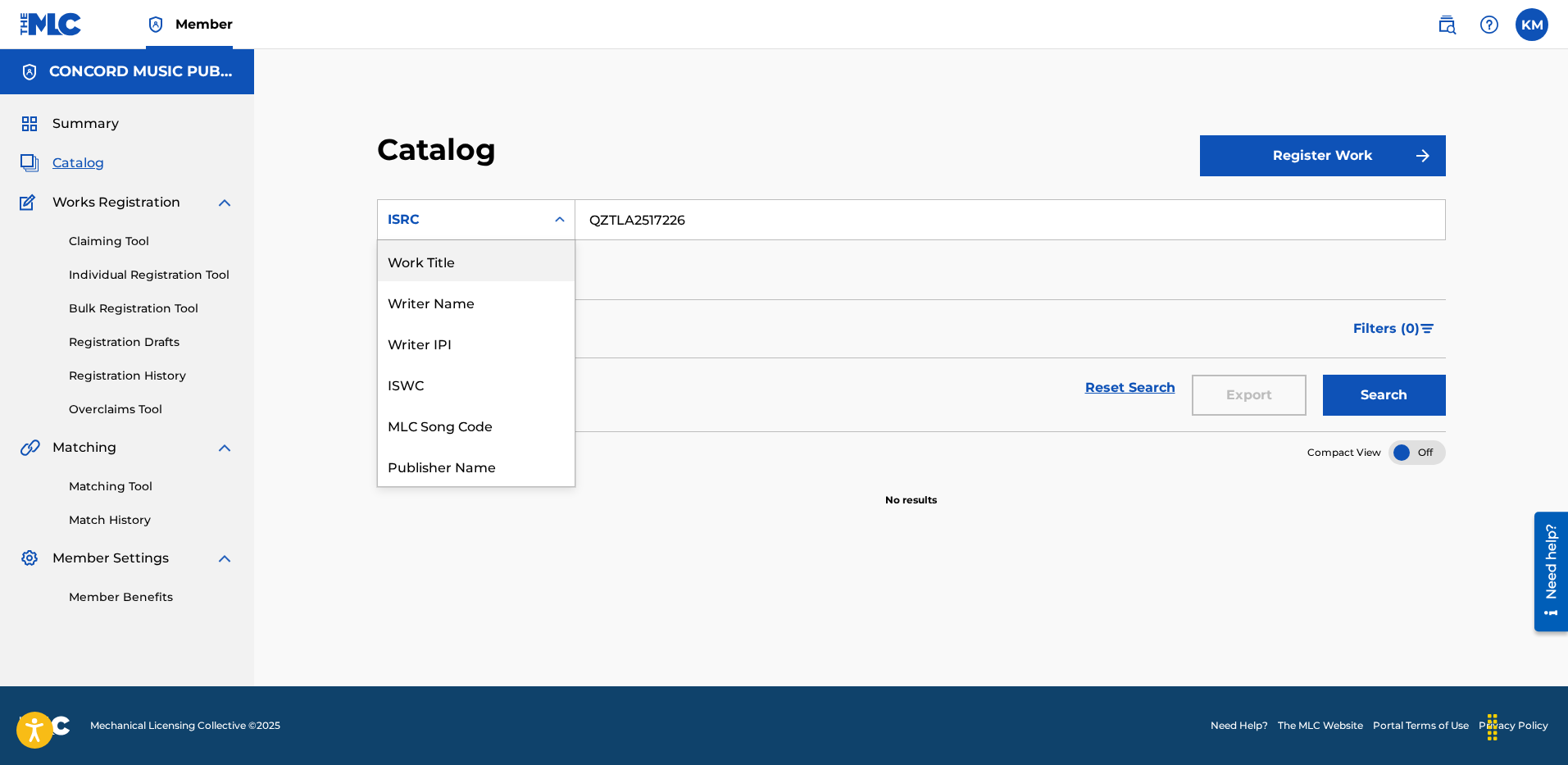
click at [487, 254] on div "Work Title" at bounding box center [476, 261] width 197 height 41
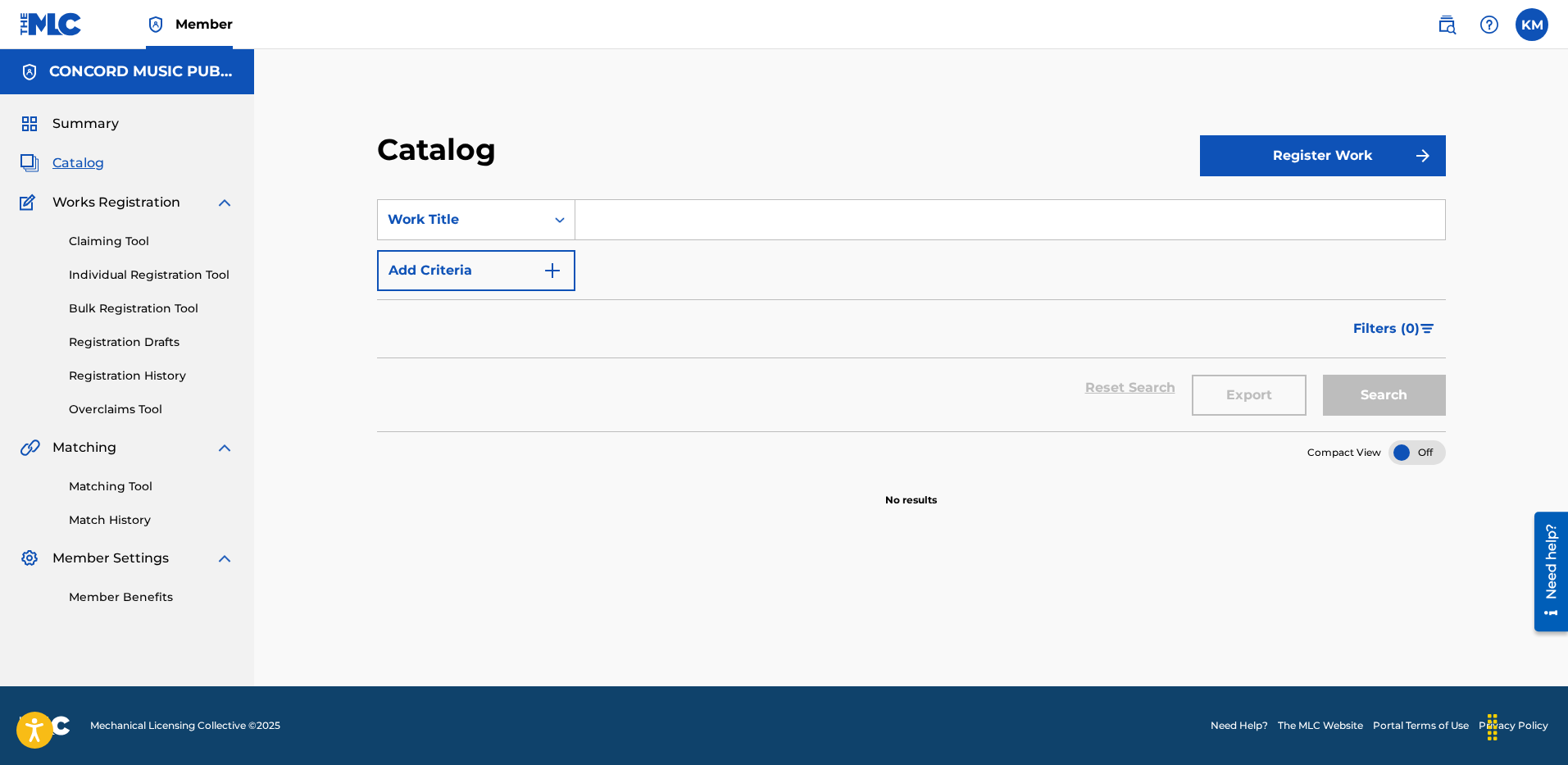
click at [651, 221] on input "Search Form" at bounding box center [1010, 220] width 870 height 40
paste input "Sugar Sweet"
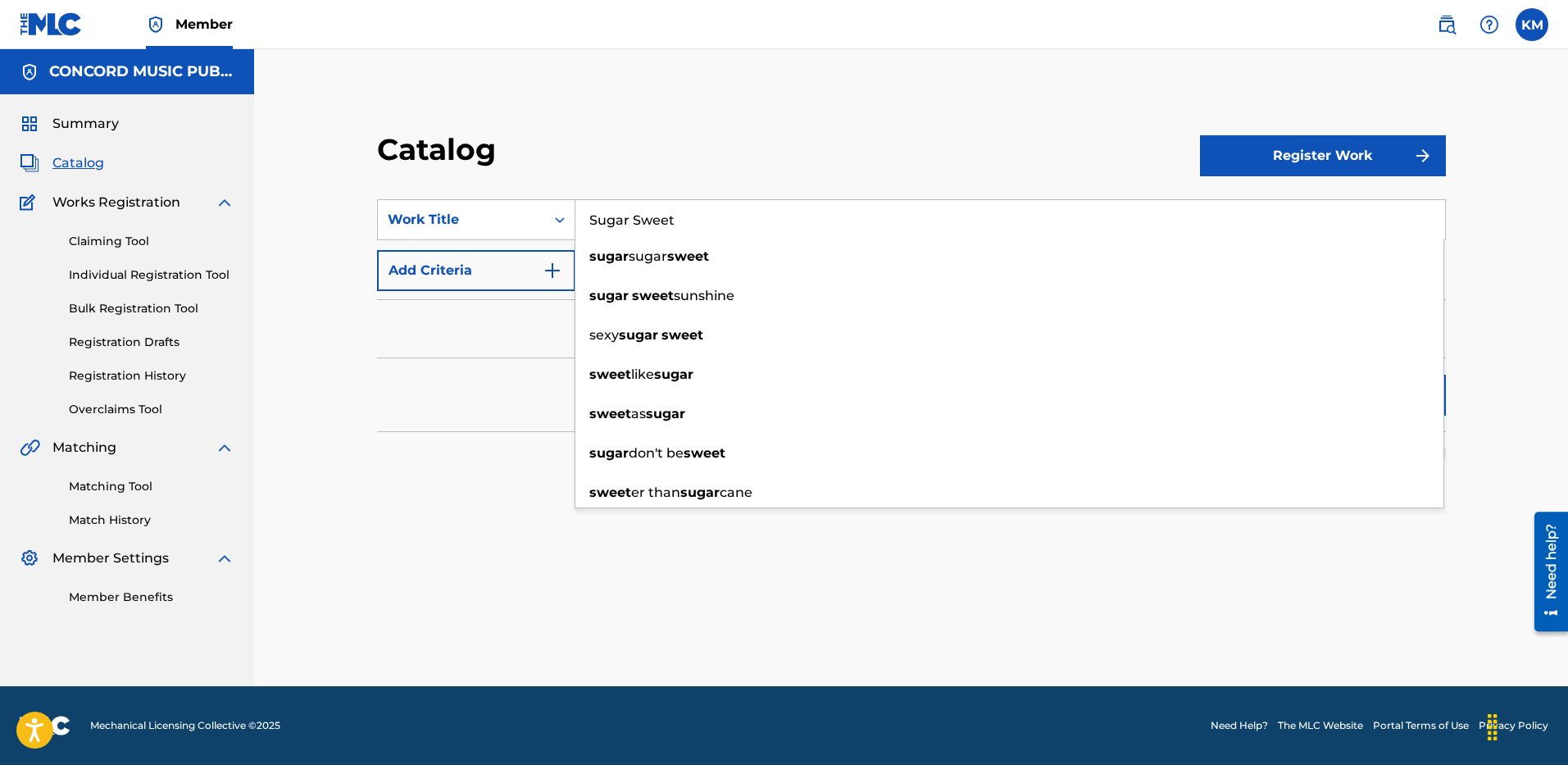
type input "Sugar Sweet"
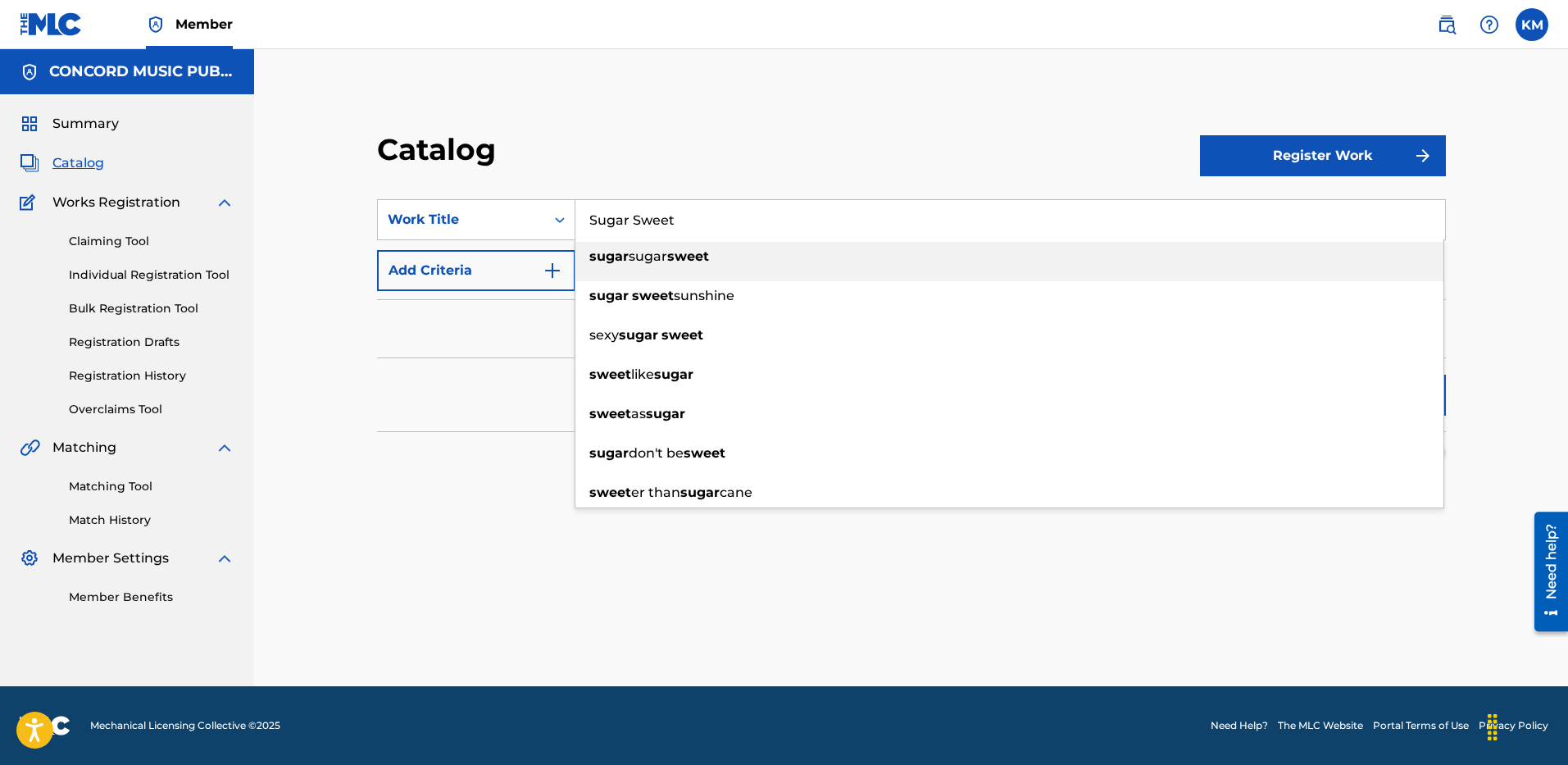
click at [545, 274] on img "Search Form" at bounding box center [552, 270] width 19 height 19
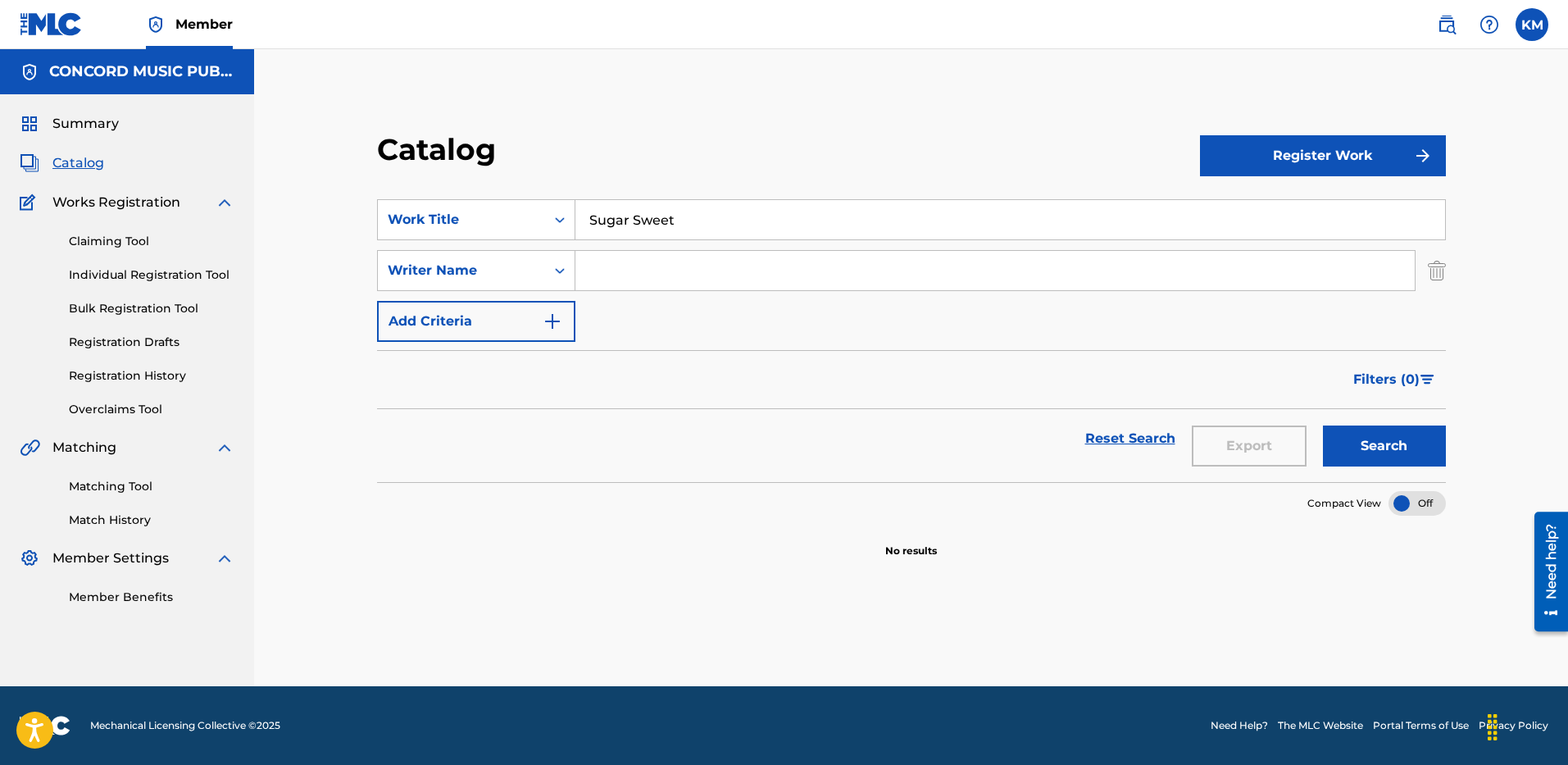
click at [629, 264] on input "Search Form" at bounding box center [995, 271] width 839 height 40
paste input "[PERSON_NAME]"
click at [1365, 444] on button "Search" at bounding box center [1383, 446] width 123 height 41
paste input "[PERSON_NAME]"
drag, startPoint x: 659, startPoint y: 271, endPoint x: 475, endPoint y: 268, distance: 184.0
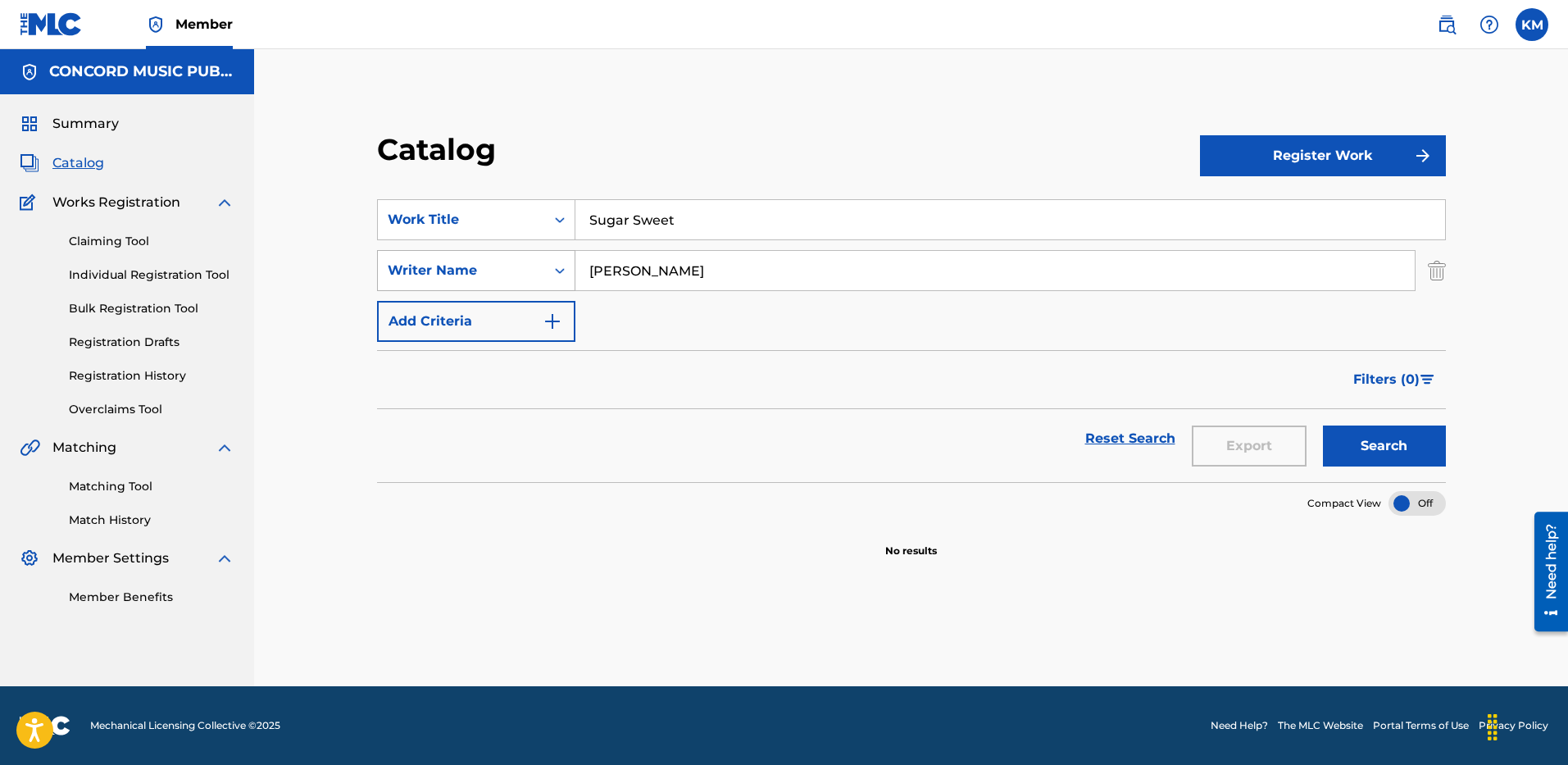
click at [494, 273] on div "SearchWithCriteria6a0c25f2-63e7-46d7-a961-13d42cf13062 Writer Name [PERSON_NAME]" at bounding box center [911, 271] width 1068 height 41
click at [1424, 463] on button "Search" at bounding box center [1383, 446] width 123 height 41
type input "[PERSON_NAME]"
click at [1322, 426] on button "Search" at bounding box center [1383, 446] width 123 height 41
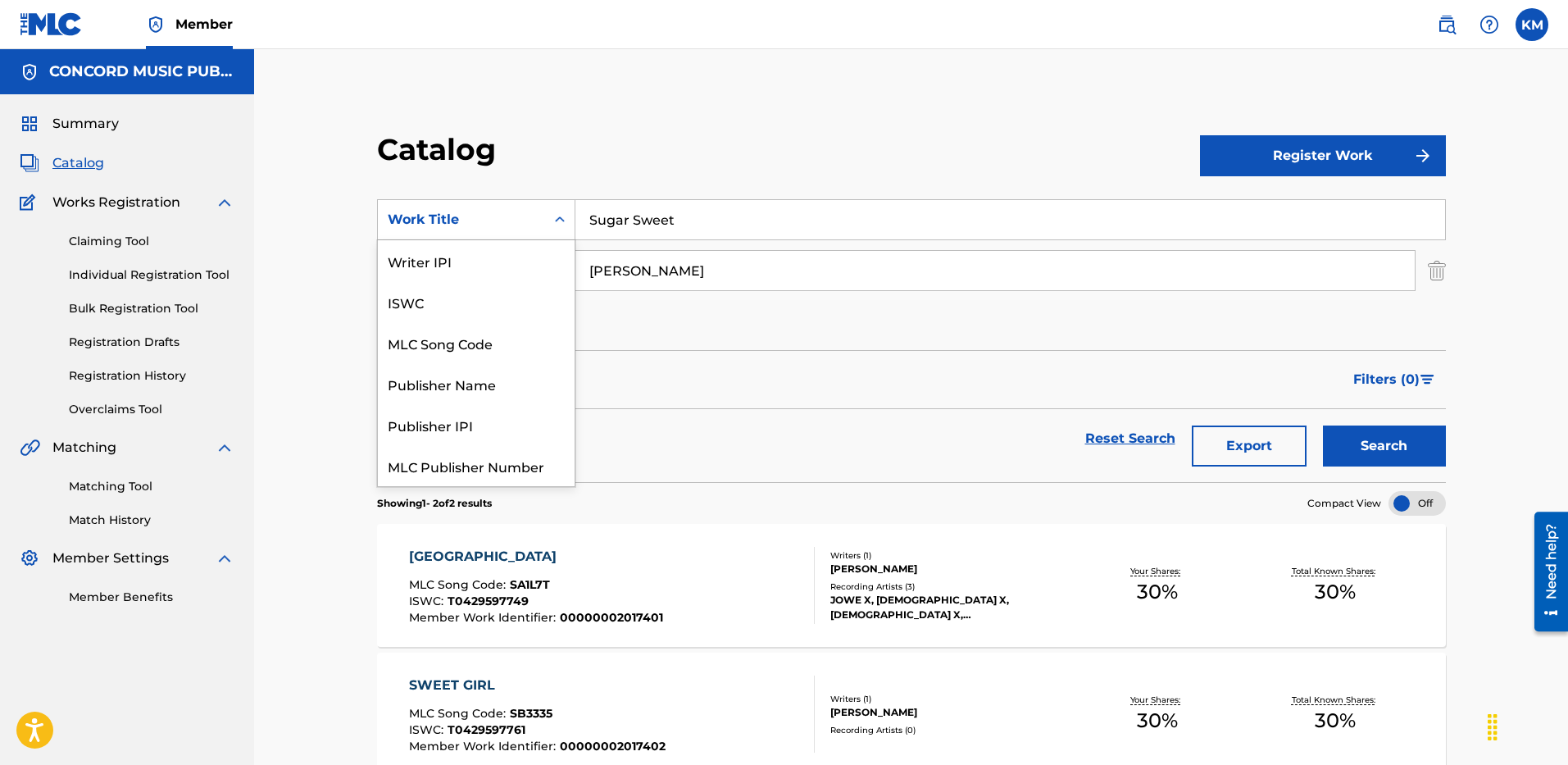
click at [560, 229] on div "Search Form" at bounding box center [560, 220] width 30 height 30
click at [529, 426] on div "ISRC" at bounding box center [476, 425] width 197 height 41
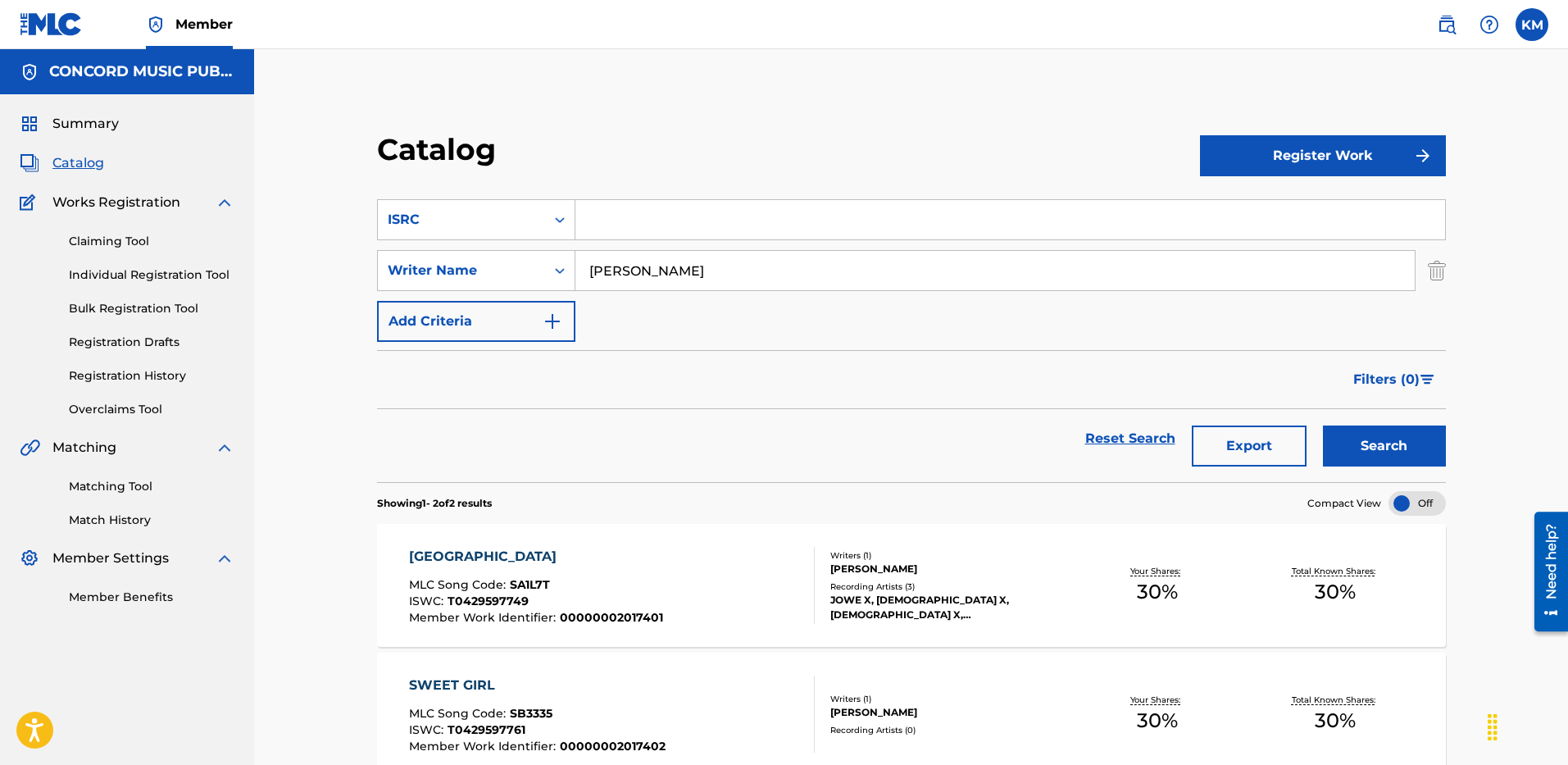
click at [633, 215] on input "Search Form" at bounding box center [1010, 220] width 870 height 40
paste input "USA2P2514518"
type input "USA2P2514518"
click at [1437, 272] on img "Search Form" at bounding box center [1437, 271] width 18 height 41
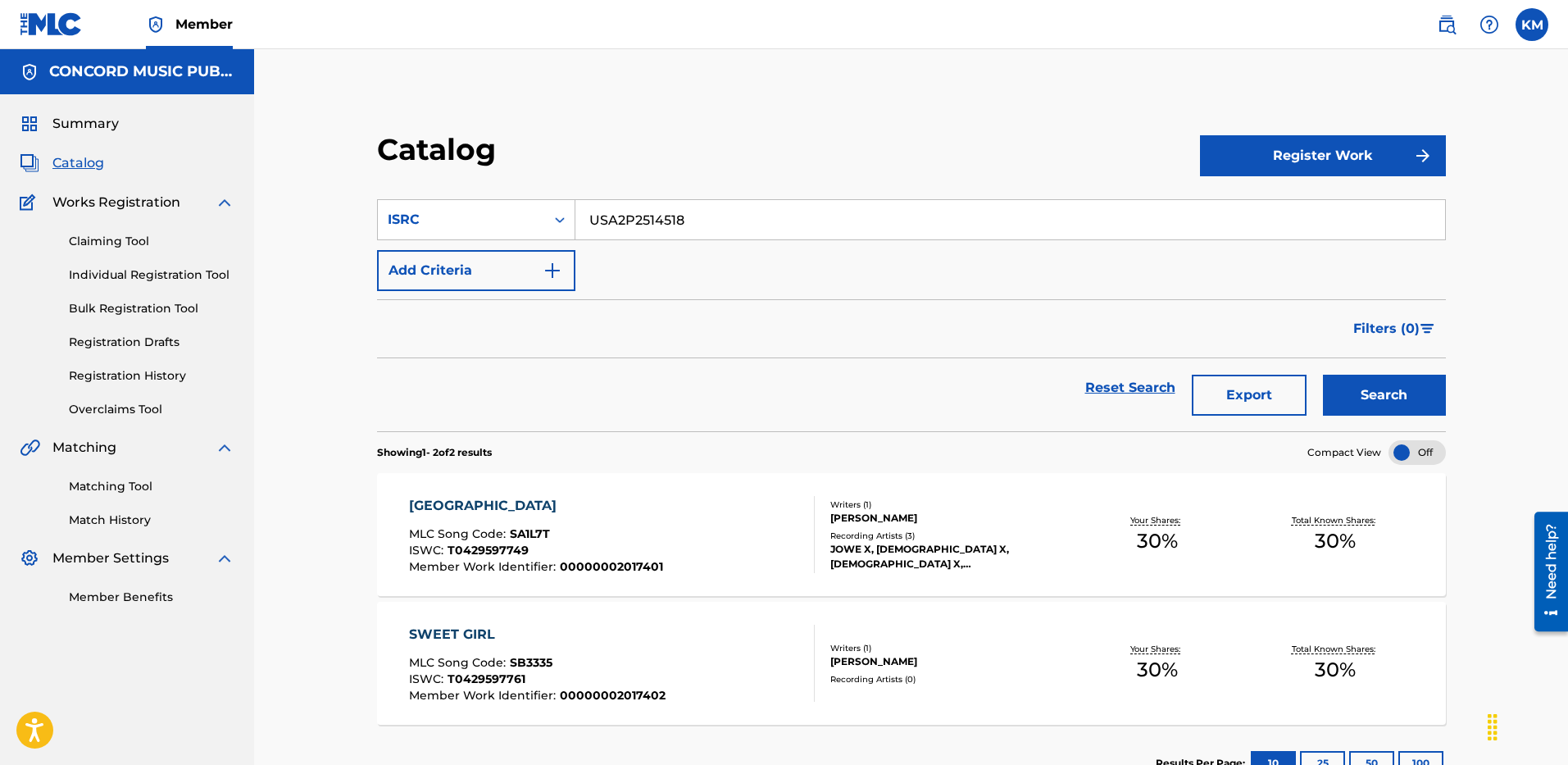
click at [1380, 405] on button "Search" at bounding box center [1383, 395] width 123 height 41
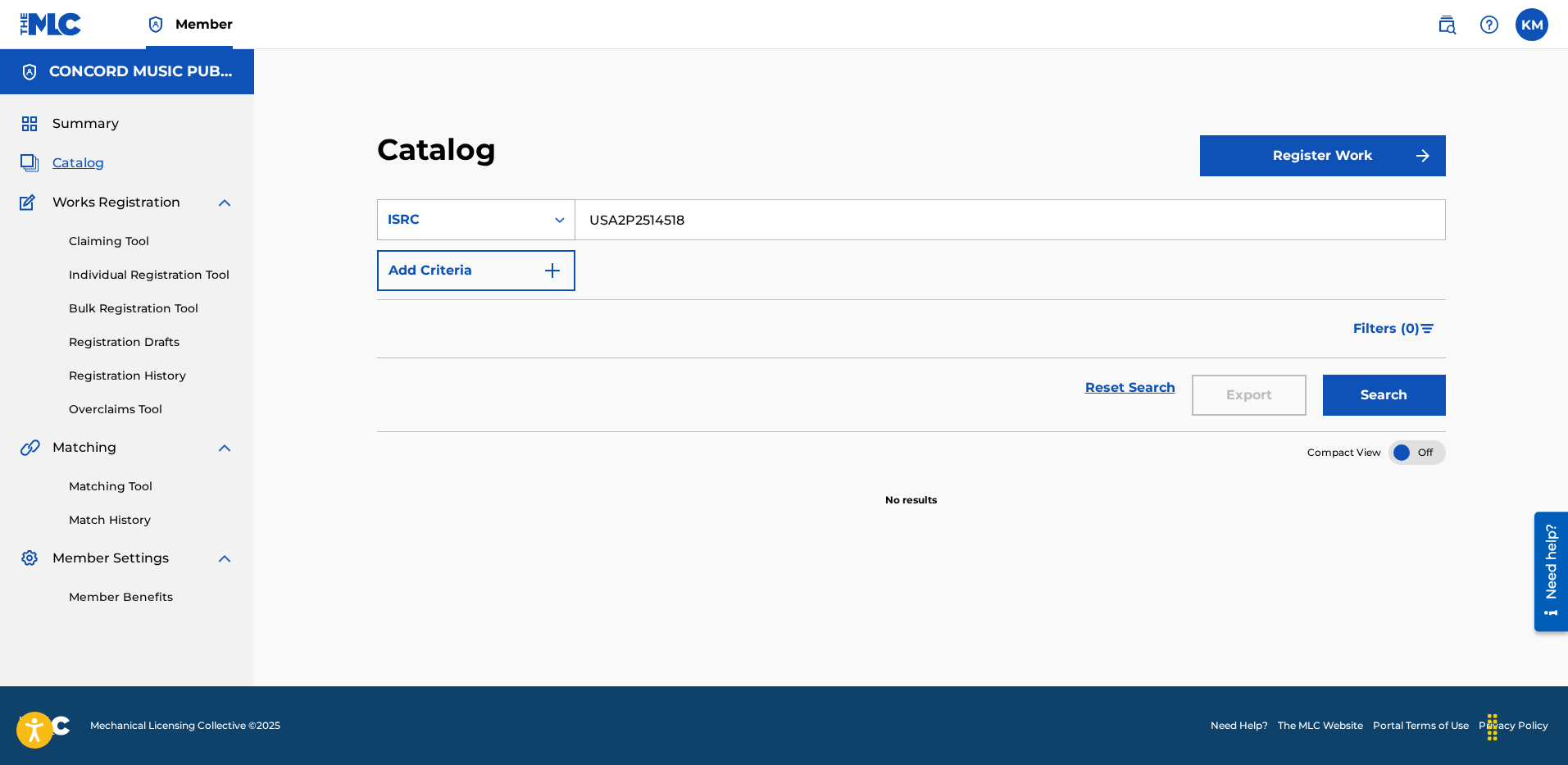
click at [554, 228] on div "Search Form" at bounding box center [560, 220] width 30 height 30
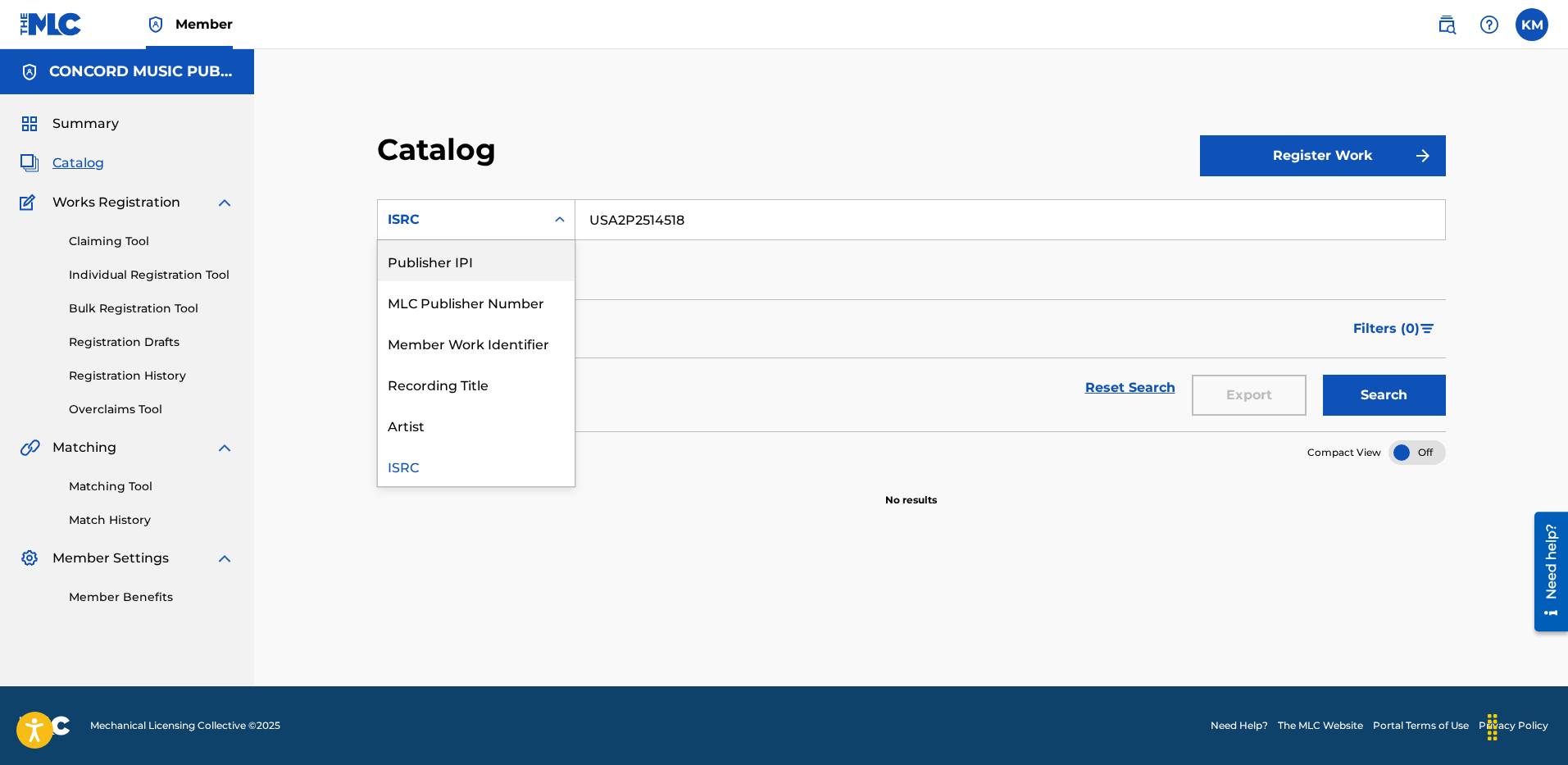
scroll to position [0, 0]
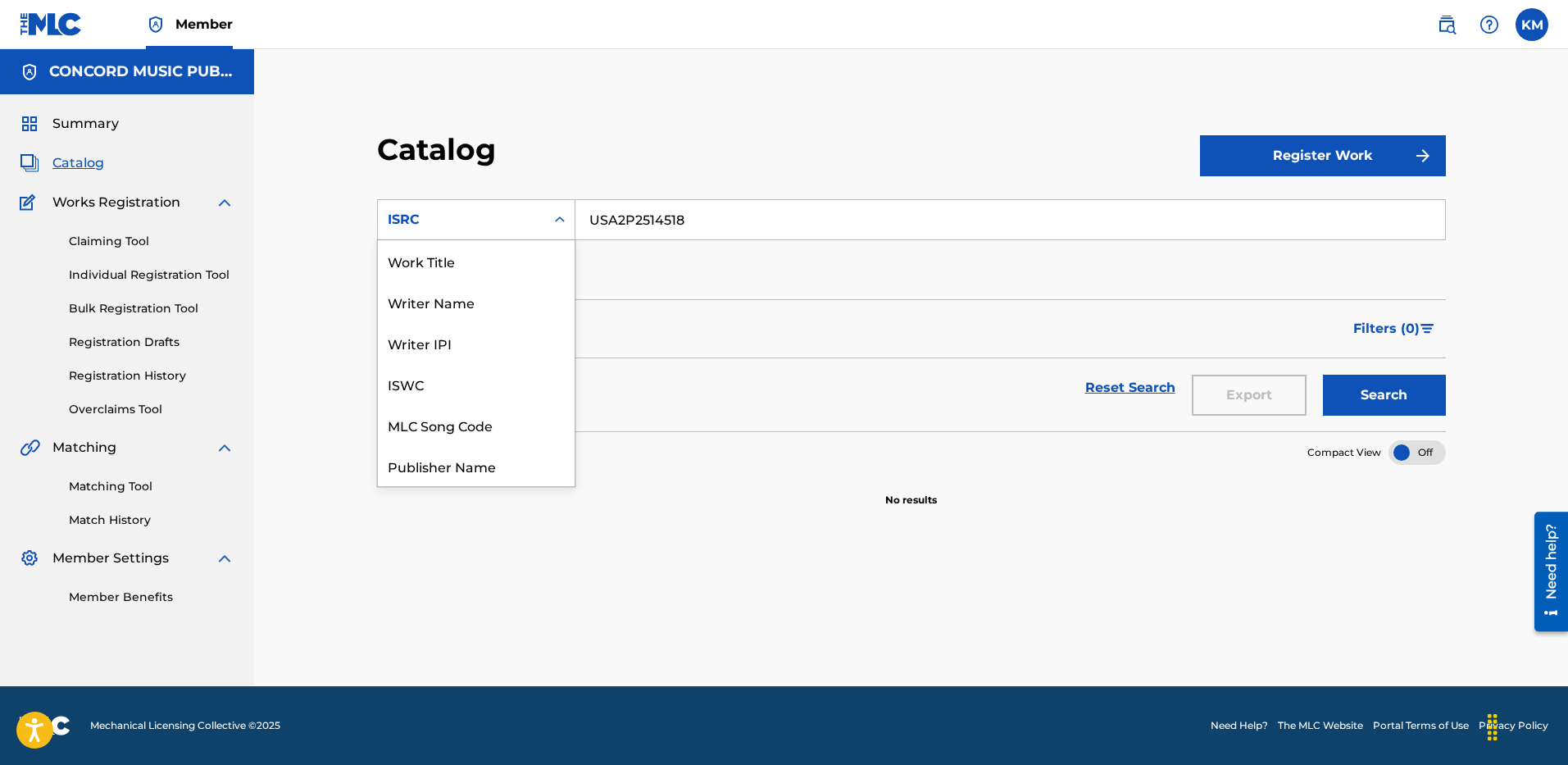
click at [512, 252] on div "Work Title" at bounding box center [476, 261] width 197 height 41
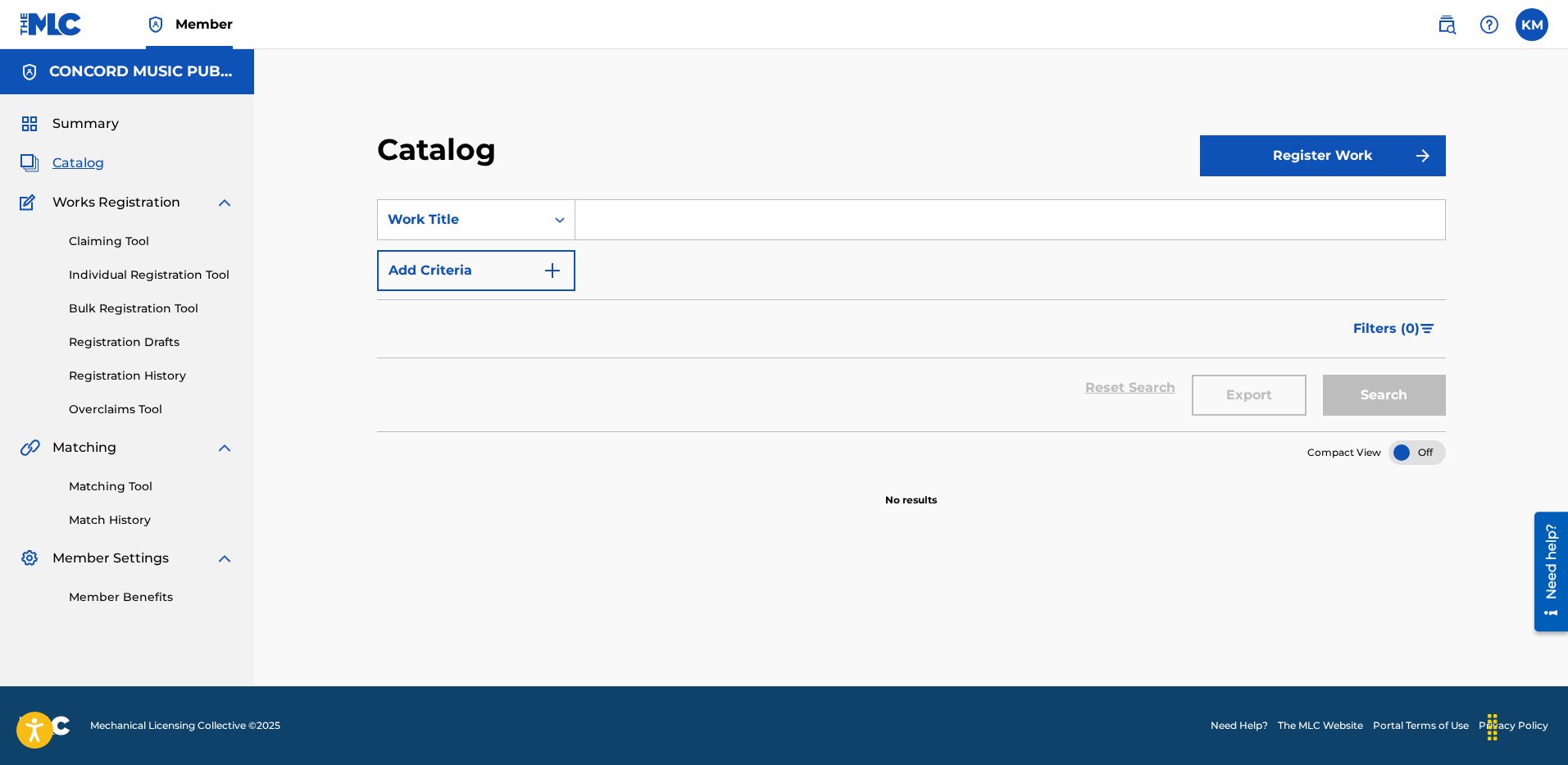
click at [593, 225] on input "Search Form" at bounding box center [1010, 220] width 870 height 40
paste input "Mar-a-Lago"
type input "Mar-a-Lago"
click at [563, 272] on button "Add Criteria" at bounding box center [476, 271] width 199 height 41
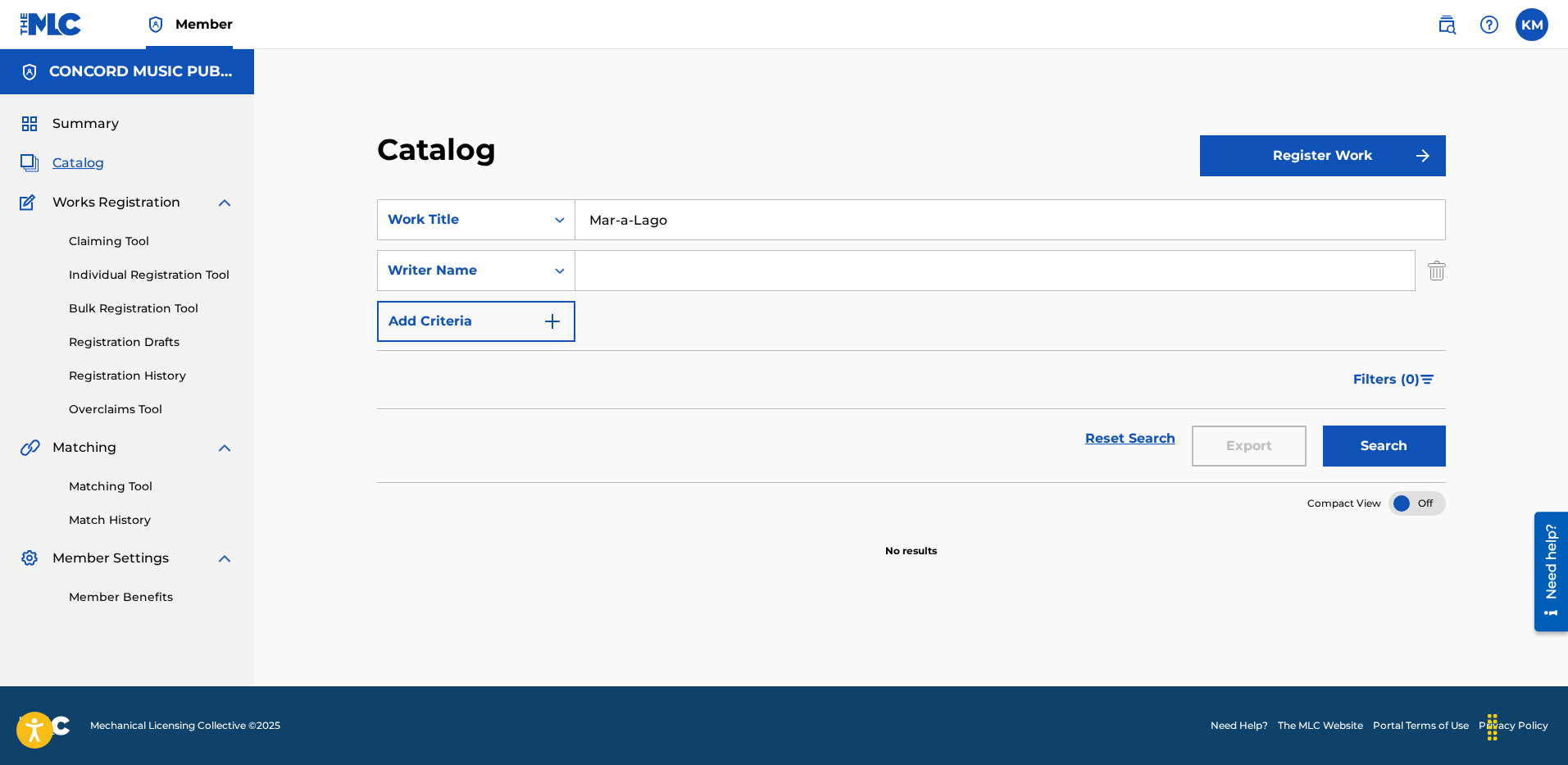
click at [597, 278] on input "Search Form" at bounding box center [995, 271] width 839 height 40
paste input "Maman"
type input "Maman"
click at [1371, 449] on button "Search" at bounding box center [1383, 446] width 123 height 41
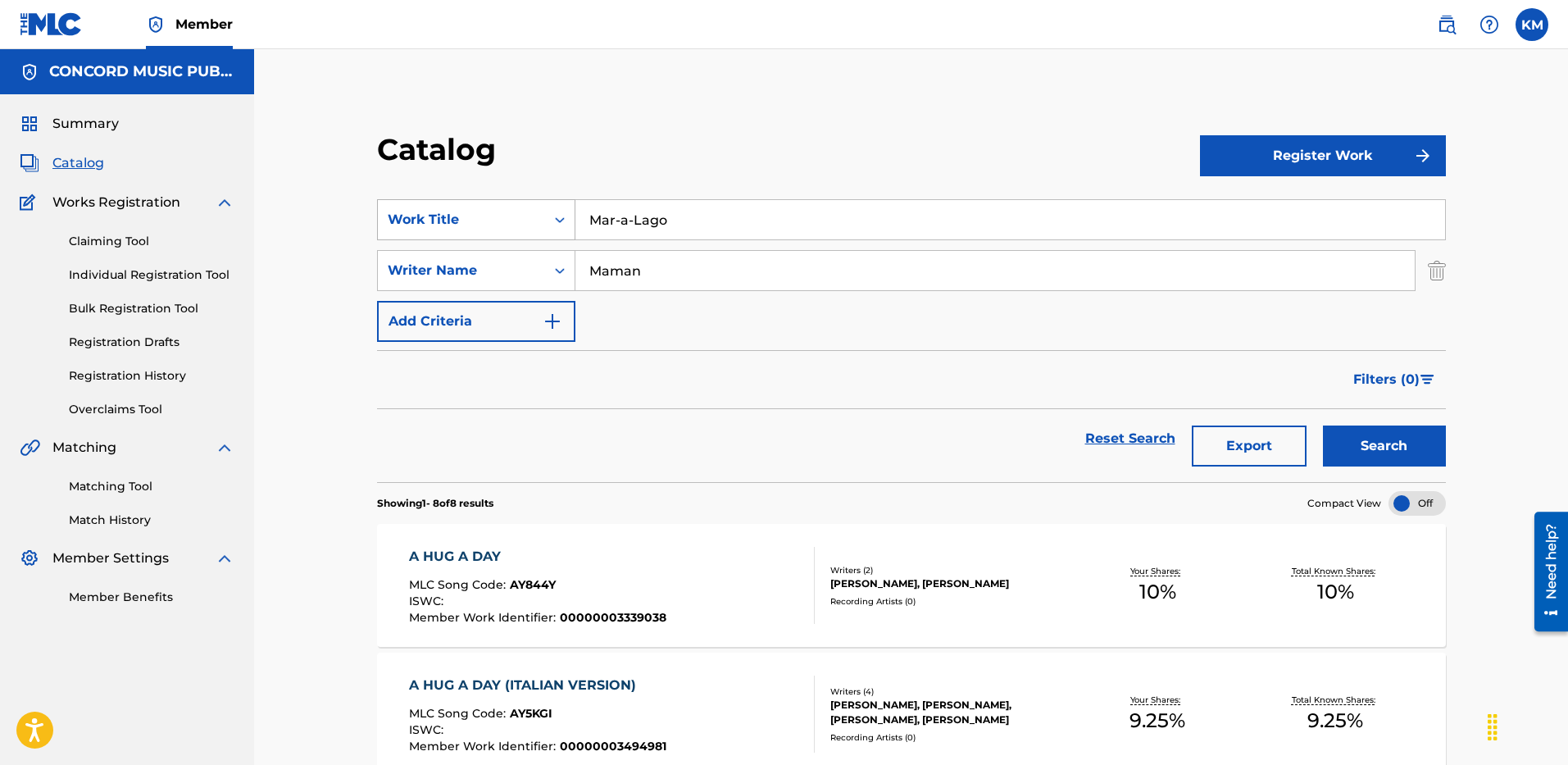
click at [565, 222] on icon "Search Form" at bounding box center [560, 220] width 17 height 17
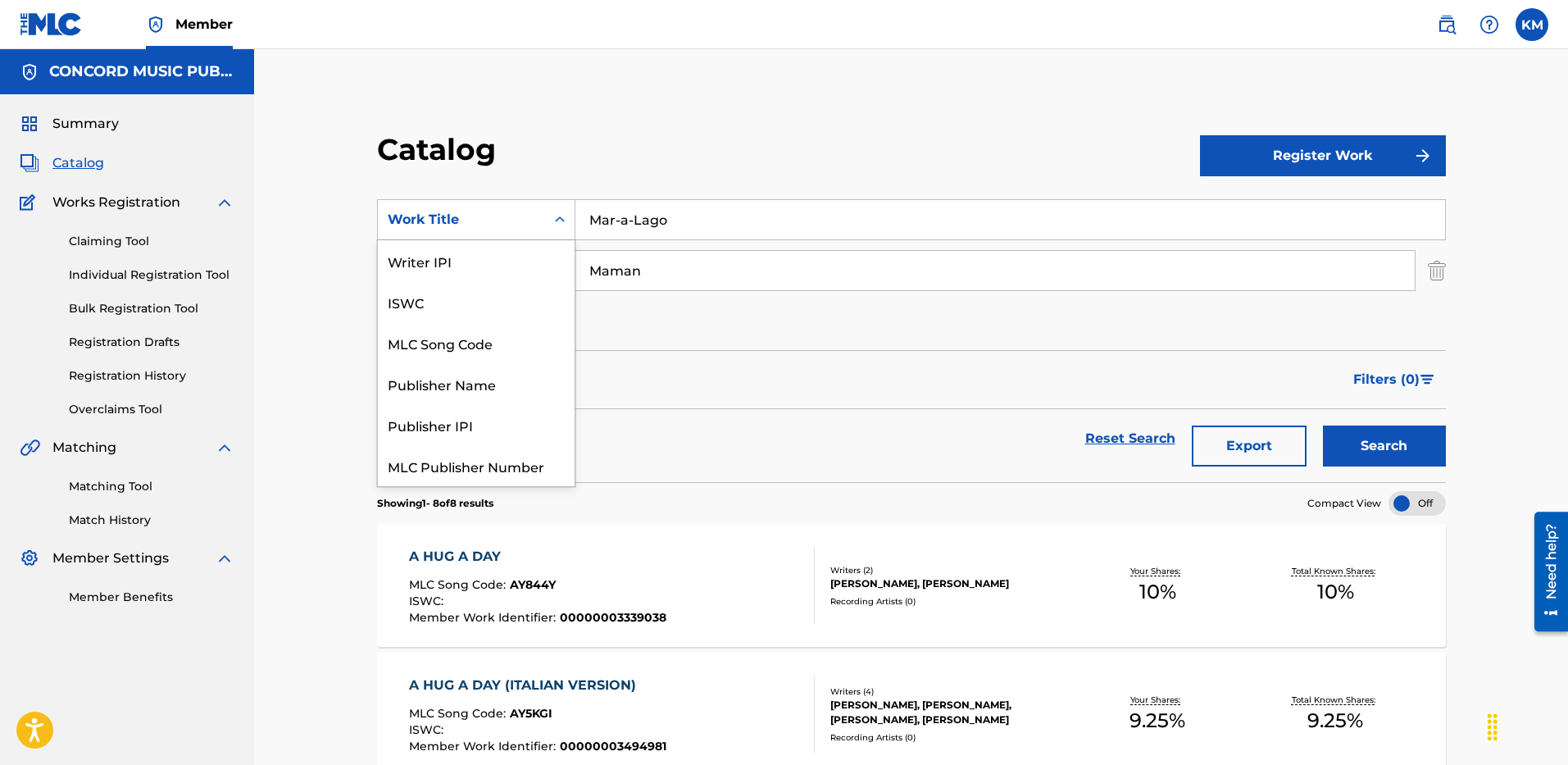
scroll to position [205, 0]
click at [530, 421] on div "ISRC" at bounding box center [476, 425] width 197 height 41
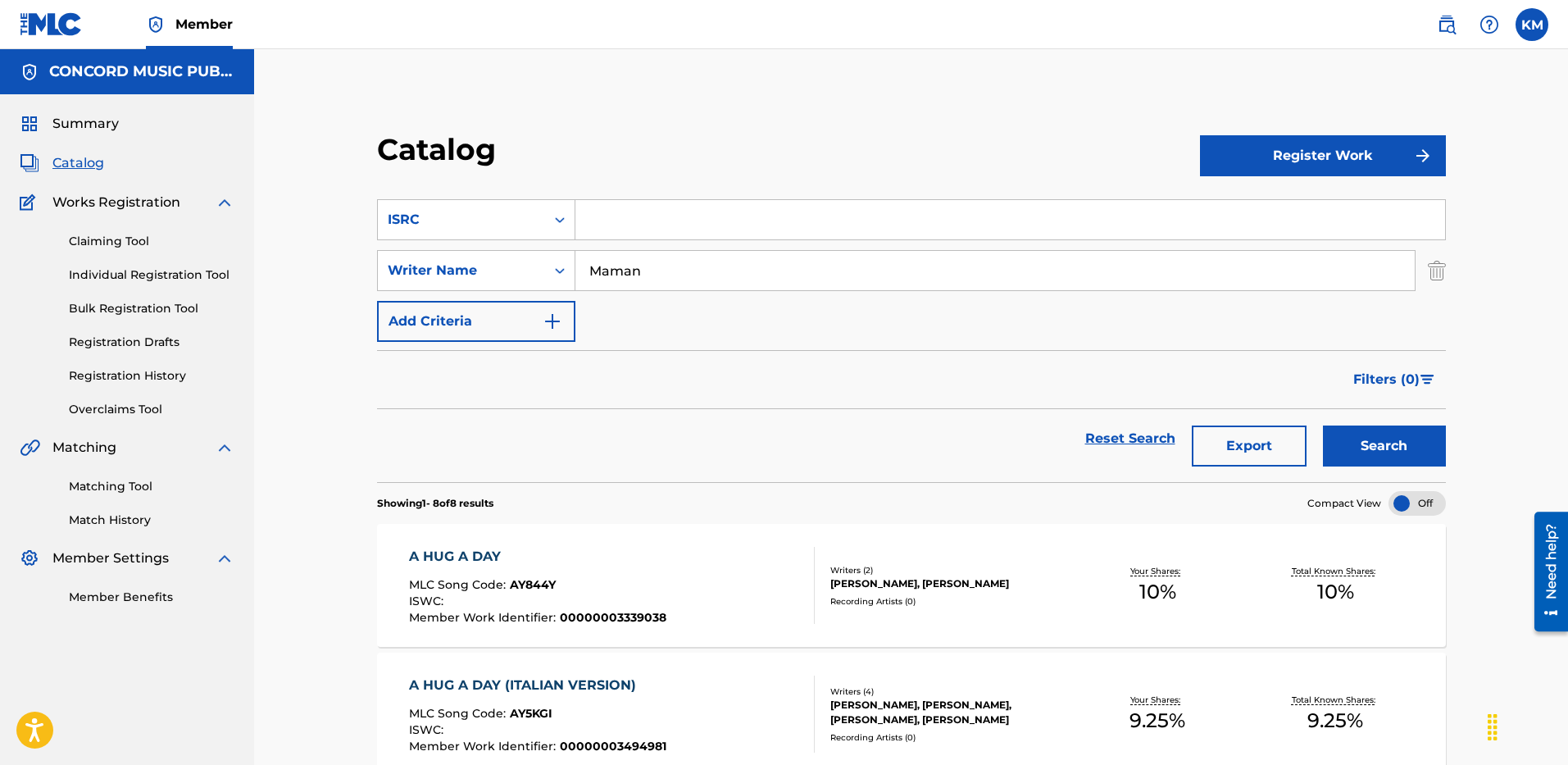
click at [628, 200] on input "Search Form" at bounding box center [1010, 220] width 870 height 40
paste input "USA2P2514519"
type input "USA2P2514519"
click at [1439, 273] on img "Search Form" at bounding box center [1437, 271] width 18 height 41
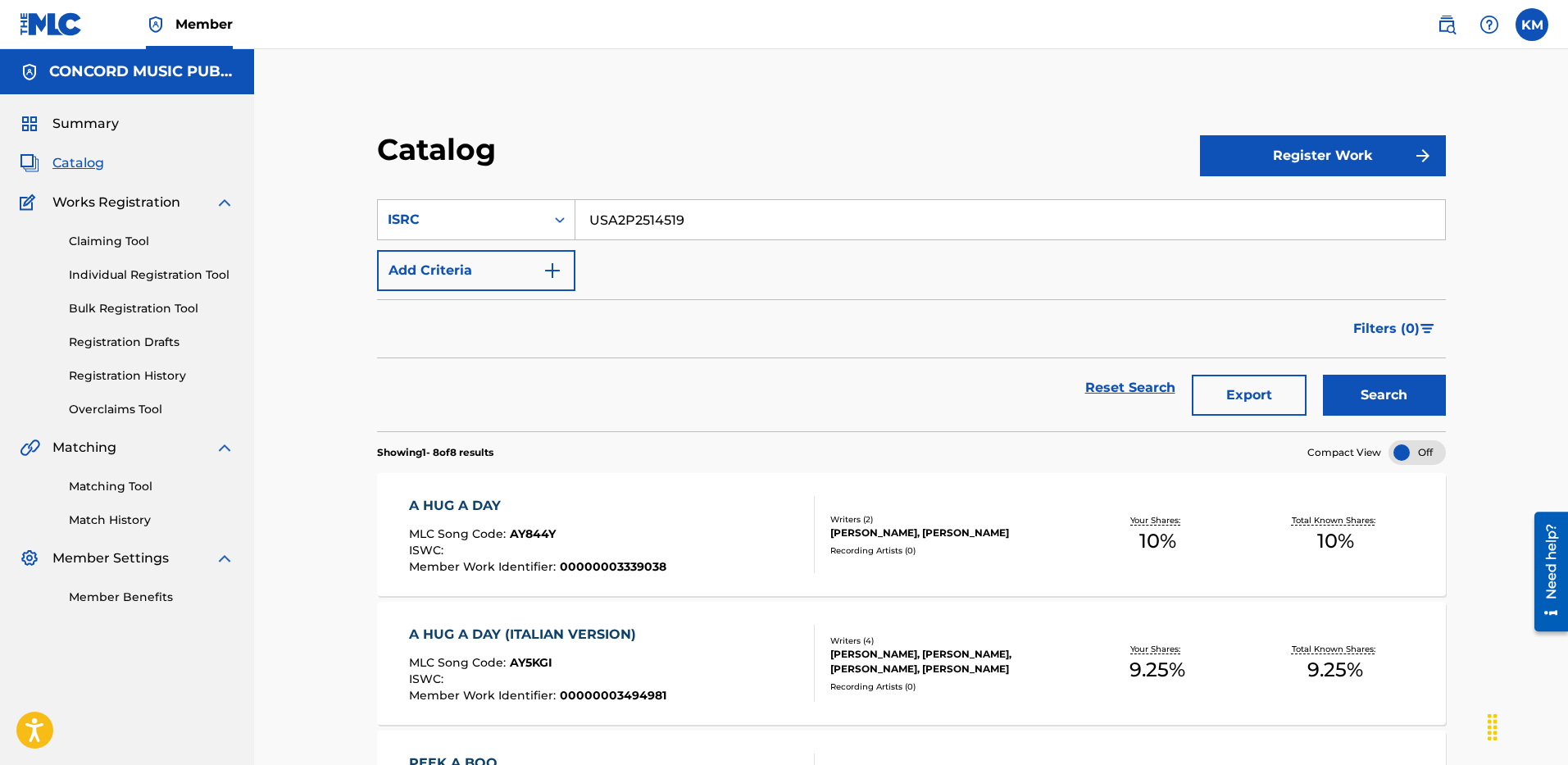
click at [1364, 382] on button "Search" at bounding box center [1383, 395] width 123 height 41
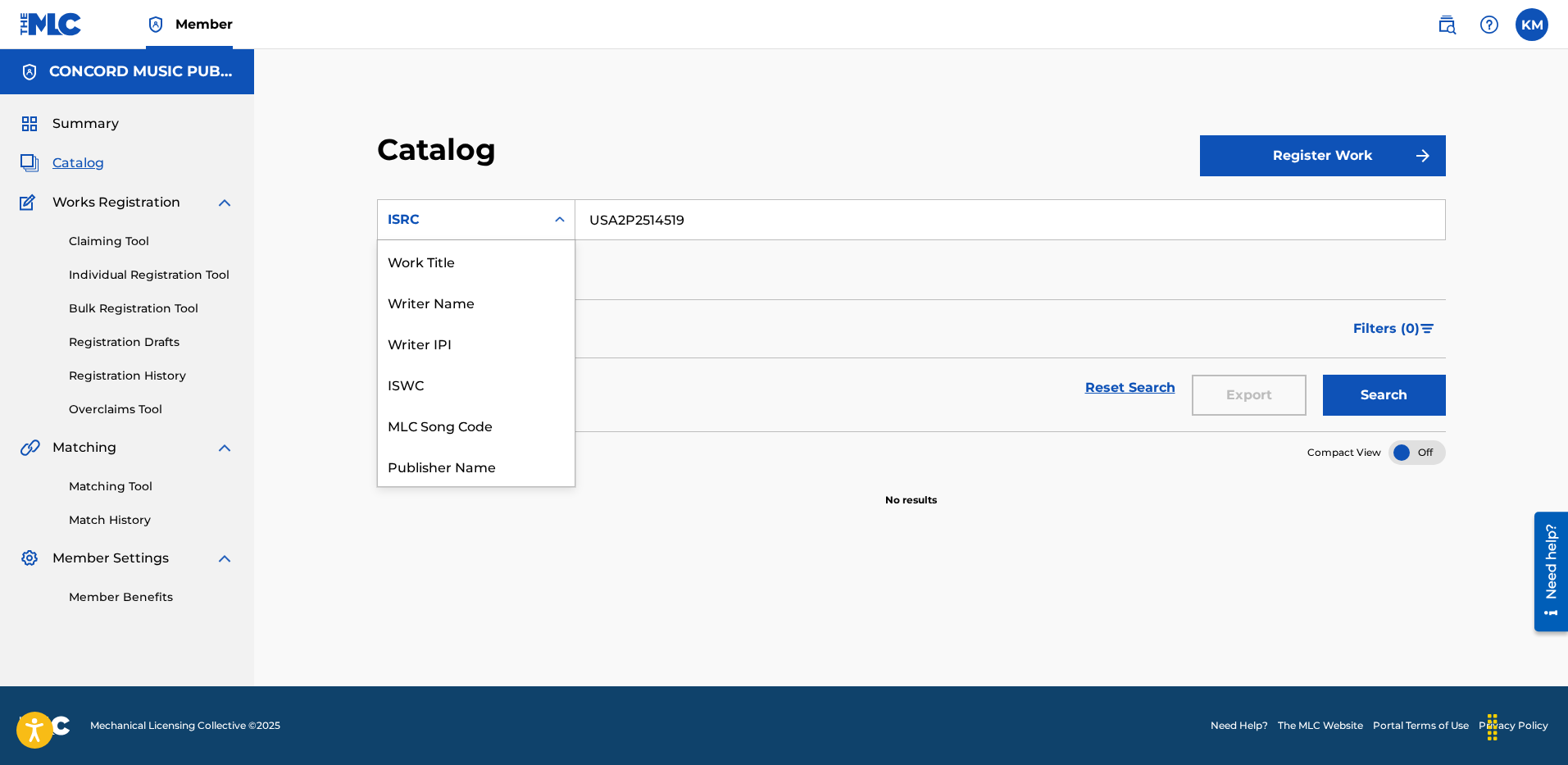
click at [562, 219] on icon "Search Form" at bounding box center [560, 219] width 10 height 6
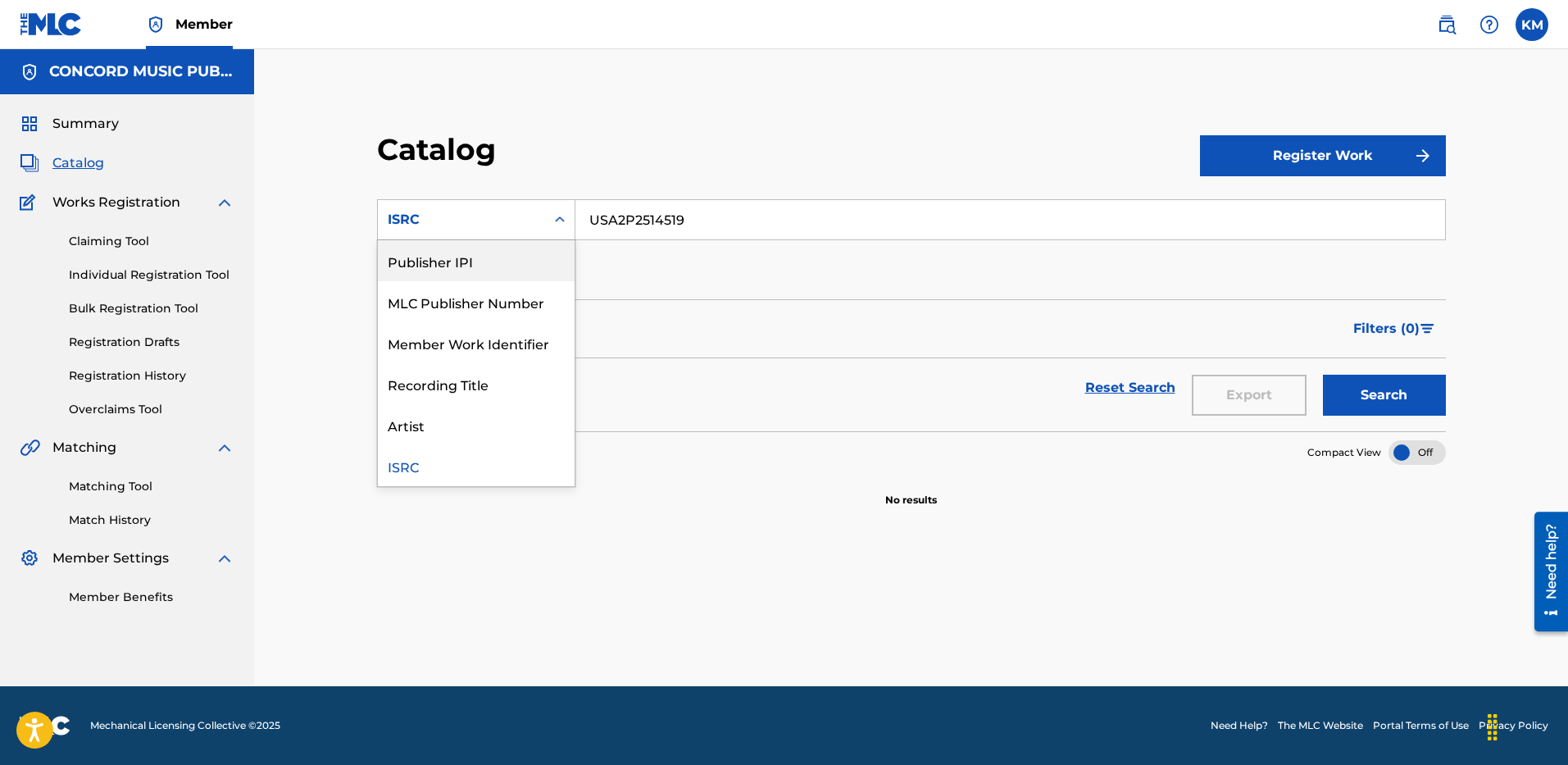
scroll to position [0, 0]
click at [474, 242] on div "Work Title" at bounding box center [476, 261] width 197 height 41
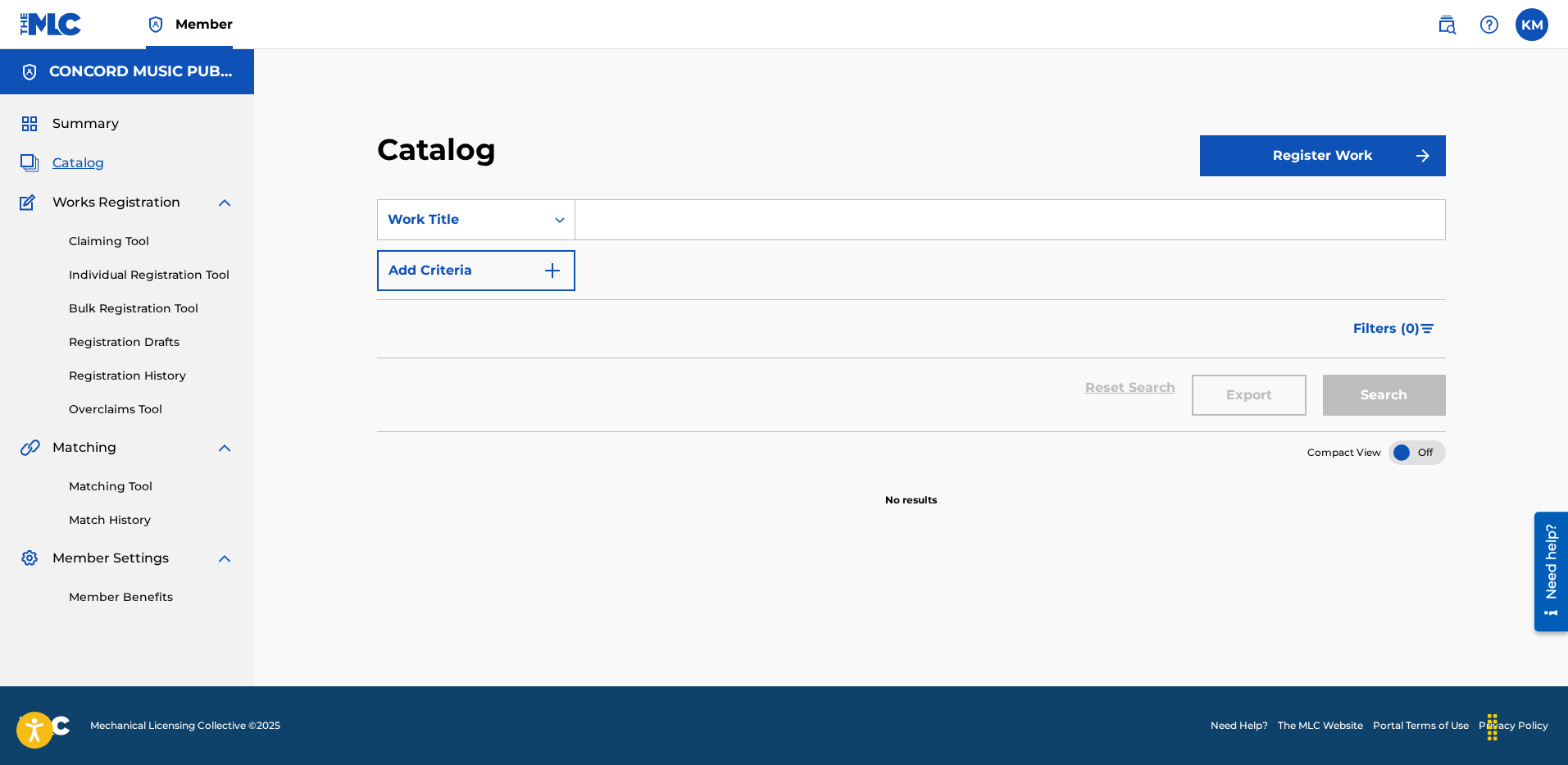
click at [614, 229] on input "Search Form" at bounding box center [1010, 220] width 870 height 40
paste input "Lemon Pepper Steppers"
type input "Lemon Pepper Steppers"
click at [552, 274] on img "Search Form" at bounding box center [552, 270] width 19 height 19
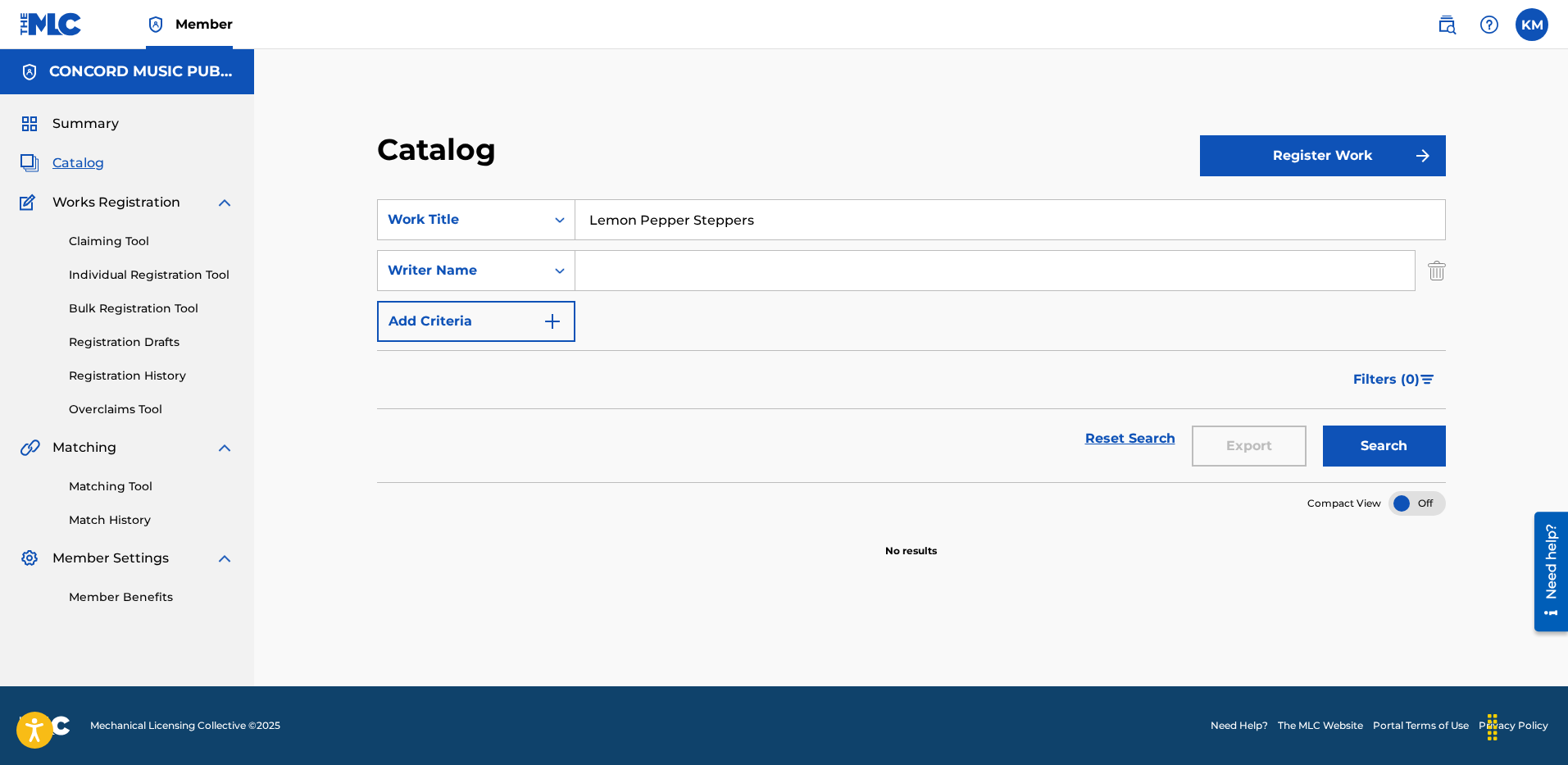
click at [611, 271] on input "Search Form" at bounding box center [995, 271] width 839 height 40
click at [1322, 426] on button "Search" at bounding box center [1383, 446] width 123 height 41
drag, startPoint x: 658, startPoint y: 277, endPoint x: 433, endPoint y: 251, distance: 226.5
click at [433, 251] on div "SearchWithCriteria6a0c25f2-63e7-46d7-a961-13d42cf13062 Writer Name [PERSON_NAME]" at bounding box center [911, 271] width 1068 height 41
type input "MAMAN"
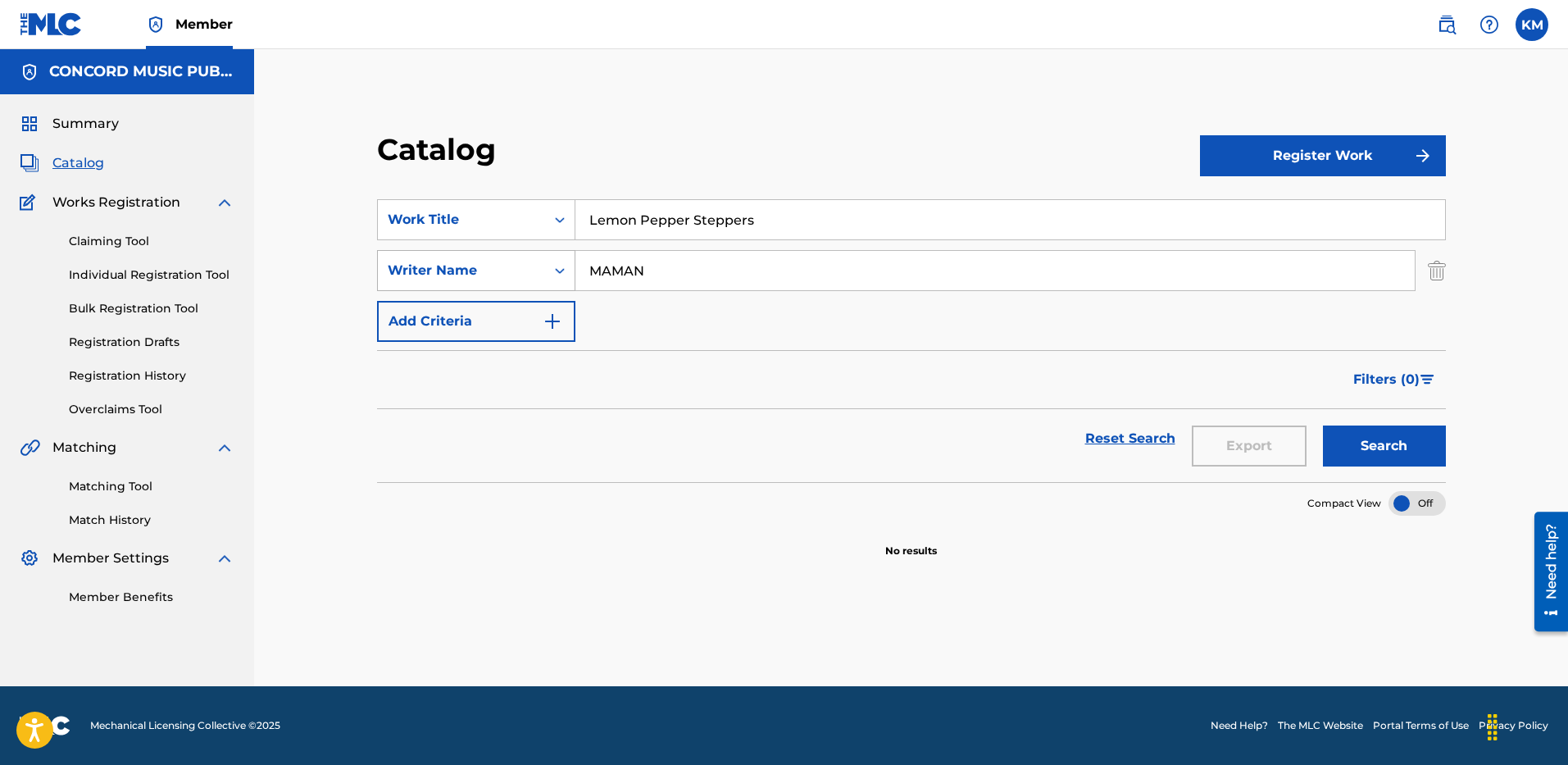
click at [1322, 426] on button "Search" at bounding box center [1383, 446] width 123 height 41
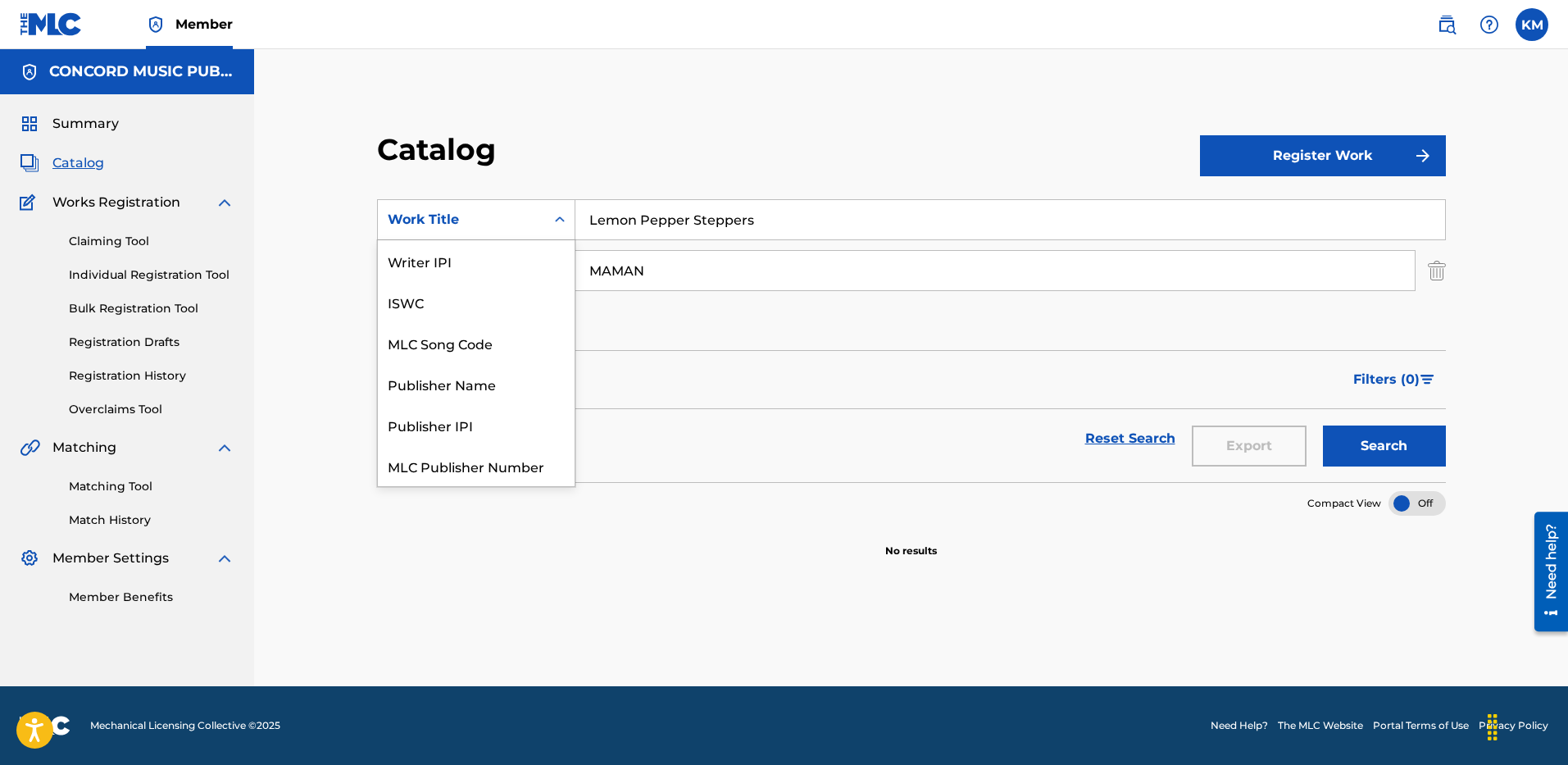
click at [556, 217] on icon "Search Form" at bounding box center [560, 220] width 17 height 17
click at [476, 428] on div "ISRC" at bounding box center [476, 425] width 197 height 41
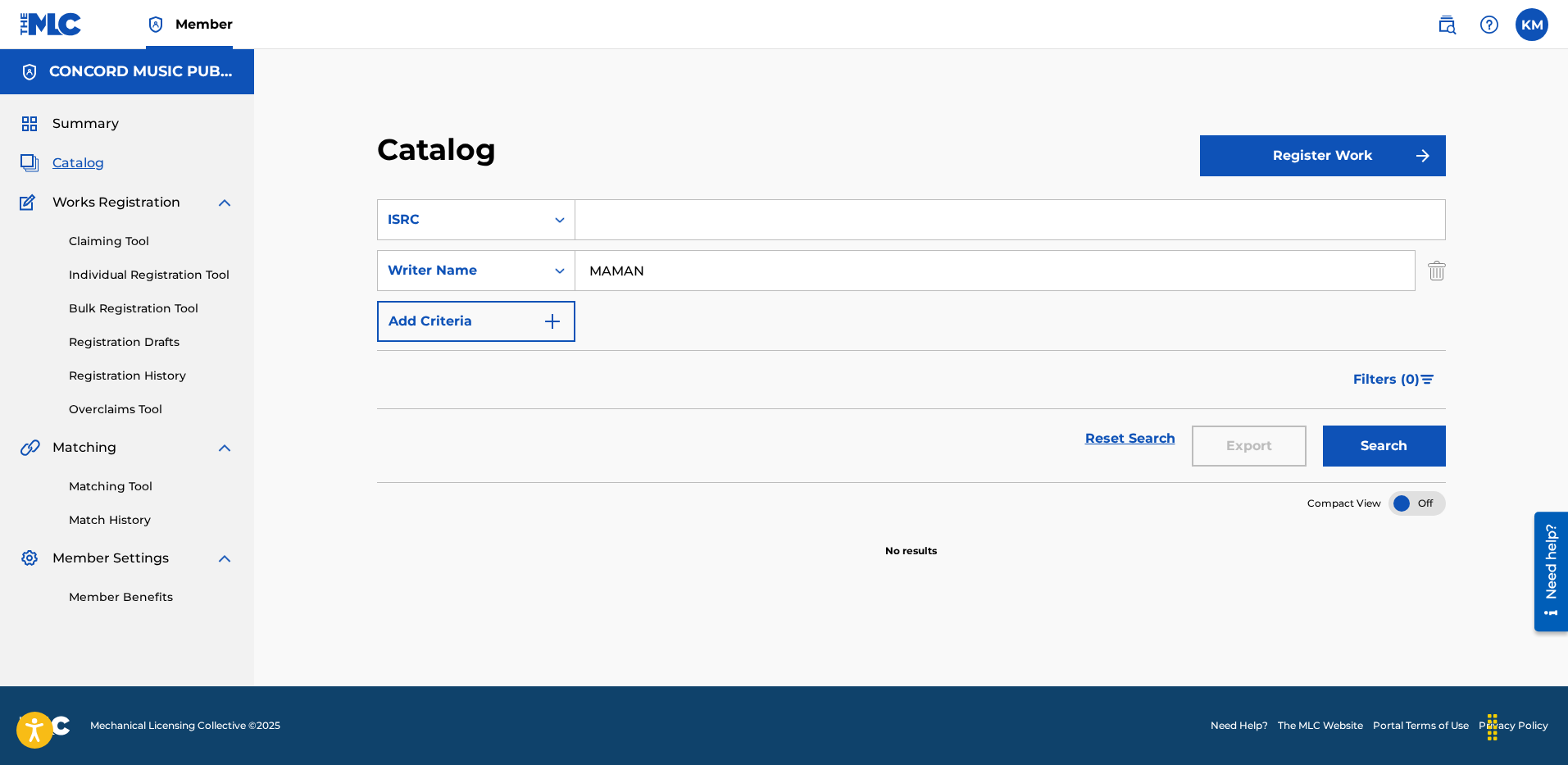
click at [655, 214] on input "Search Form" at bounding box center [1010, 220] width 870 height 40
paste input "USA2P2514523"
type input "USA2P2514523"
click at [1435, 273] on img "Search Form" at bounding box center [1437, 271] width 18 height 41
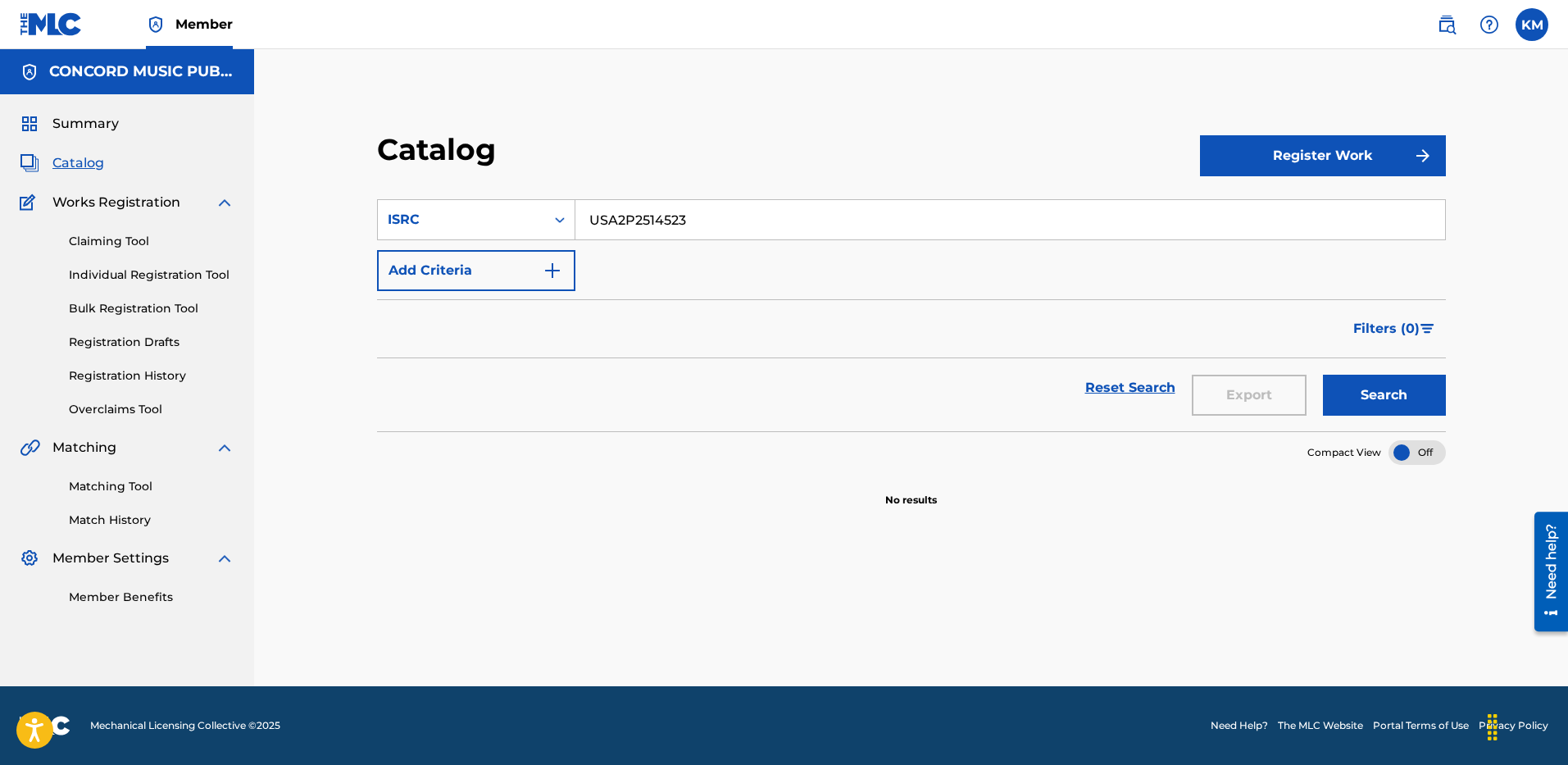
click at [1405, 400] on button "Search" at bounding box center [1383, 395] width 123 height 41
click at [592, 223] on input "USA2P2514523" at bounding box center [1010, 220] width 870 height 40
click at [558, 215] on icon "Search Form" at bounding box center [560, 220] width 17 height 17
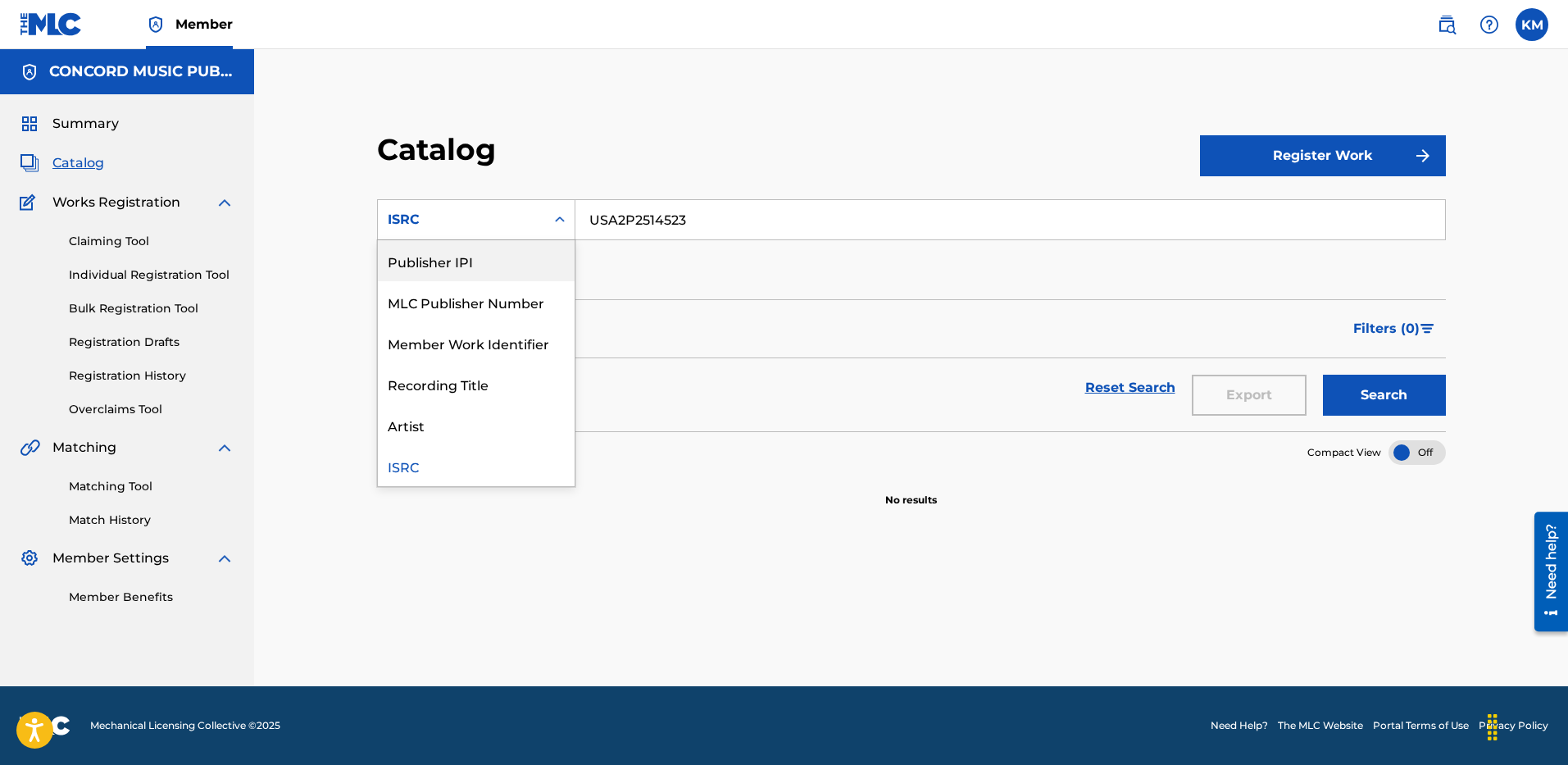
scroll to position [164, 0]
click at [491, 273] on div "MLC Song Code" at bounding box center [476, 261] width 197 height 41
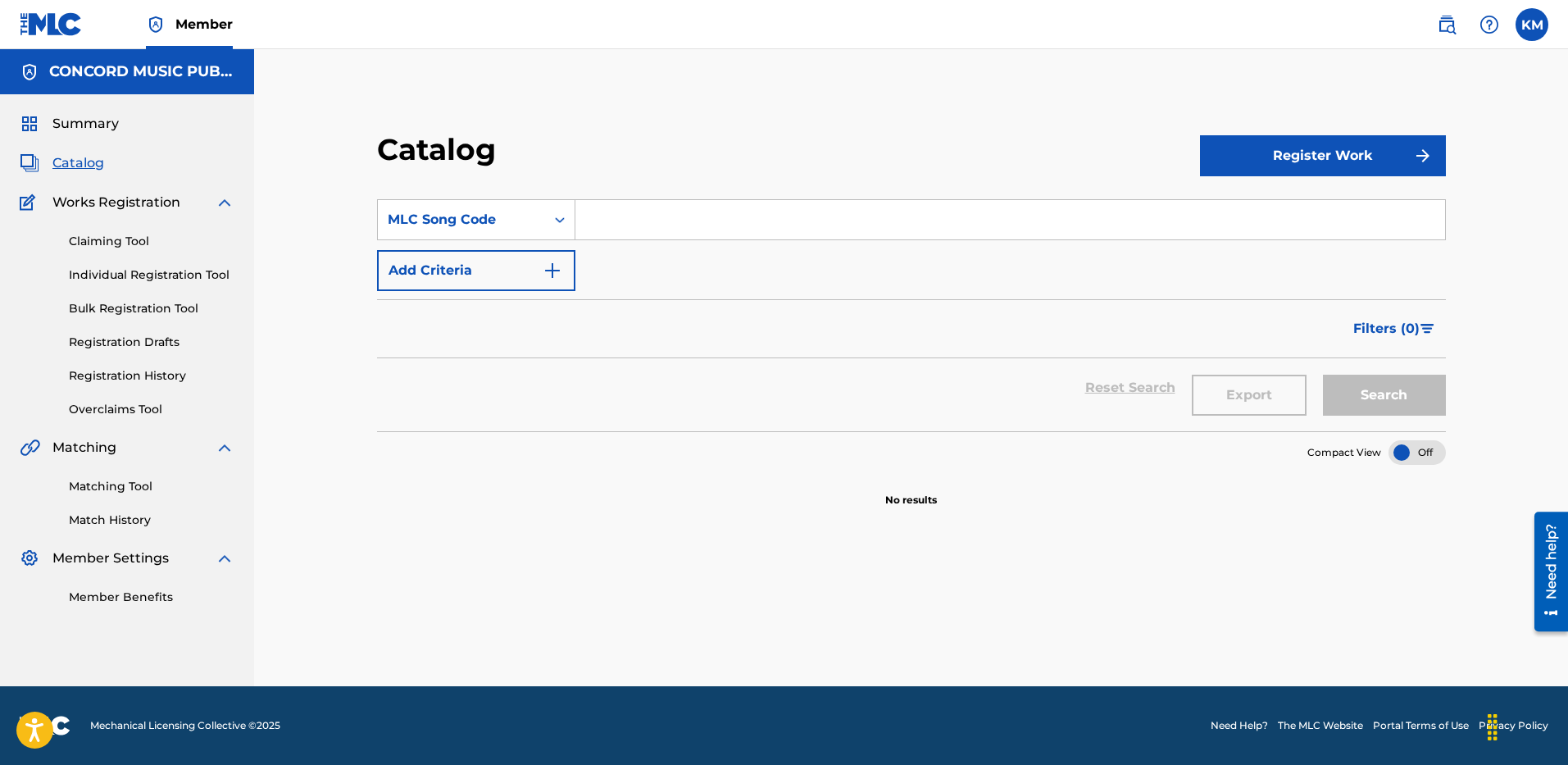
click at [638, 206] on input "Search Form" at bounding box center [1010, 220] width 870 height 40
type input "FEELING"
click at [564, 223] on icon "Search Form" at bounding box center [560, 220] width 17 height 17
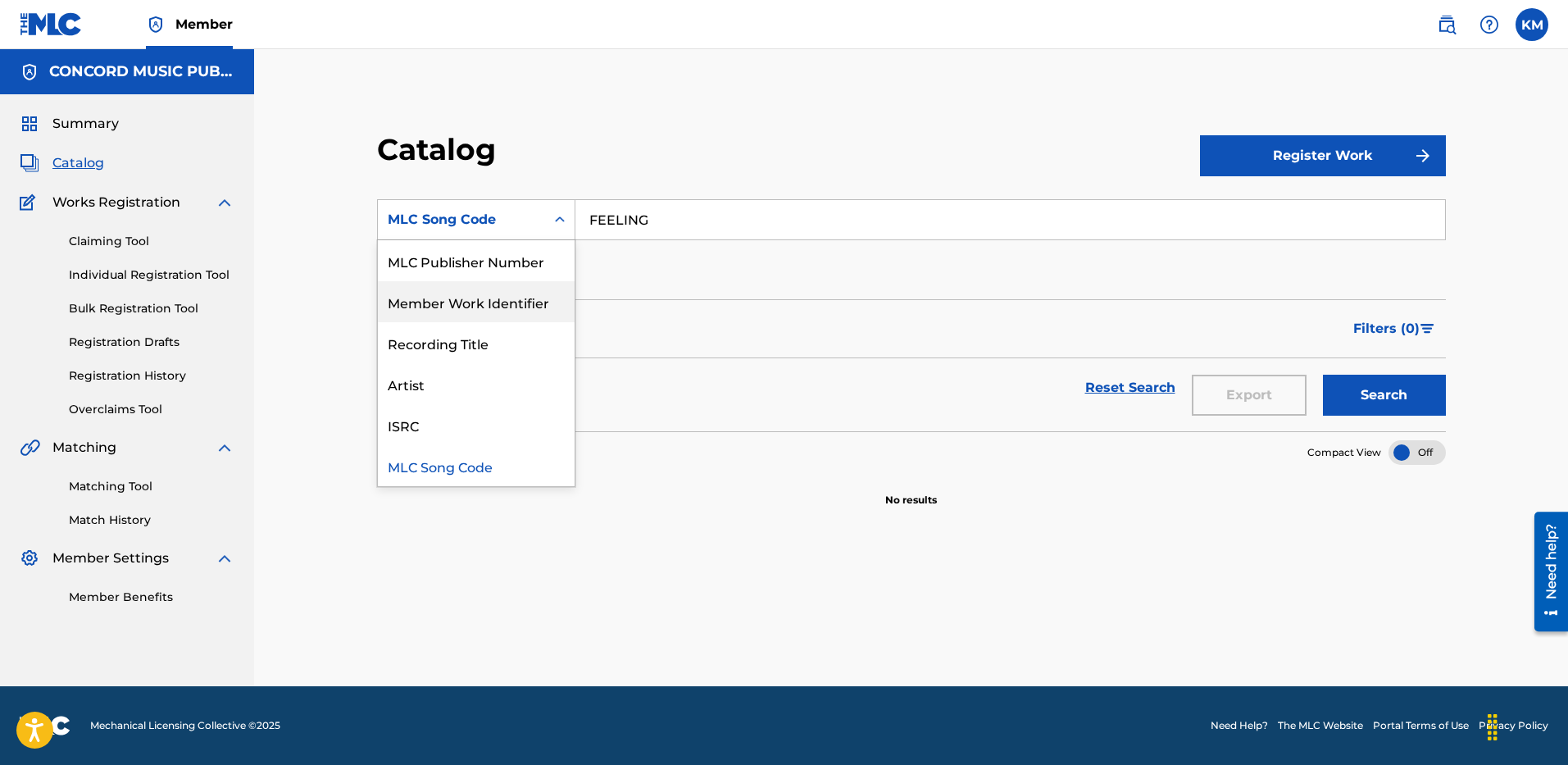
scroll to position [0, 0]
click at [491, 266] on div "Work Title" at bounding box center [476, 261] width 197 height 41
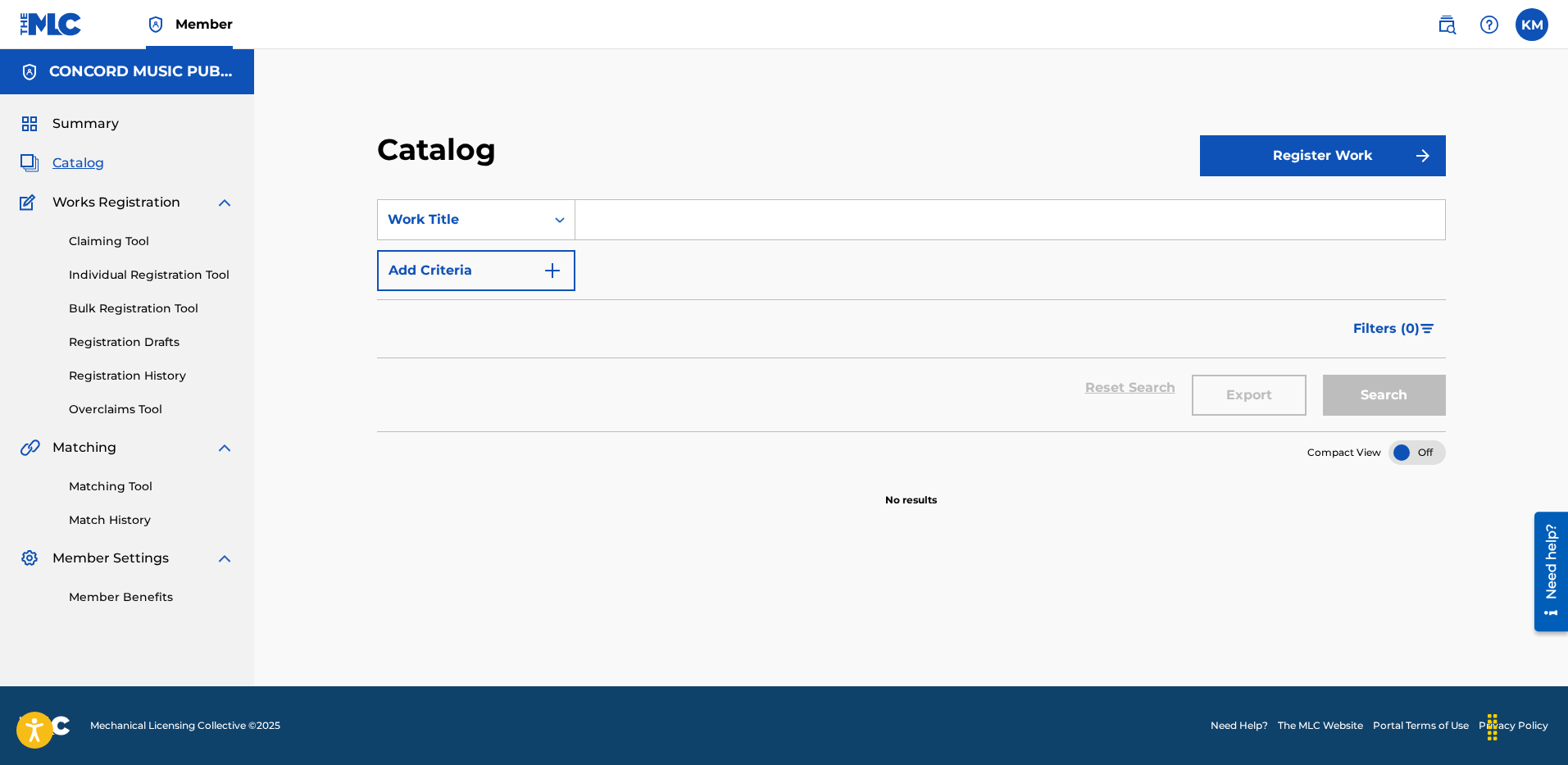
click at [633, 222] on input "Search Form" at bounding box center [1010, 220] width 870 height 40
click at [609, 222] on input "FELLING" at bounding box center [1010, 220] width 870 height 40
click at [614, 225] on input "FELLING" at bounding box center [1010, 220] width 870 height 40
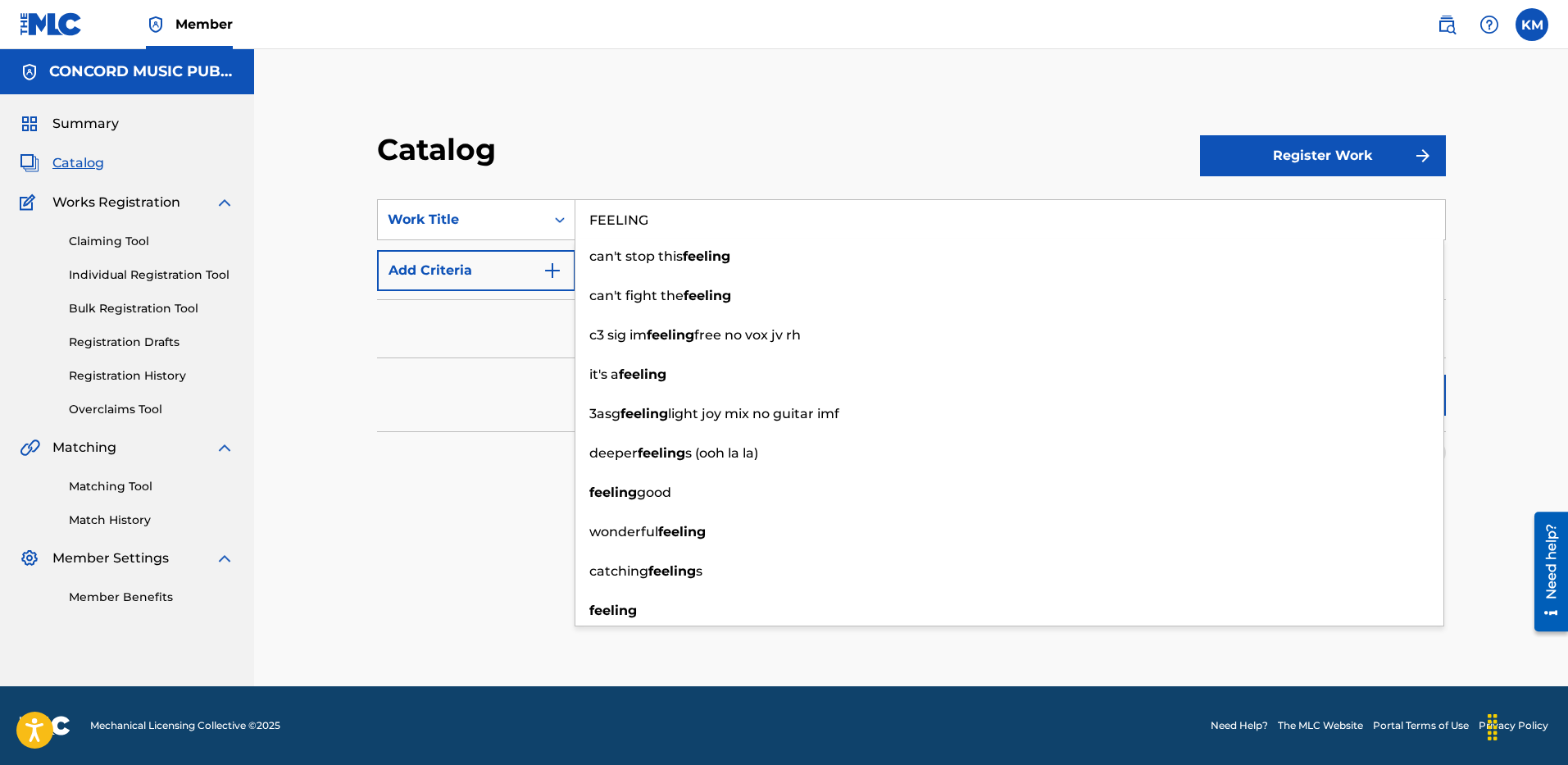
type input "FEELING"
click at [552, 263] on img "Search Form" at bounding box center [552, 270] width 19 height 19
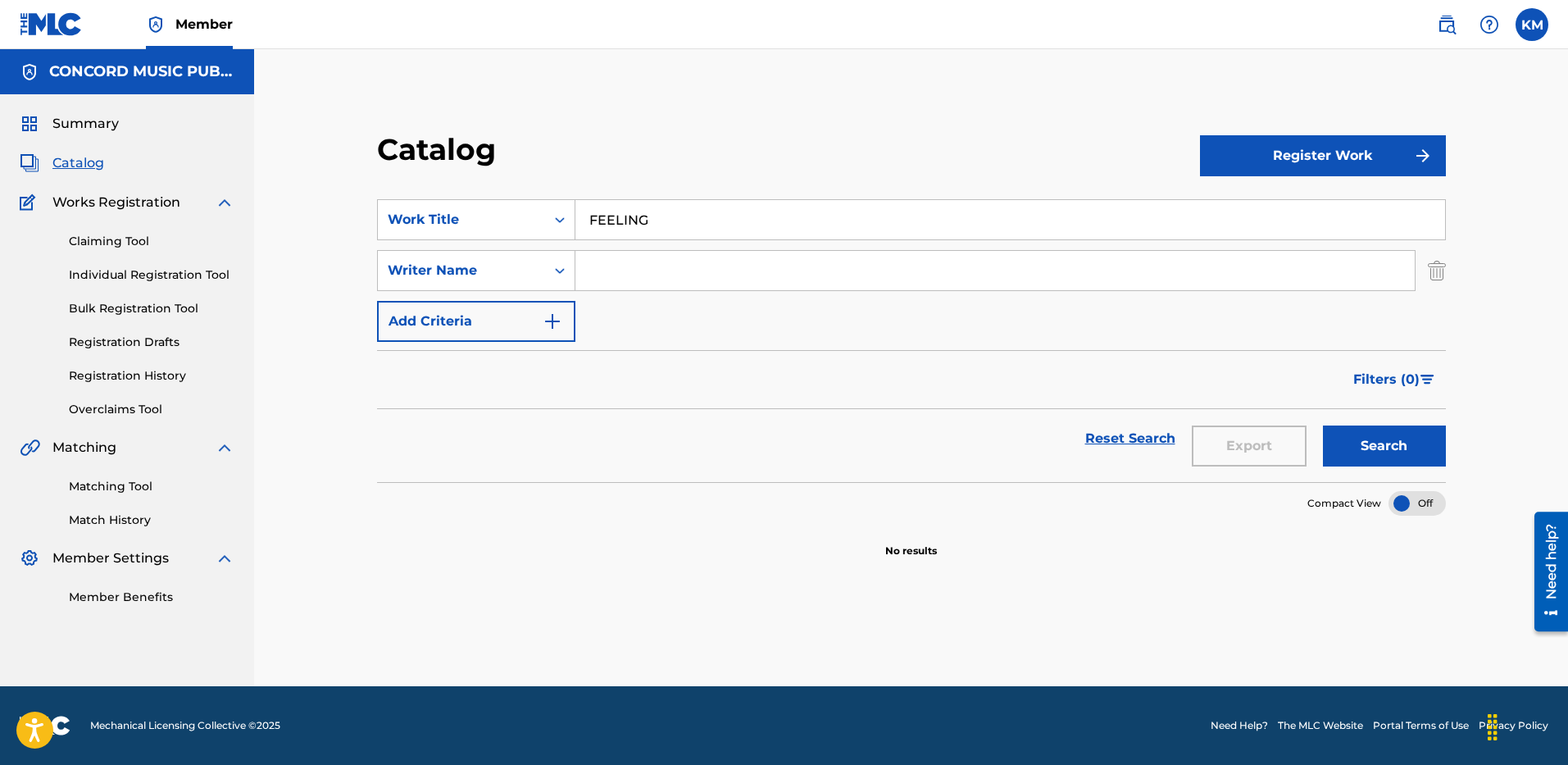
click at [630, 261] on input "Search Form" at bounding box center [995, 271] width 839 height 40
click at [1352, 439] on button "Search" at bounding box center [1383, 446] width 123 height 41
drag, startPoint x: 668, startPoint y: 271, endPoint x: 389, endPoint y: 268, distance: 279.0
click at [390, 268] on div "SearchWithCriteria6a0c25f2-63e7-46d7-a961-13d42cf13062 Writer Name [PERSON_NAME]" at bounding box center [911, 271] width 1068 height 41
type input "[PERSON_NAME]"
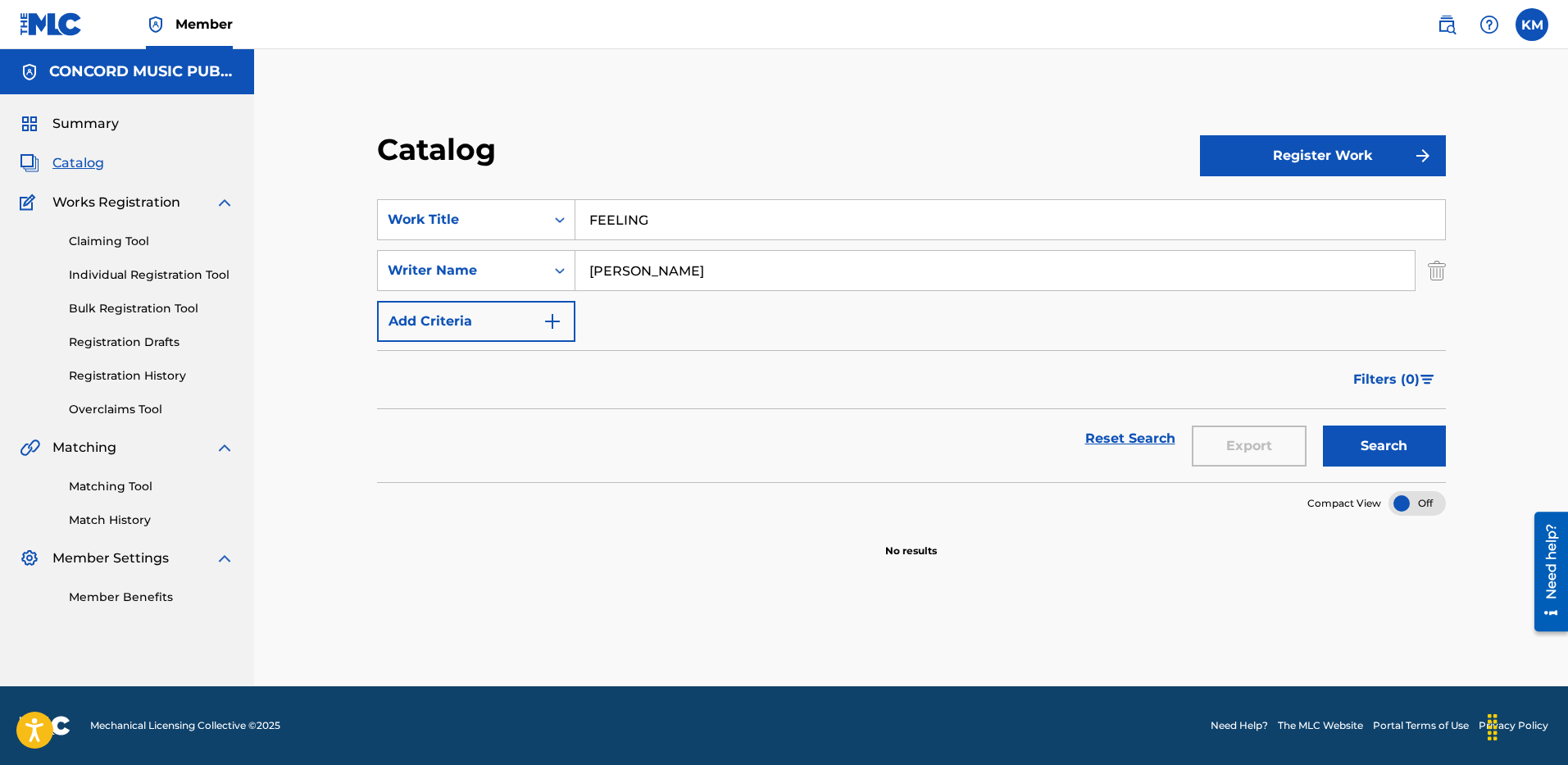
click at [1322, 426] on button "Search" at bounding box center [1383, 446] width 123 height 41
click at [569, 226] on div "Search Form" at bounding box center [560, 220] width 30 height 30
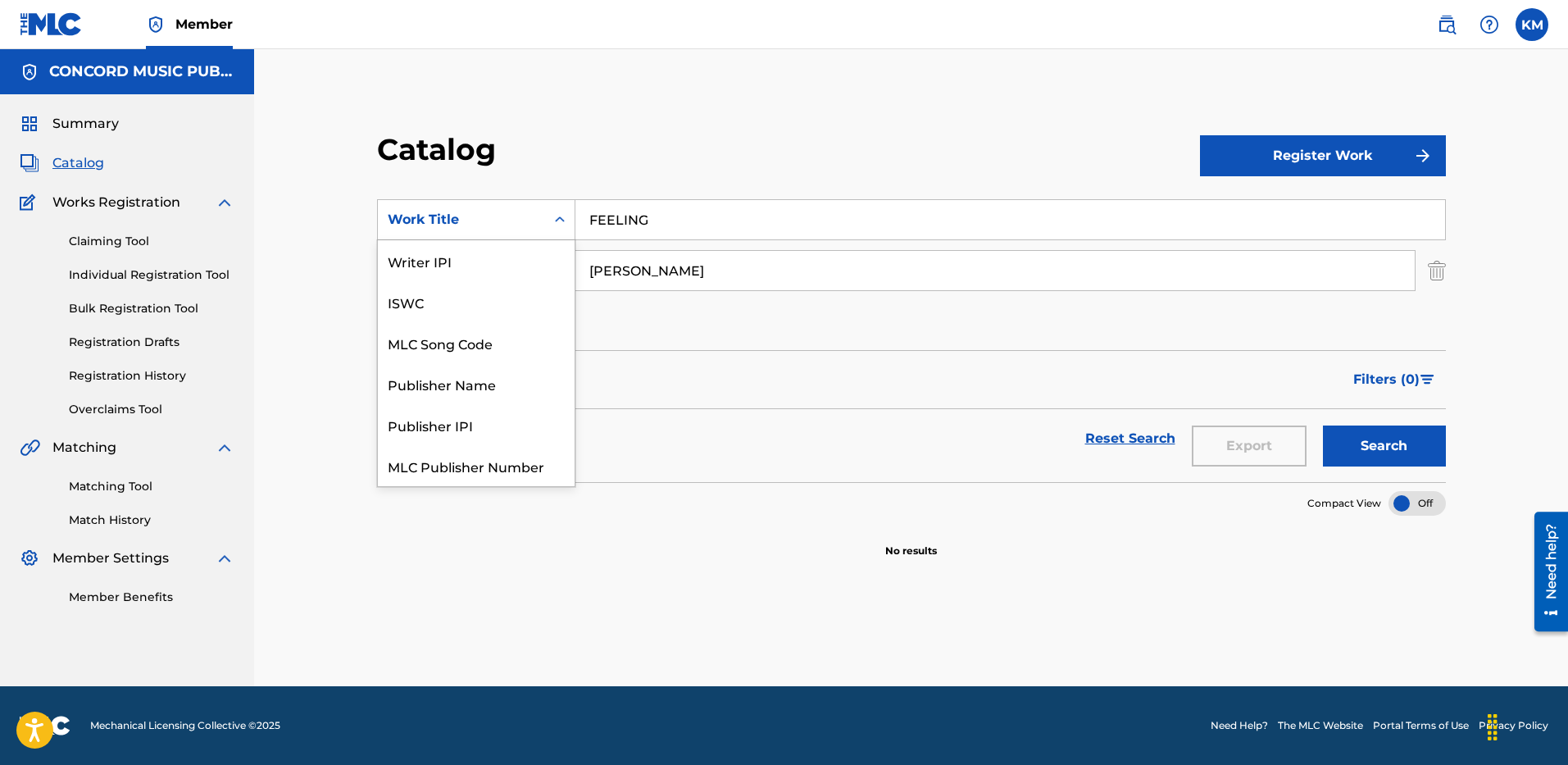
scroll to position [205, 0]
click at [513, 439] on div "ISRC" at bounding box center [476, 425] width 197 height 41
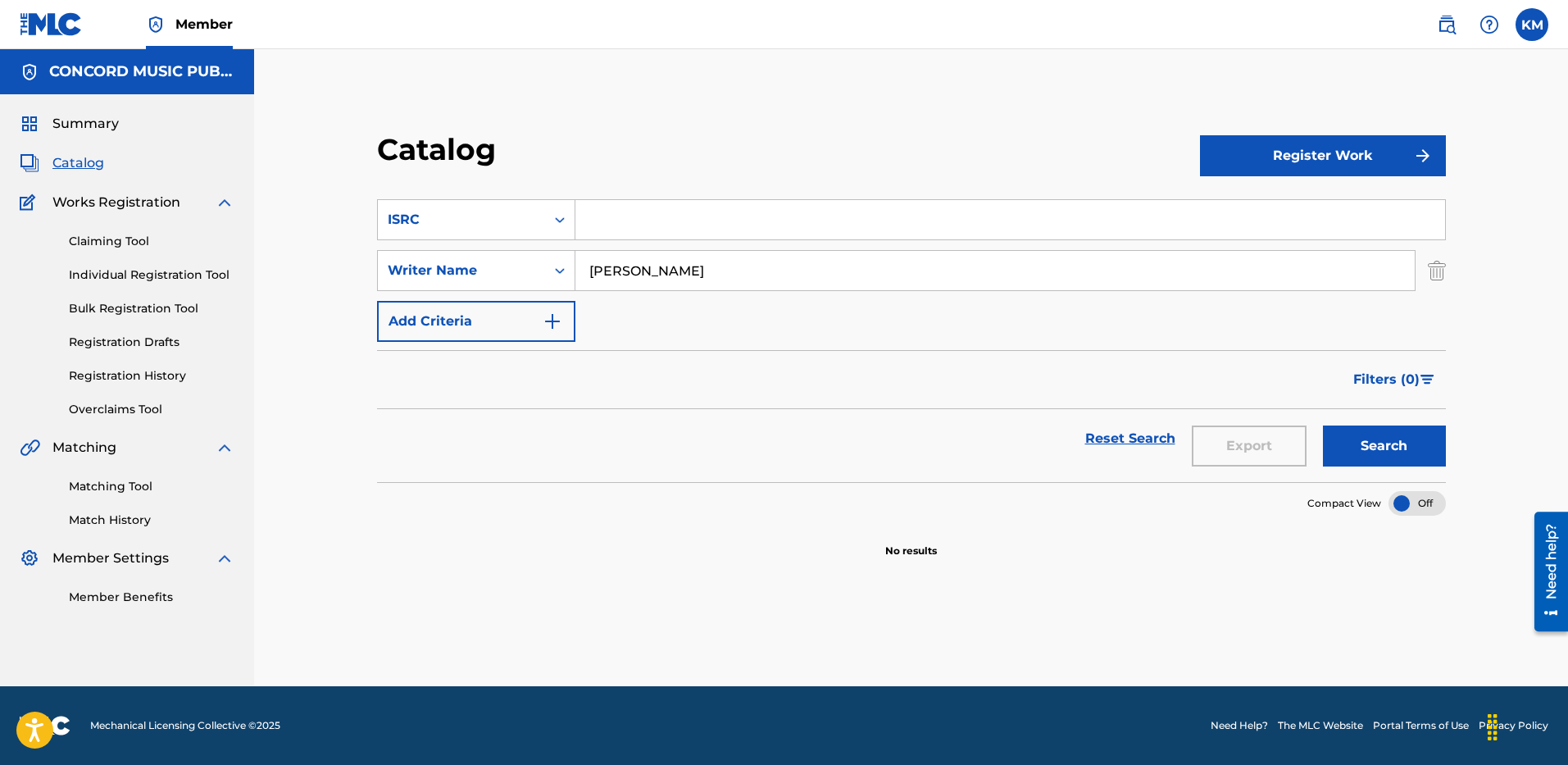
click at [606, 217] on input "Search Form" at bounding box center [1010, 220] width 870 height 40
paste input "USA2P2514522"
type input "USA2P2514522"
click at [1440, 266] on img "Search Form" at bounding box center [1437, 271] width 18 height 41
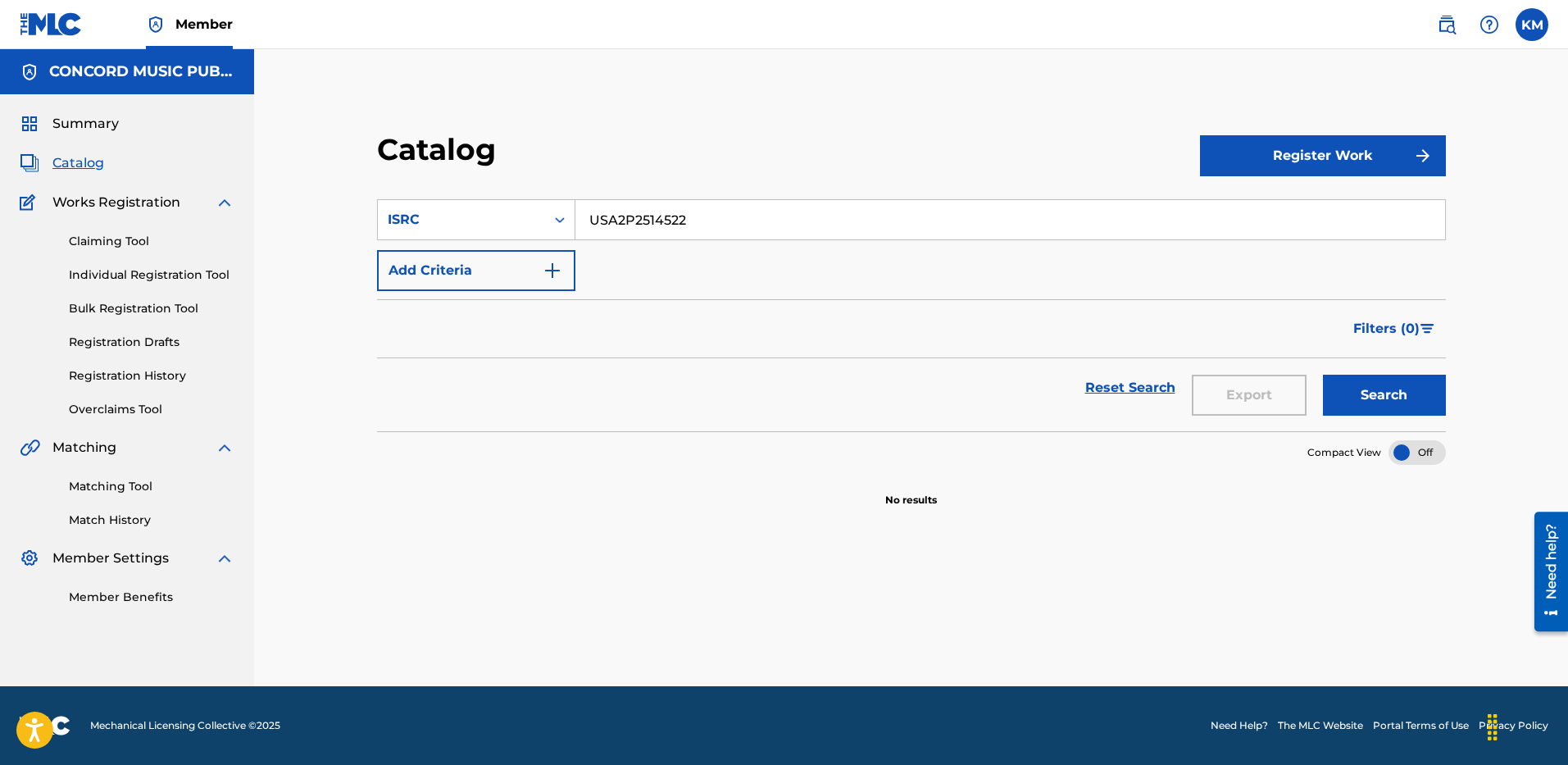
click at [1394, 384] on button "Search" at bounding box center [1383, 395] width 123 height 41
click at [571, 212] on div "Search Form" at bounding box center [560, 220] width 30 height 30
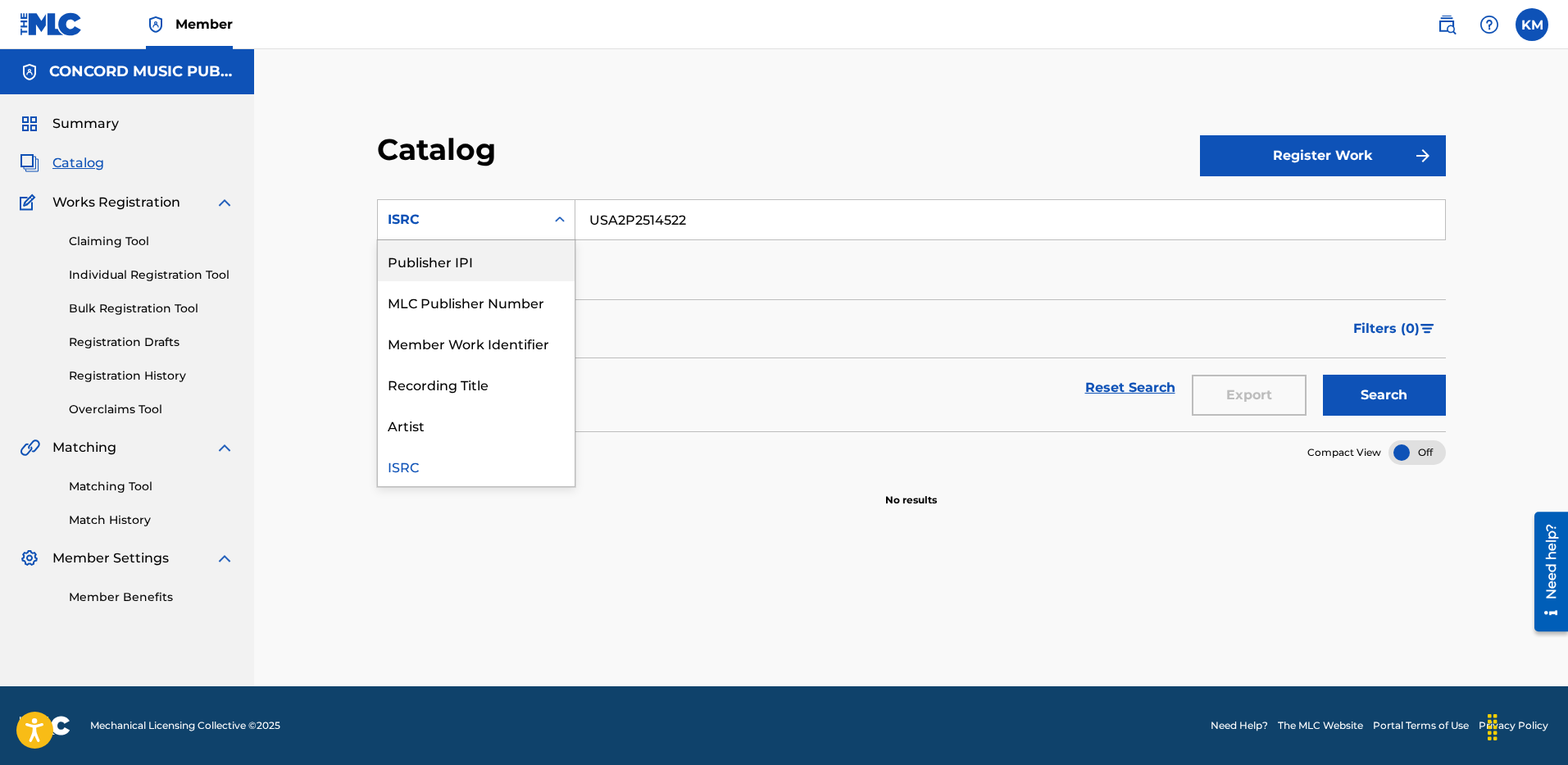
scroll to position [0, 0]
click at [491, 256] on div "Work Title" at bounding box center [476, 261] width 197 height 41
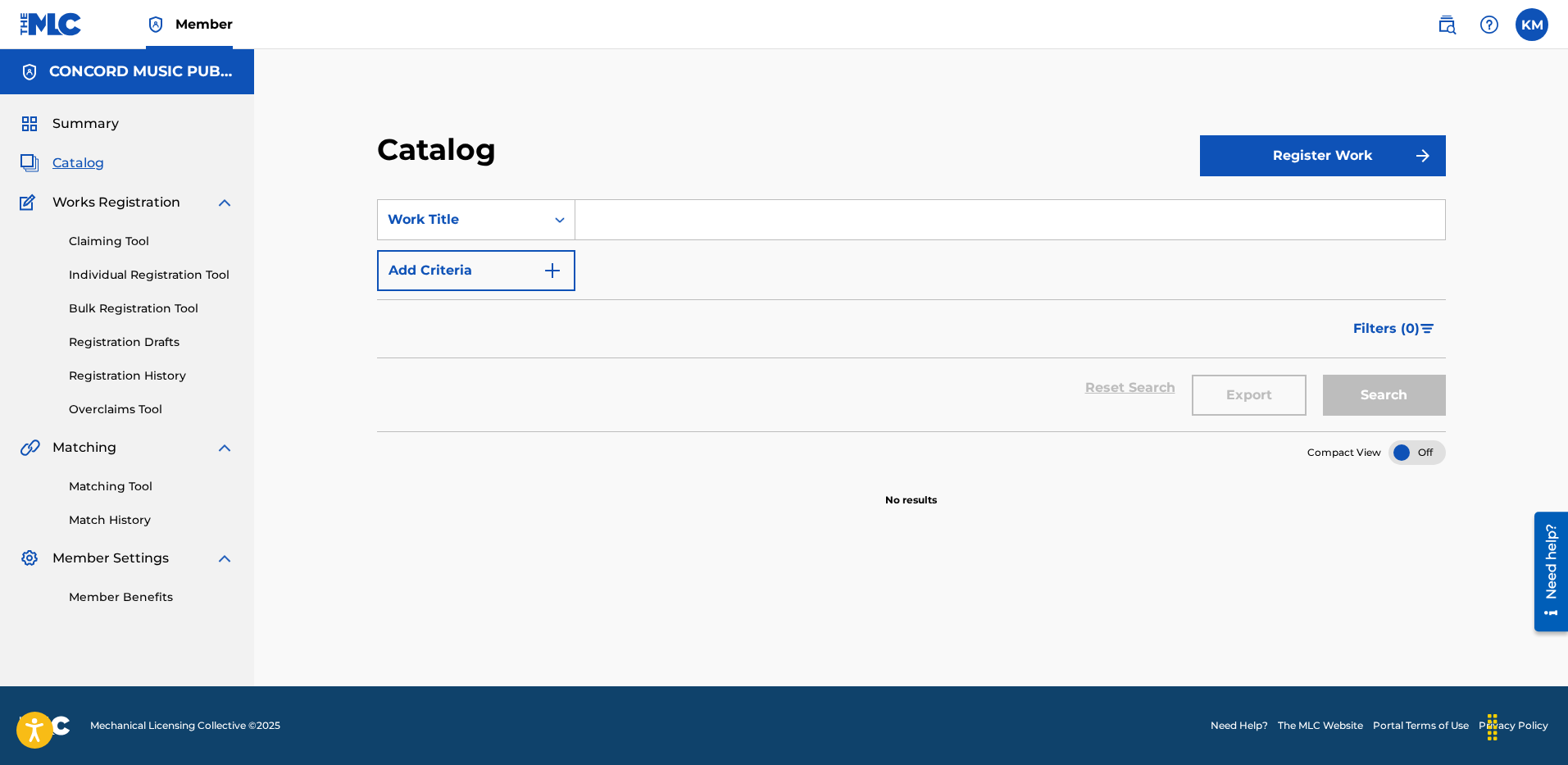
click at [629, 232] on input "Search Form" at bounding box center [1010, 220] width 870 height 40
paste input "Skinny [PERSON_NAME]"
type input "Skinny [PERSON_NAME]"
click at [561, 258] on button "Add Criteria" at bounding box center [476, 271] width 199 height 41
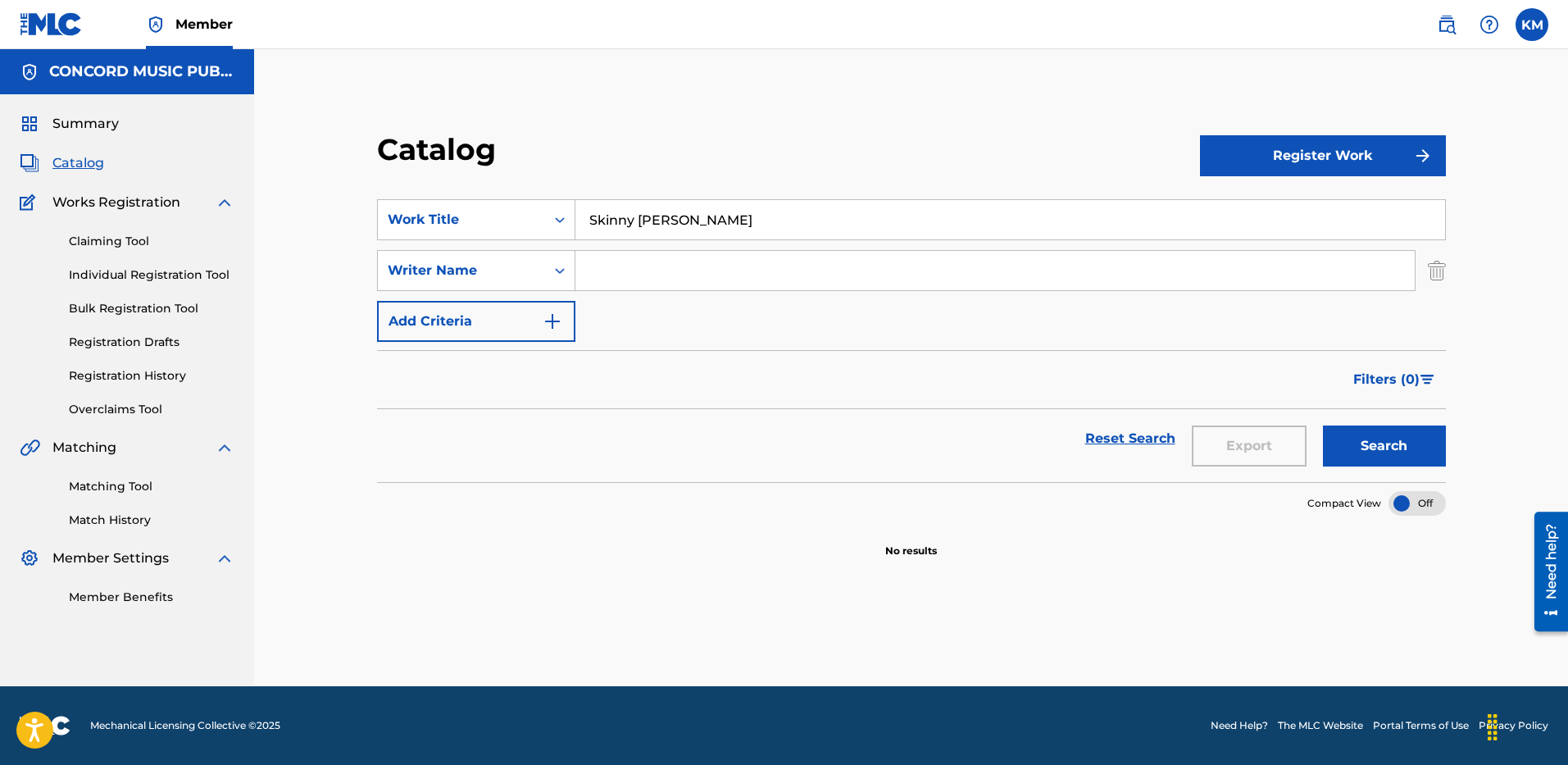
click at [623, 268] on input "Search Form" at bounding box center [995, 271] width 839 height 40
paste input "Skinny [PERSON_NAME]"
drag, startPoint x: 694, startPoint y: 274, endPoint x: 441, endPoint y: 295, distance: 253.9
click at [441, 295] on div "SearchWithCriteria2c0760af-5c6b-454c-a852-f70f478d2702 Work Title Skinny [PERSO…" at bounding box center [911, 271] width 1068 height 142
click at [1322, 426] on button "Search" at bounding box center [1383, 446] width 123 height 41
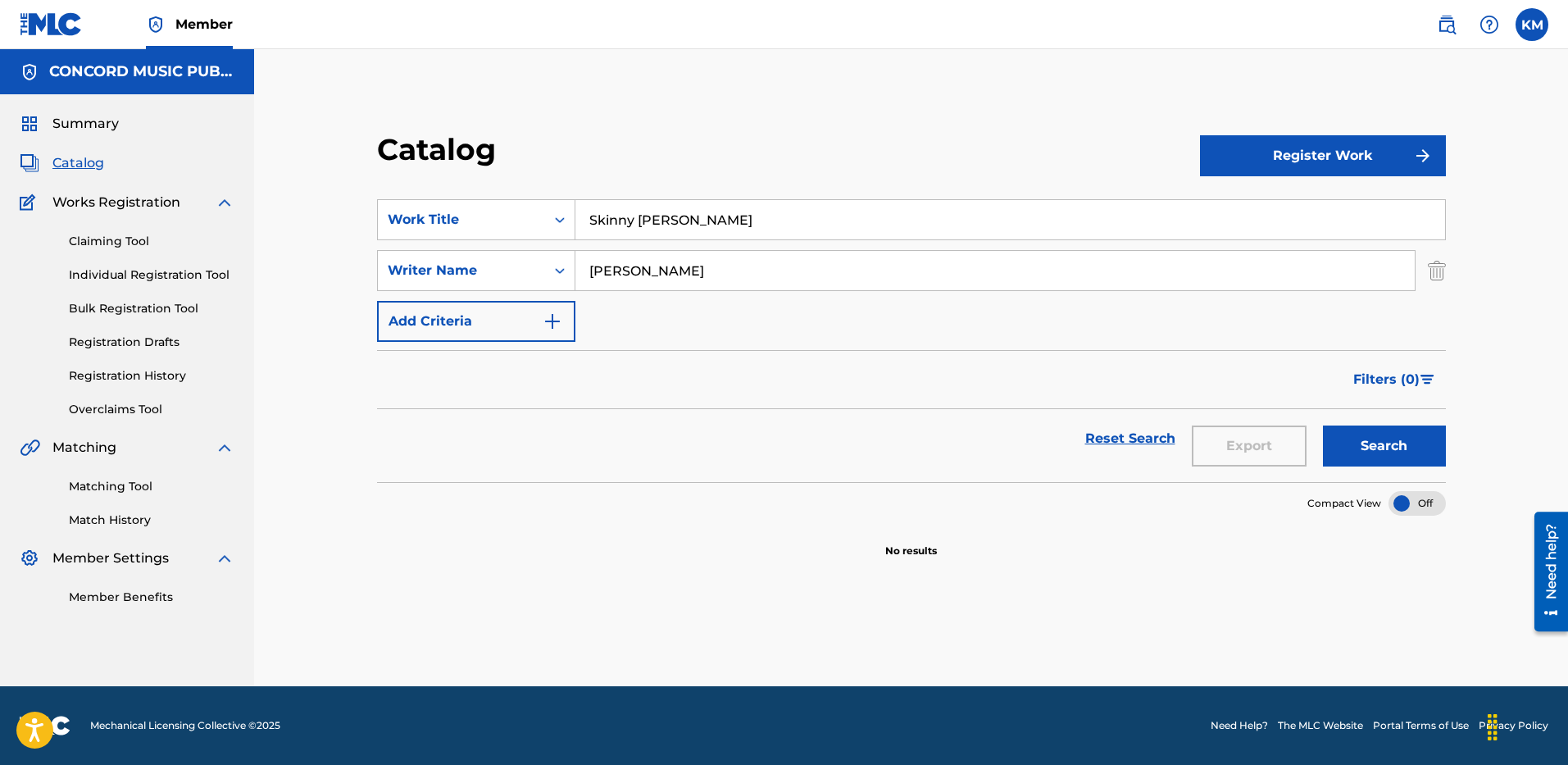
drag, startPoint x: 568, startPoint y: 330, endPoint x: 536, endPoint y: 332, distance: 32.1
click at [536, 332] on div "SearchWithCriteria2c0760af-5c6b-454c-a852-f70f478d2702 Work Title Skinny [PERSO…" at bounding box center [911, 271] width 1068 height 142
type input "MAMAN"
click at [1322, 426] on button "Search" at bounding box center [1383, 446] width 123 height 41
click at [557, 217] on icon "Search Form" at bounding box center [560, 220] width 17 height 17
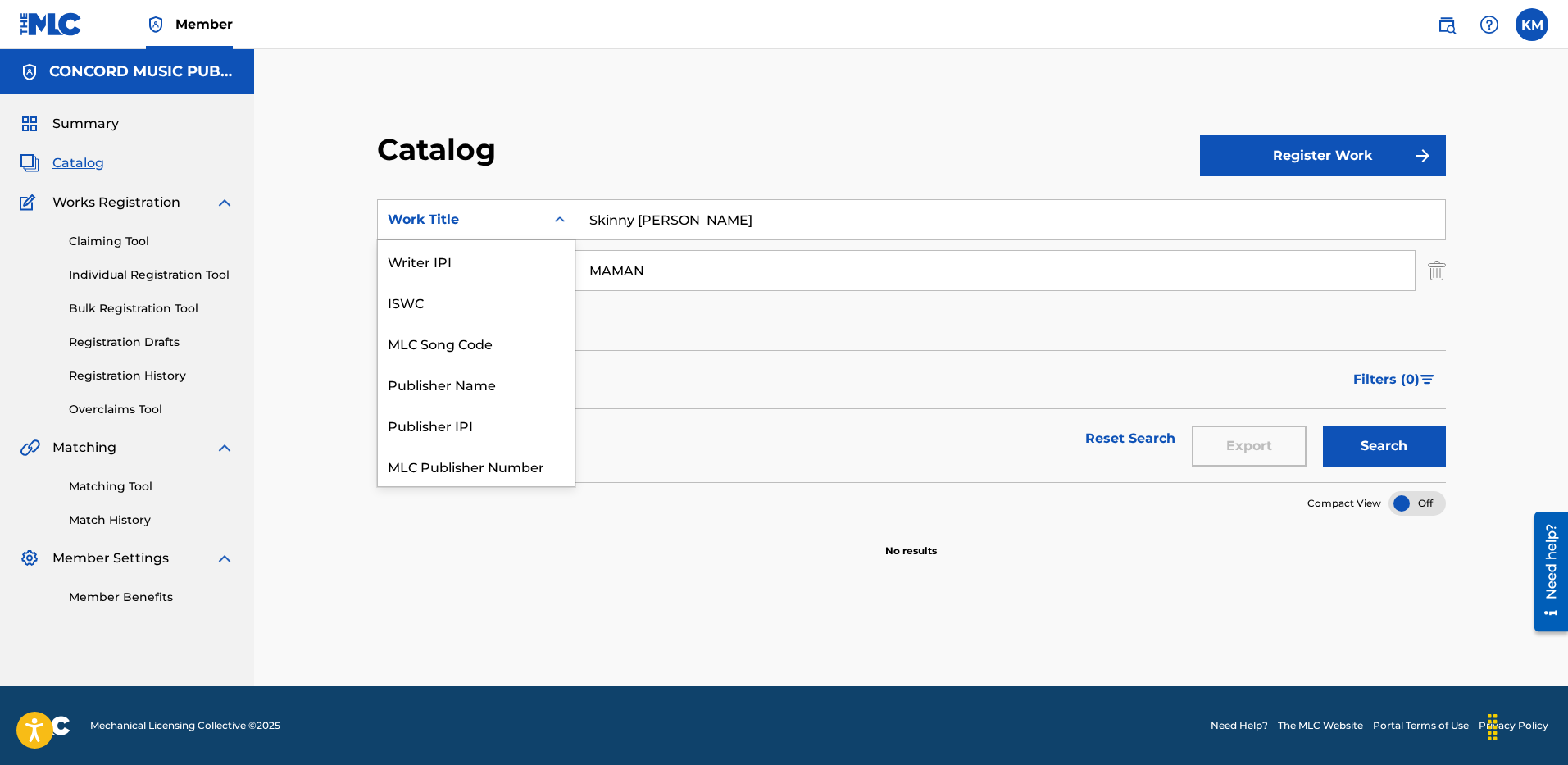
scroll to position [205, 0]
click at [513, 413] on div "ISRC" at bounding box center [476, 425] width 197 height 41
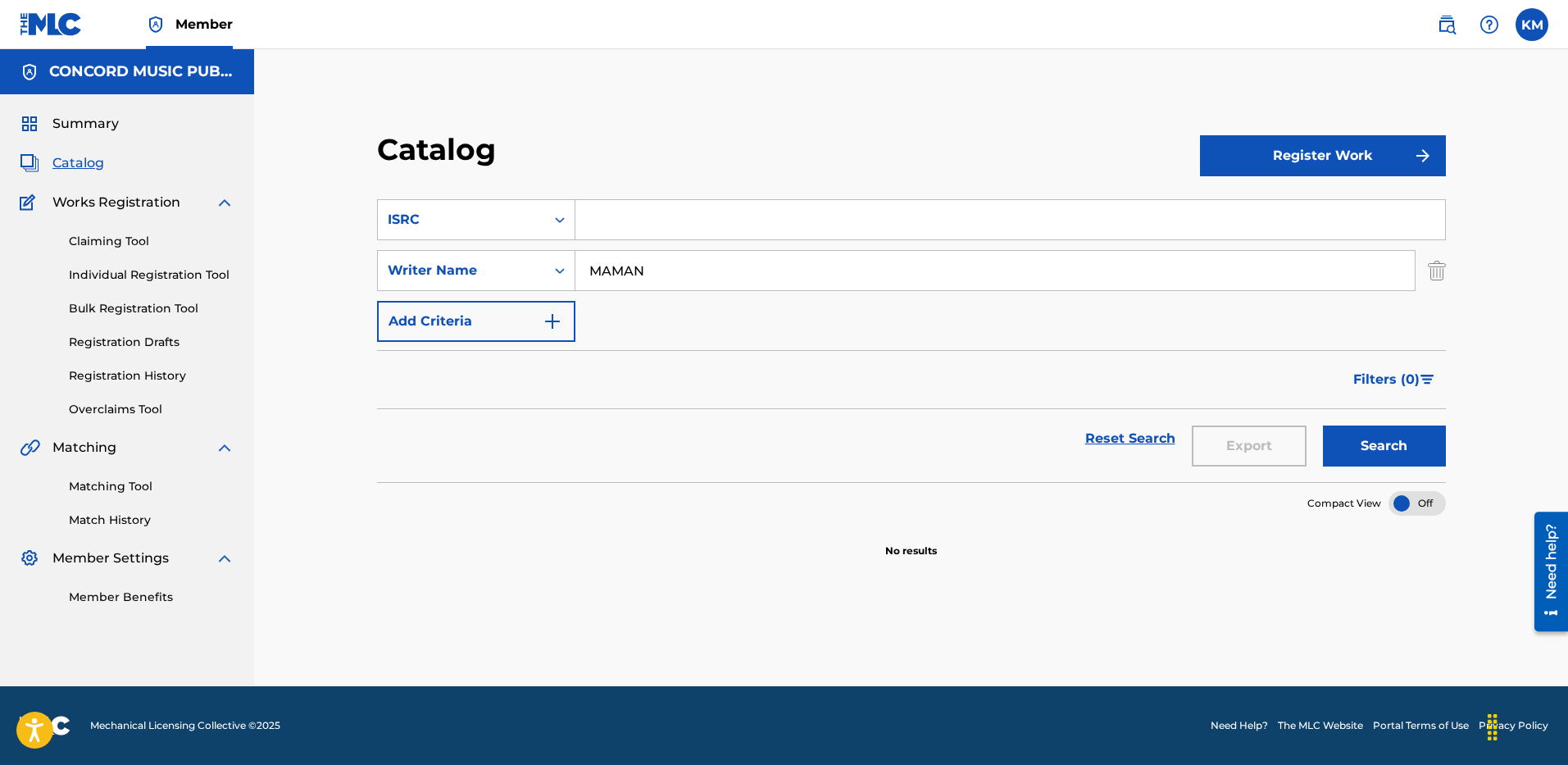
click at [629, 210] on input "Search Form" at bounding box center [1010, 220] width 870 height 40
paste input "USA2P2514521"
type input "USA2P2514521"
click at [1439, 271] on img "Search Form" at bounding box center [1437, 271] width 18 height 41
